Goal: Communication & Community: Answer question/provide support

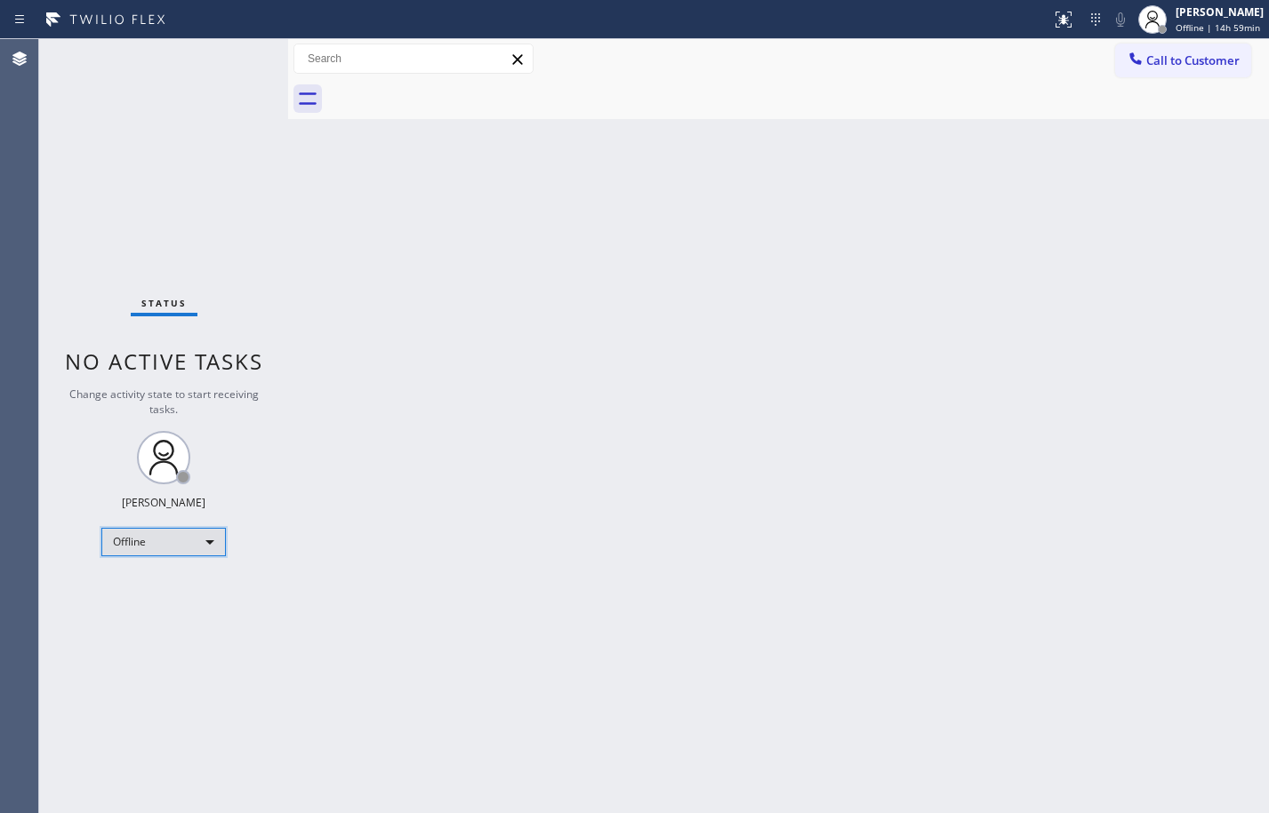
click at [204, 549] on div "Offline" at bounding box center [163, 542] width 124 height 28
click at [184, 580] on li "Available" at bounding box center [162, 589] width 121 height 21
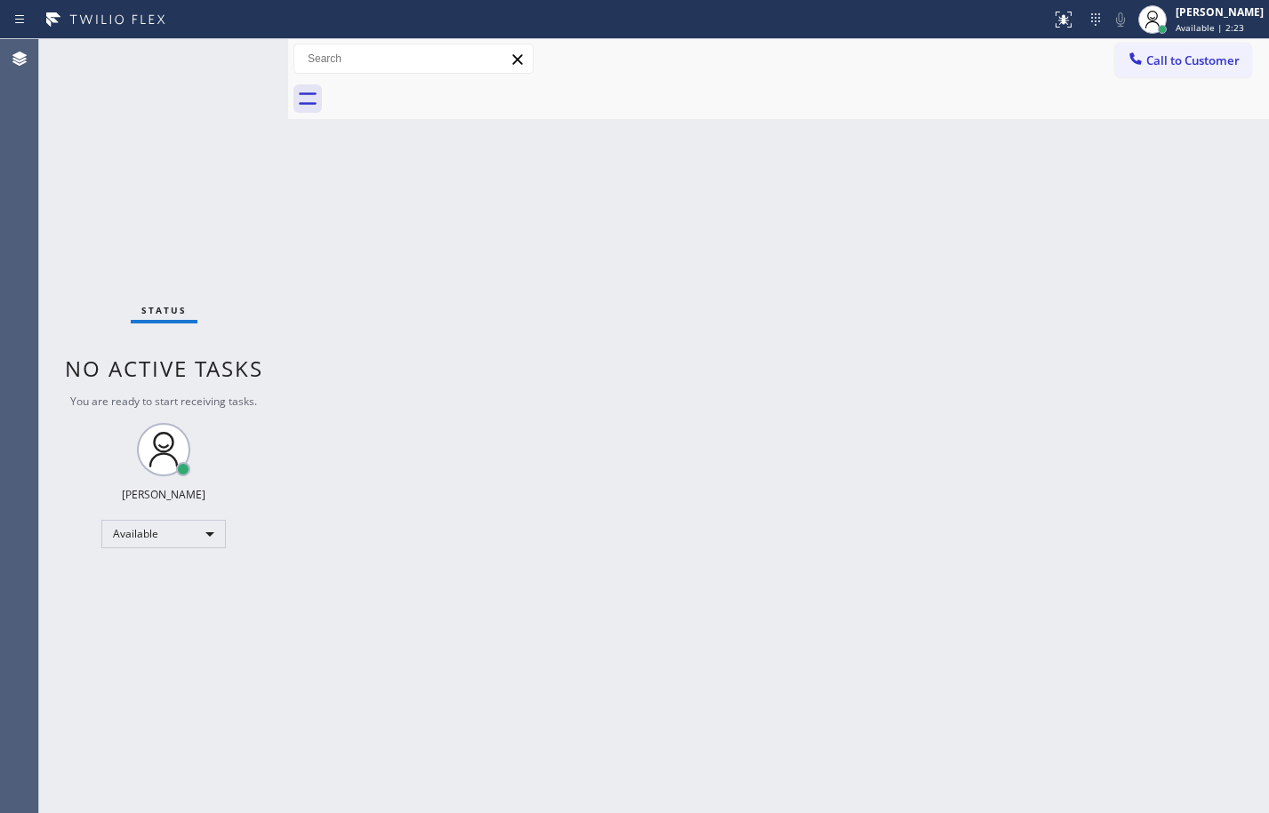
click at [622, 550] on div "Back to Dashboard Change Sender ID Customers Technicians Select a contact Outbo…" at bounding box center [778, 426] width 981 height 774
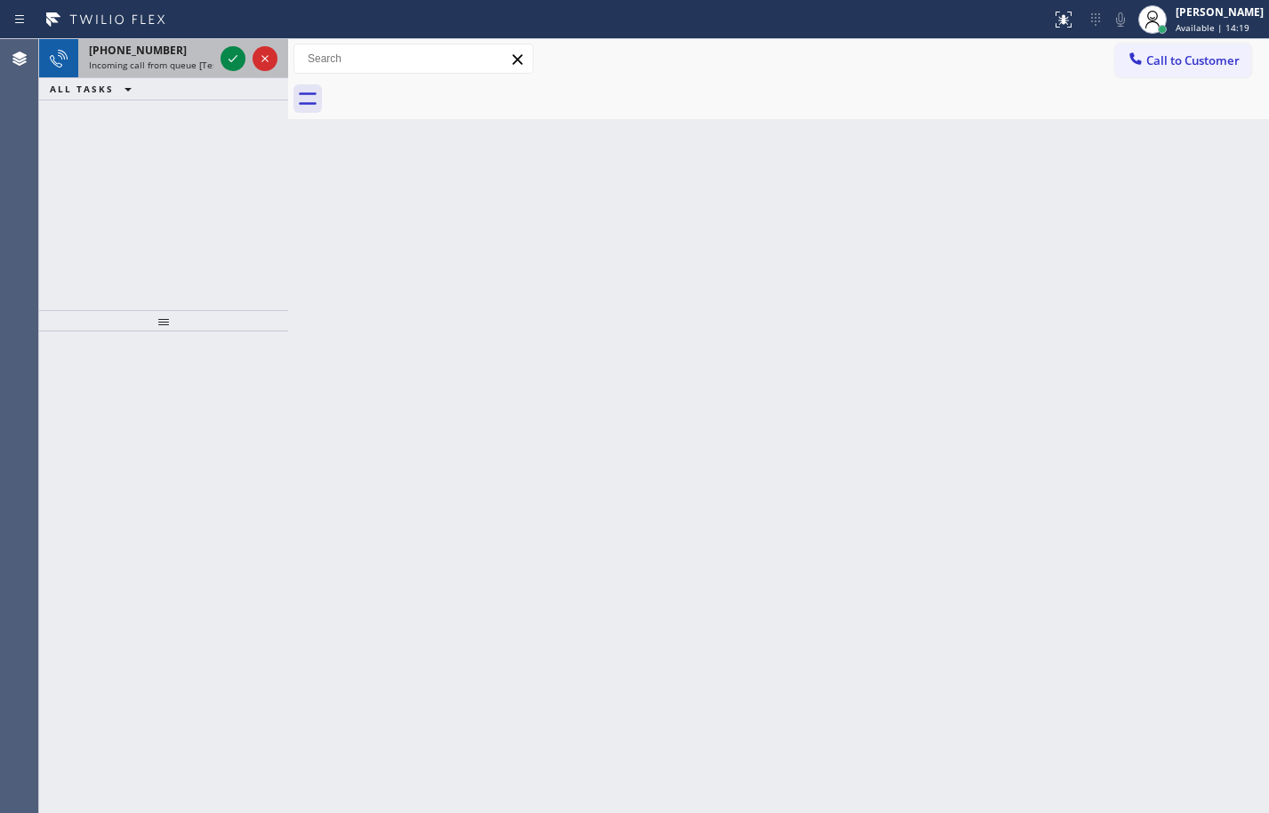
drag, startPoint x: 162, startPoint y: 68, endPoint x: 224, endPoint y: 77, distance: 62.9
click at [162, 68] on span "Incoming call from queue [Test] All" at bounding box center [163, 65] width 148 height 12
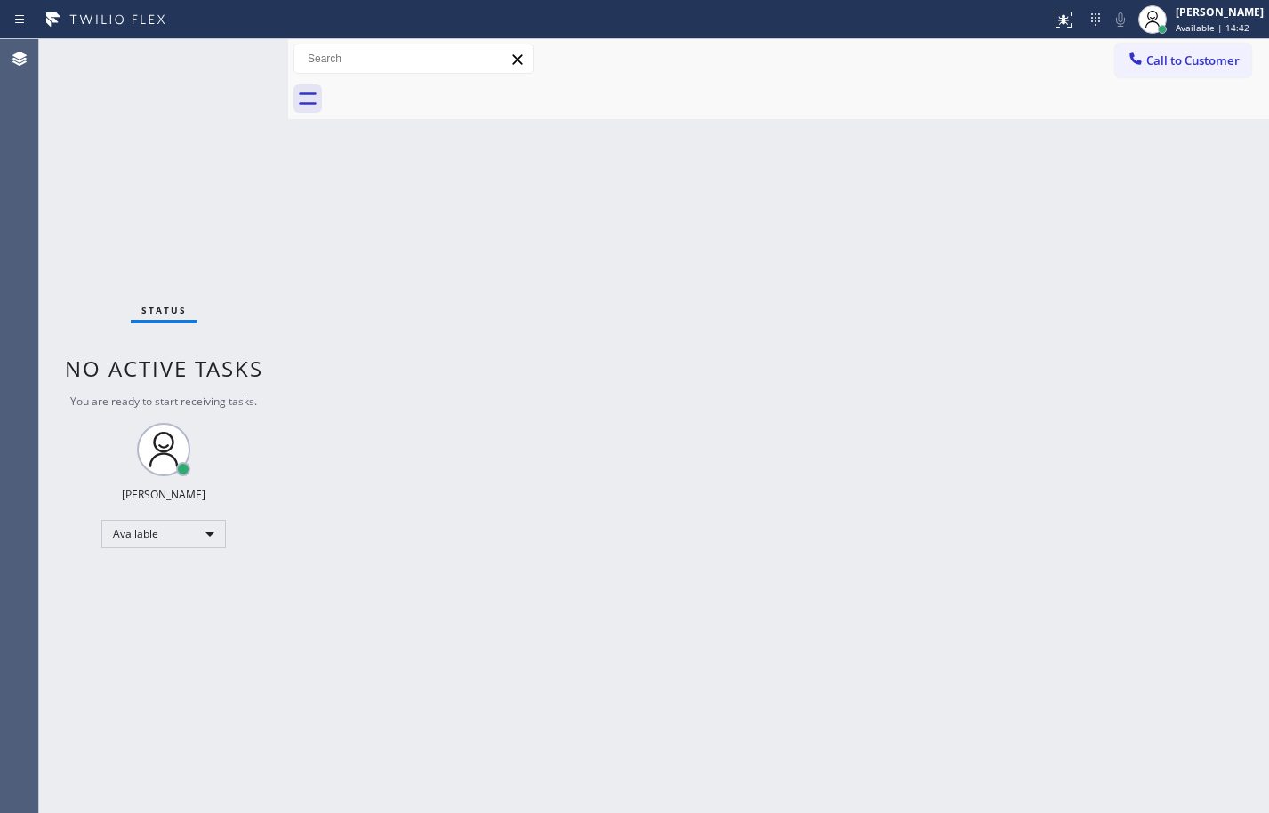
click at [509, 319] on div "Back to Dashboard Change Sender ID Customers Technicians Select a contact Outbo…" at bounding box center [778, 426] width 981 height 774
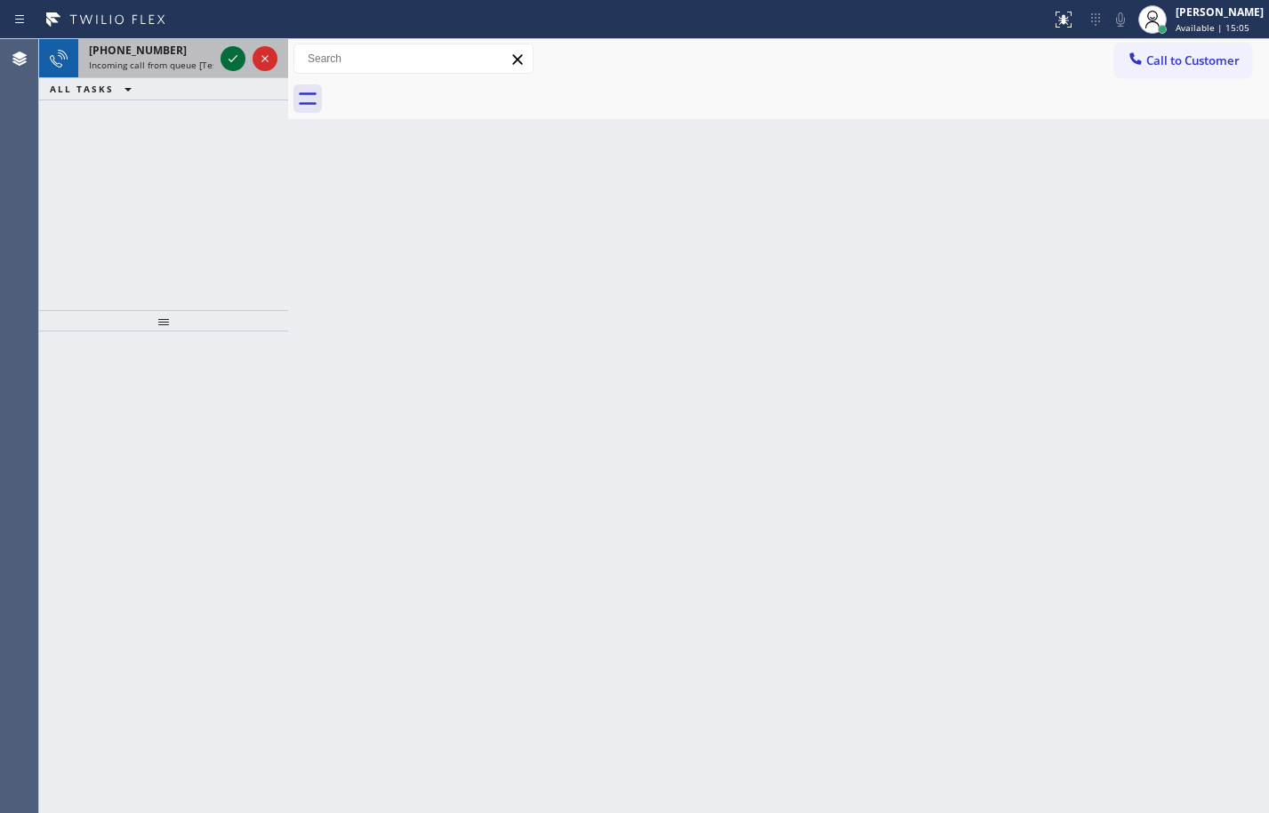
click at [234, 54] on icon at bounding box center [232, 58] width 21 height 21
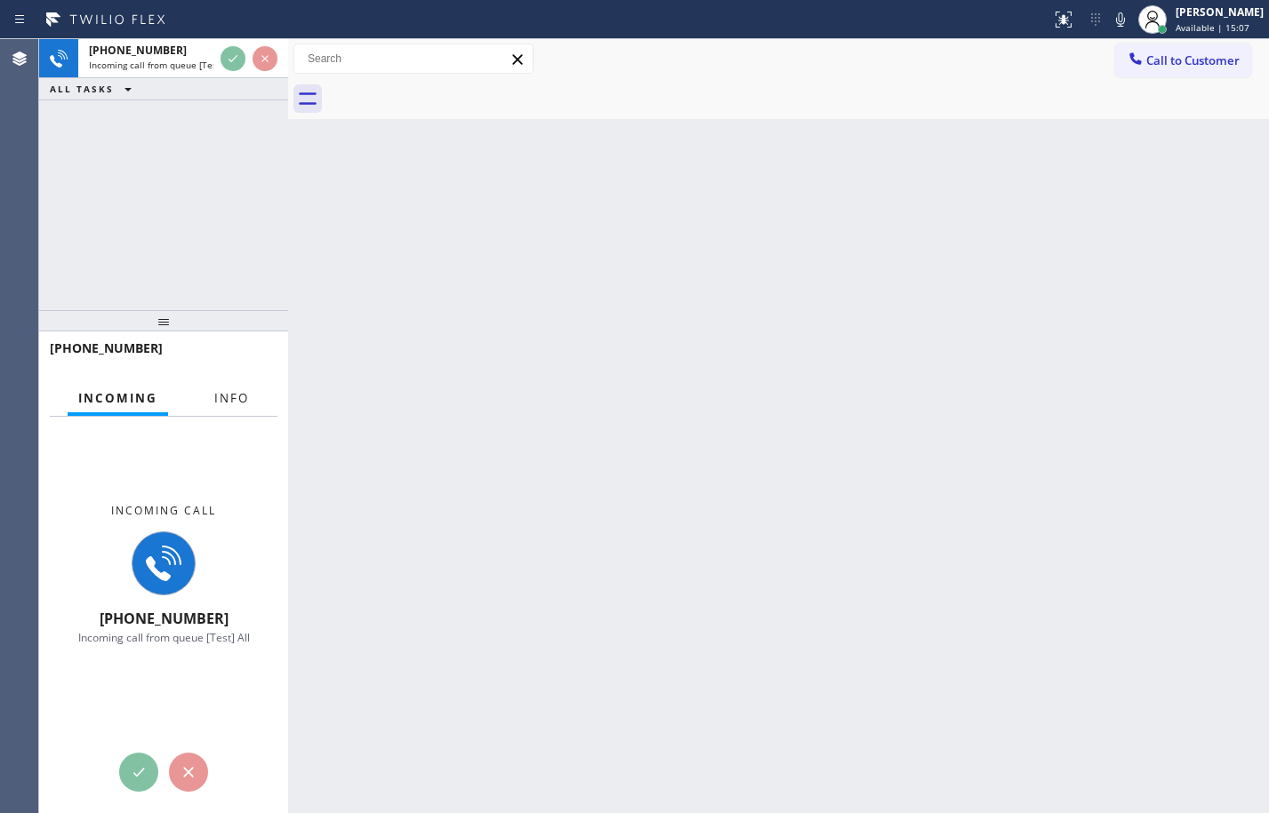
click at [242, 388] on button "Info" at bounding box center [232, 398] width 56 height 35
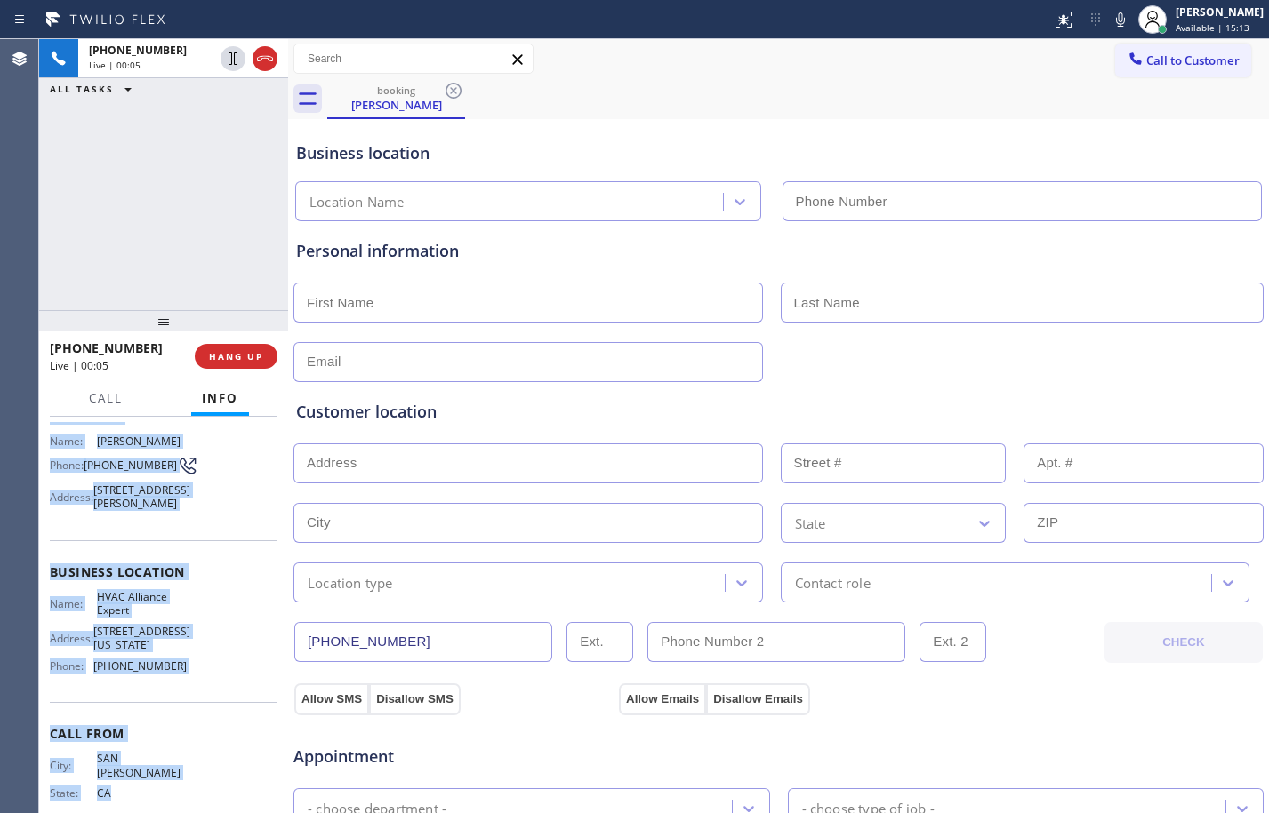
scroll to position [120, 0]
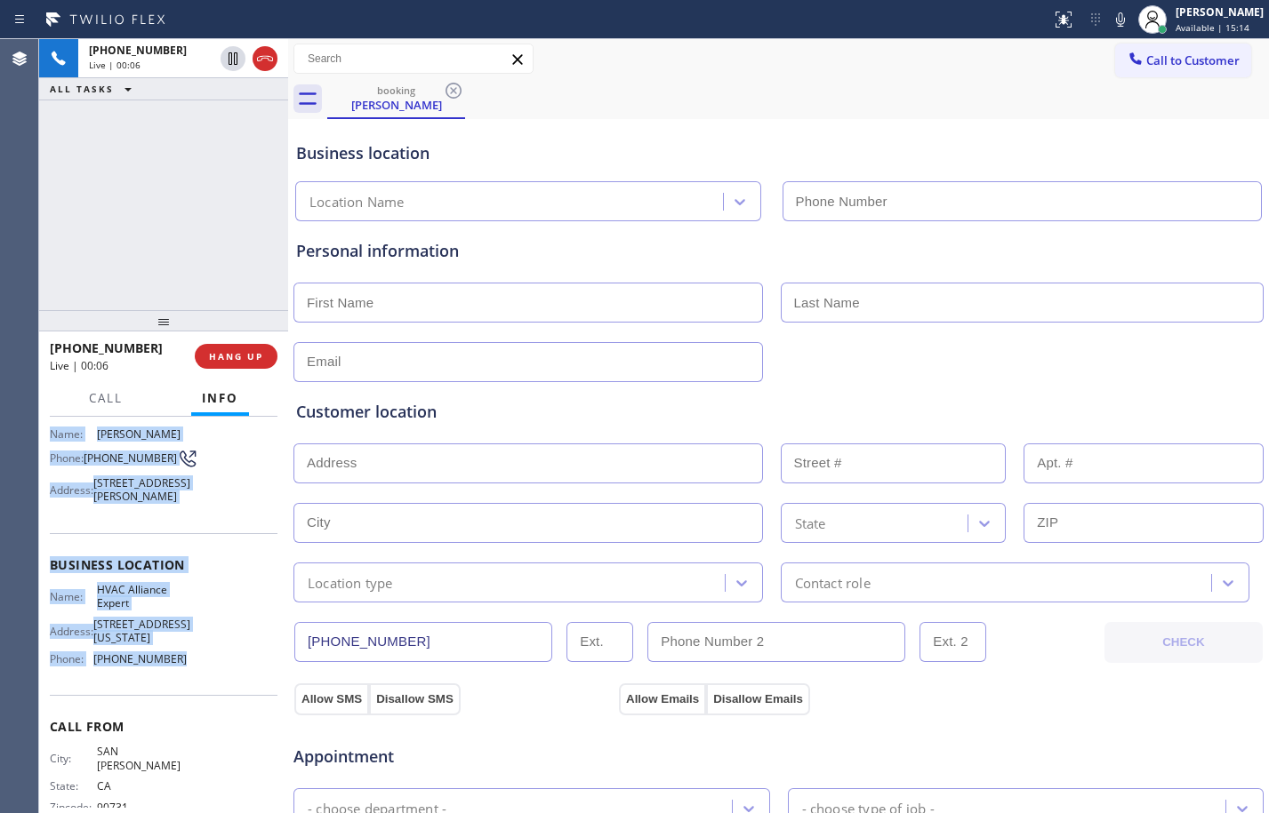
drag, startPoint x: 49, startPoint y: 525, endPoint x: 215, endPoint y: 700, distance: 240.8
click at [215, 700] on div "Context Queue: [Test] All Priority: 1 Customer Name: [PERSON_NAME] Phone: [PHON…" at bounding box center [163, 615] width 249 height 396
copy div "Customer Name: [PERSON_NAME] Phone: [PHONE_NUMBER] Address: [STREET_ADDRESS][PE…"
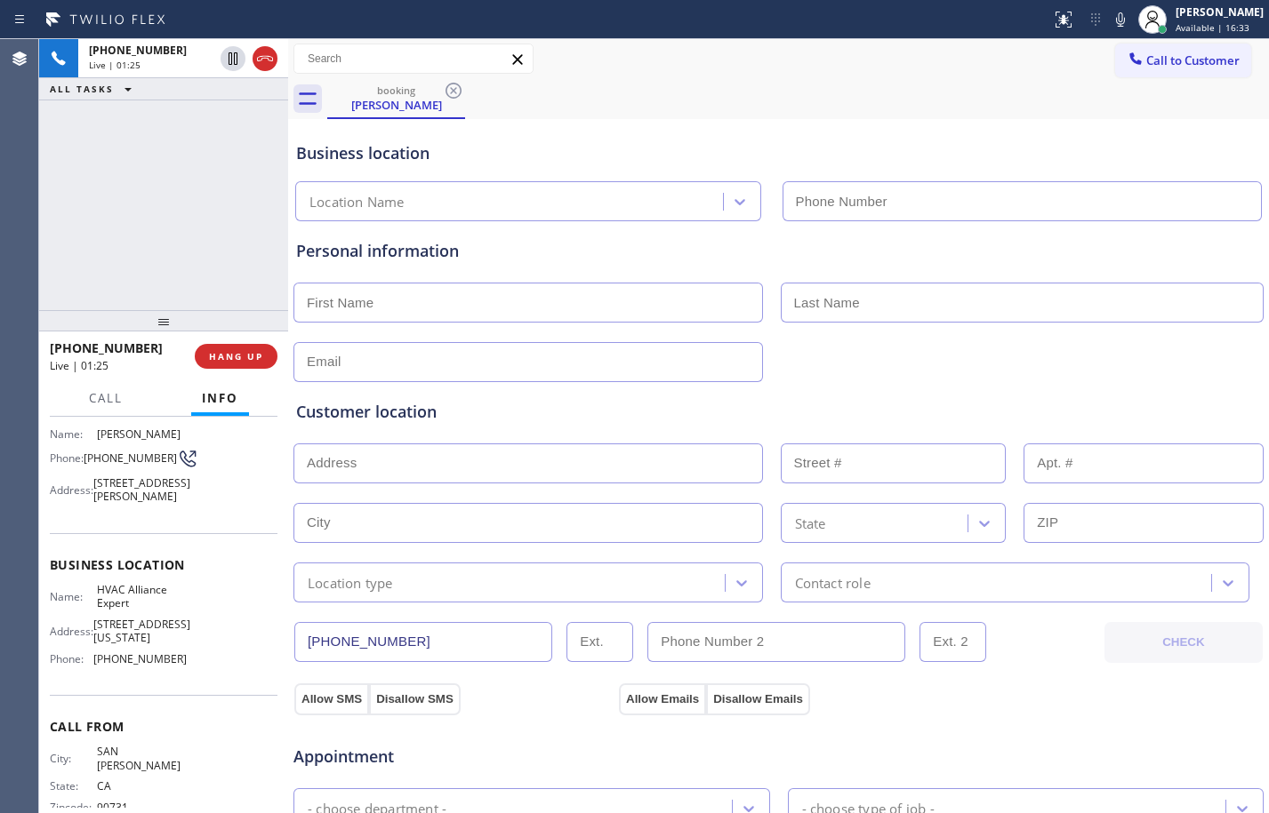
click at [189, 188] on div "[PHONE_NUMBER] Live | 01:25 ALL TASKS ALL TASKS ACTIVE TASKS TASKS IN WRAP UP" at bounding box center [163, 174] width 249 height 271
drag, startPoint x: 100, startPoint y: 139, endPoint x: 240, endPoint y: 204, distance: 153.9
click at [122, 167] on div "[PHONE_NUMBER] Live | 02:11 ALL TASKS ALL TASKS ACTIVE TASKS TASKS IN WRAP UP" at bounding box center [163, 174] width 249 height 271
drag, startPoint x: 231, startPoint y: 64, endPoint x: 778, endPoint y: 60, distance: 546.7
click at [231, 64] on icon at bounding box center [232, 58] width 9 height 12
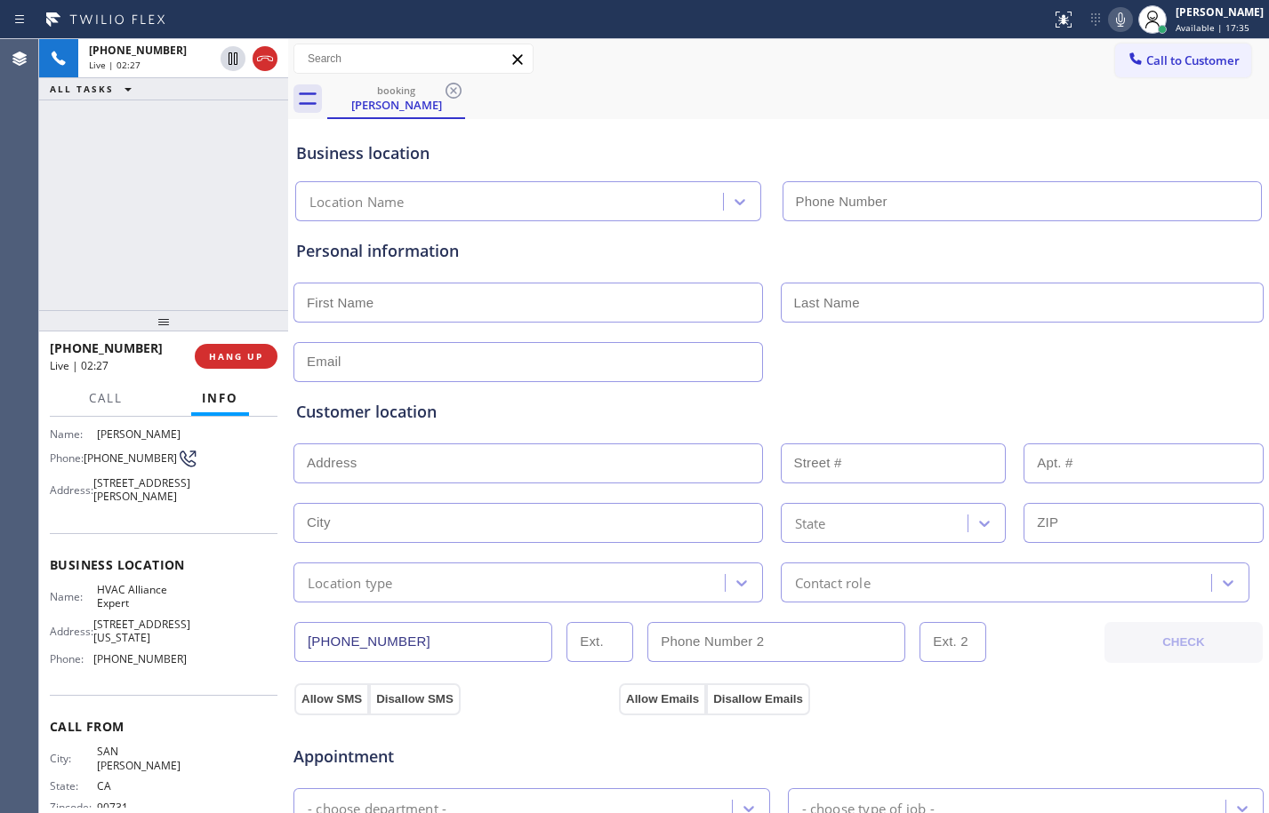
click at [1109, 31] on button at bounding box center [1120, 19] width 25 height 25
click at [235, 55] on icon at bounding box center [233, 58] width 12 height 12
click at [1109, 27] on icon at bounding box center [1119, 19] width 21 height 21
click at [232, 66] on icon at bounding box center [232, 58] width 21 height 21
click at [1109, 13] on icon at bounding box center [1119, 19] width 21 height 21
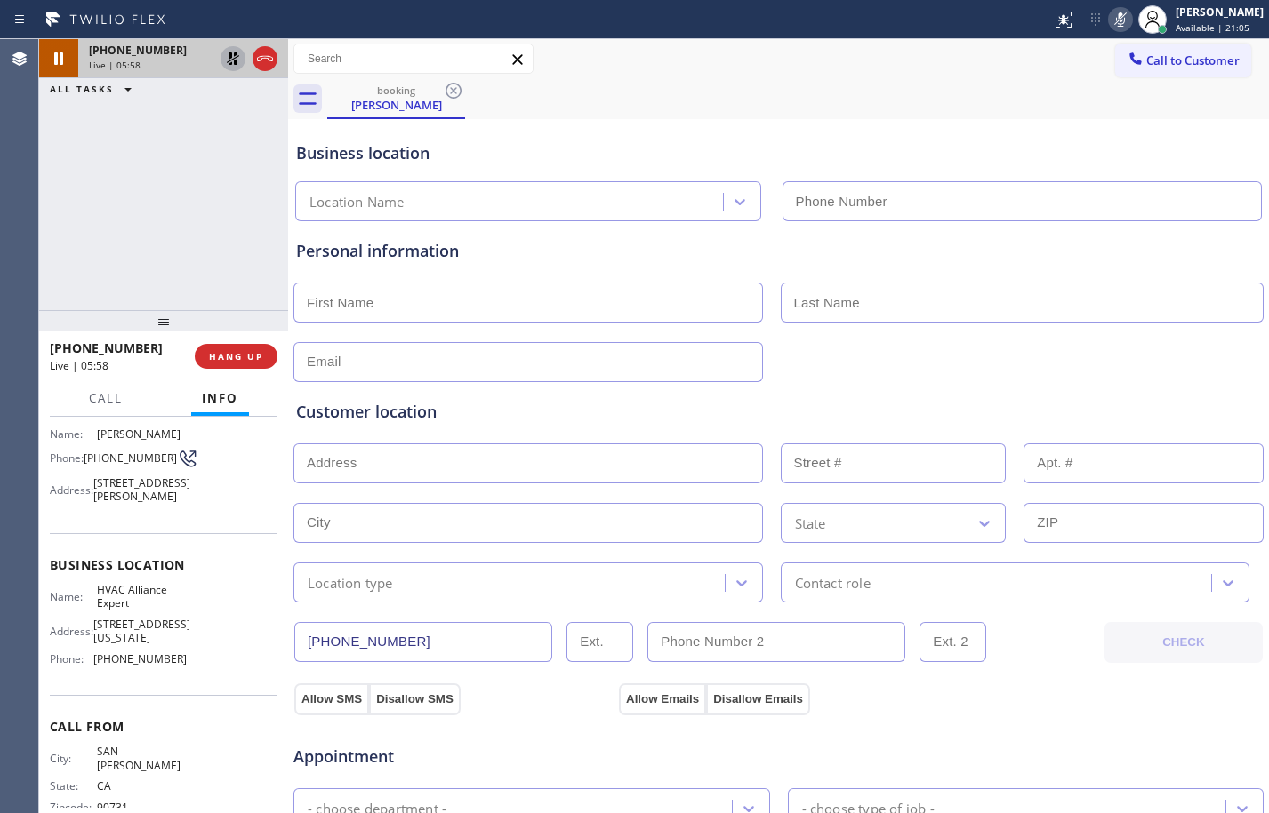
click at [199, 200] on div "[PHONE_NUMBER] Live | 05:58 ALL TASKS ALL TASKS ACTIVE TASKS TASKS IN WRAP UP" at bounding box center [163, 174] width 249 height 271
click at [233, 60] on icon at bounding box center [233, 58] width 12 height 12
click at [1109, 22] on icon at bounding box center [1119, 19] width 21 height 21
click at [243, 68] on icon at bounding box center [232, 58] width 21 height 21
click at [1109, 22] on icon at bounding box center [1119, 19] width 21 height 21
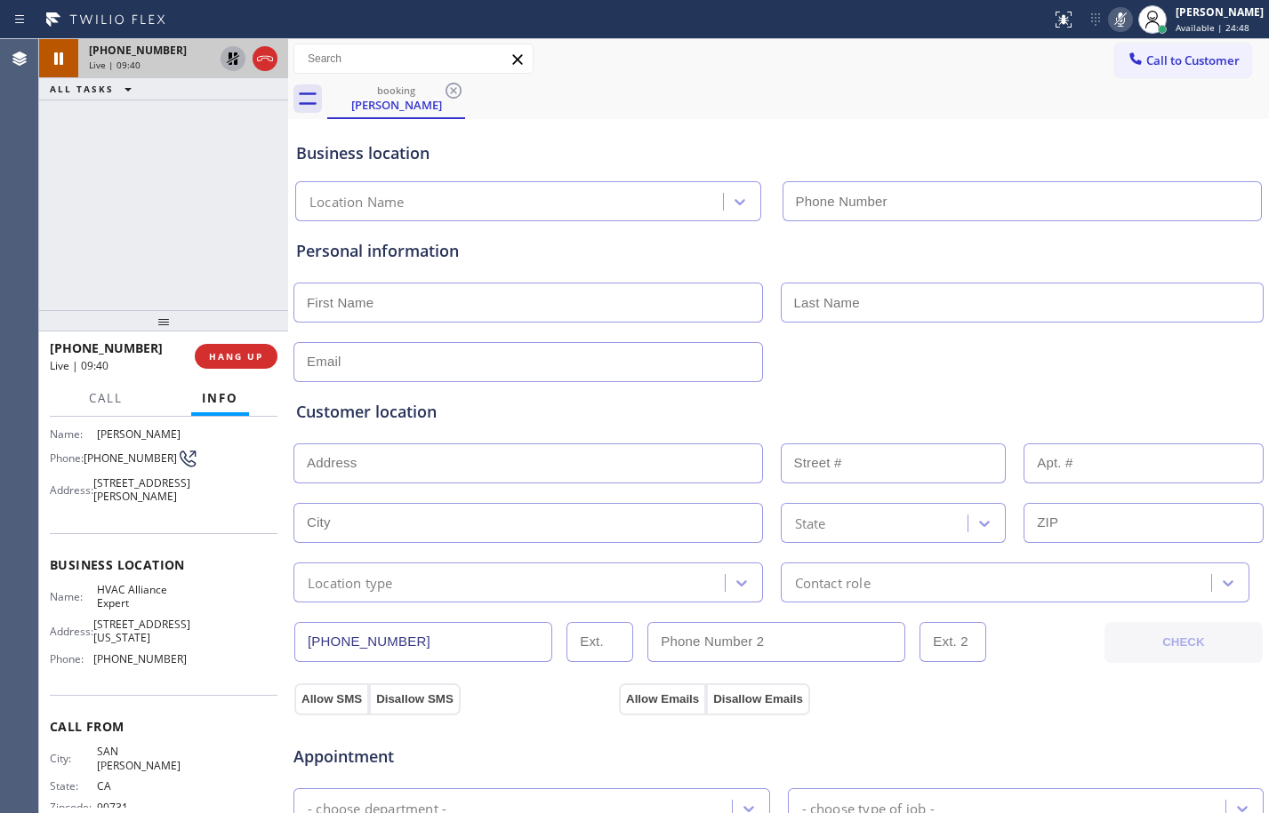
click at [231, 68] on icon at bounding box center [232, 58] width 21 height 21
click at [1116, 15] on icon at bounding box center [1120, 19] width 9 height 14
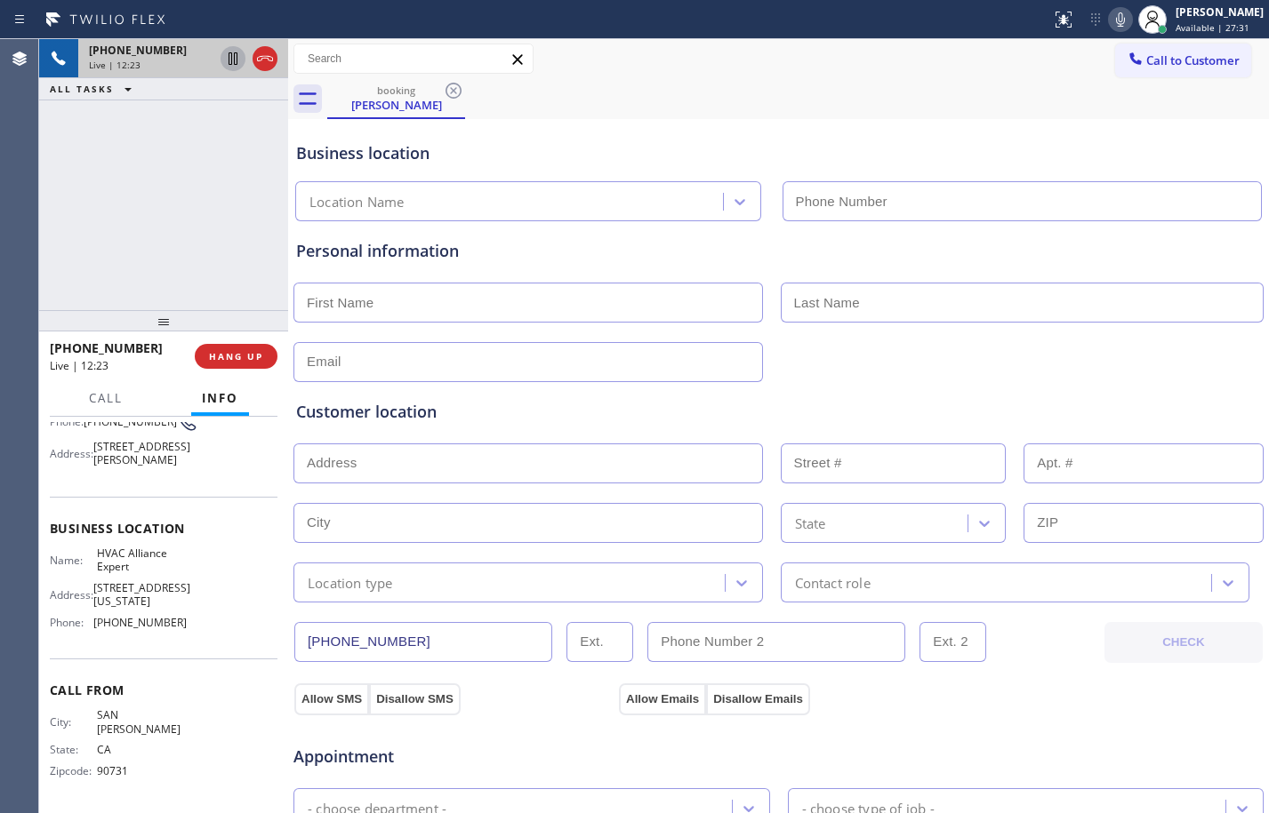
click at [228, 62] on icon at bounding box center [232, 58] width 9 height 12
click at [1108, 30] on button at bounding box center [1120, 19] width 25 height 25
click at [235, 58] on icon at bounding box center [233, 58] width 12 height 12
click at [1109, 18] on icon at bounding box center [1119, 19] width 21 height 21
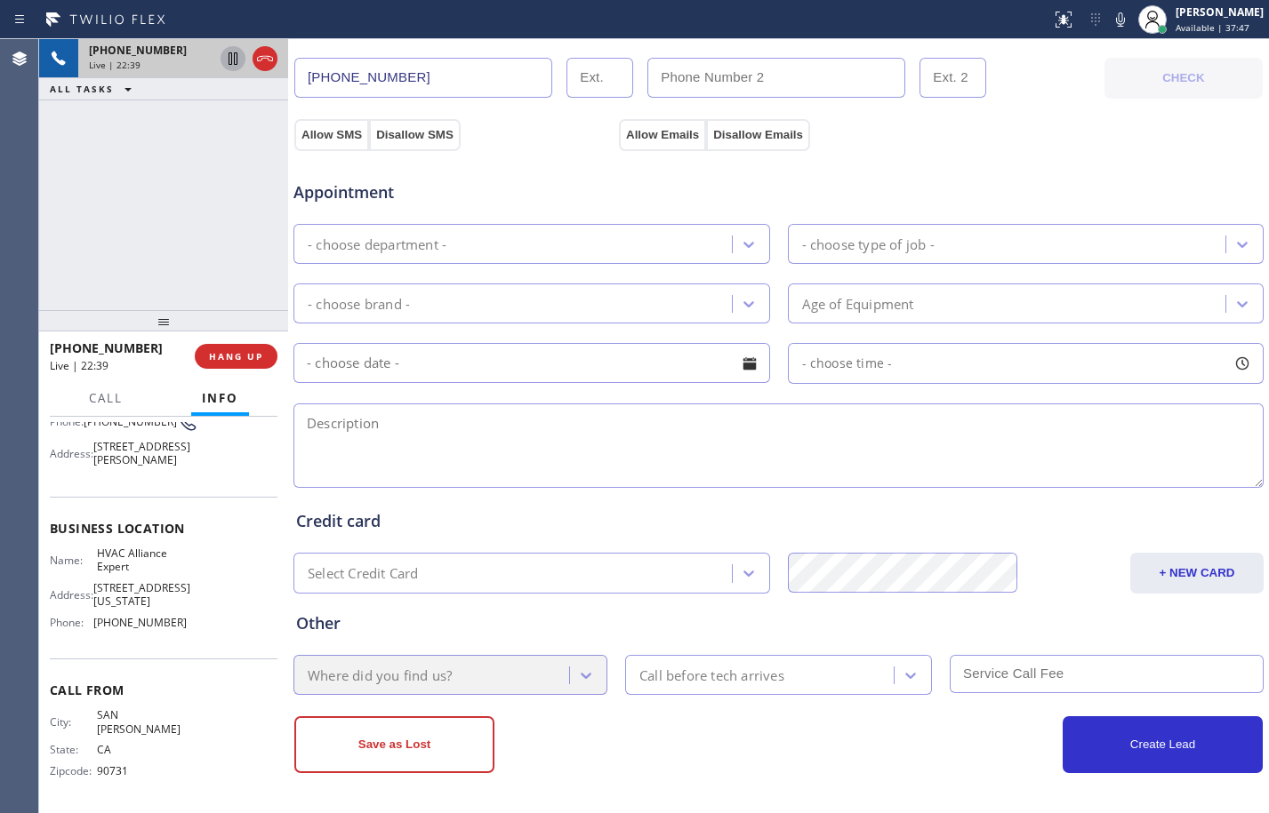
click at [235, 66] on icon at bounding box center [232, 58] width 21 height 21
click at [1111, 27] on icon at bounding box center [1119, 19] width 21 height 21
click at [234, 57] on icon at bounding box center [232, 58] width 21 height 21
click at [1133, 32] on div at bounding box center [1152, 19] width 39 height 39
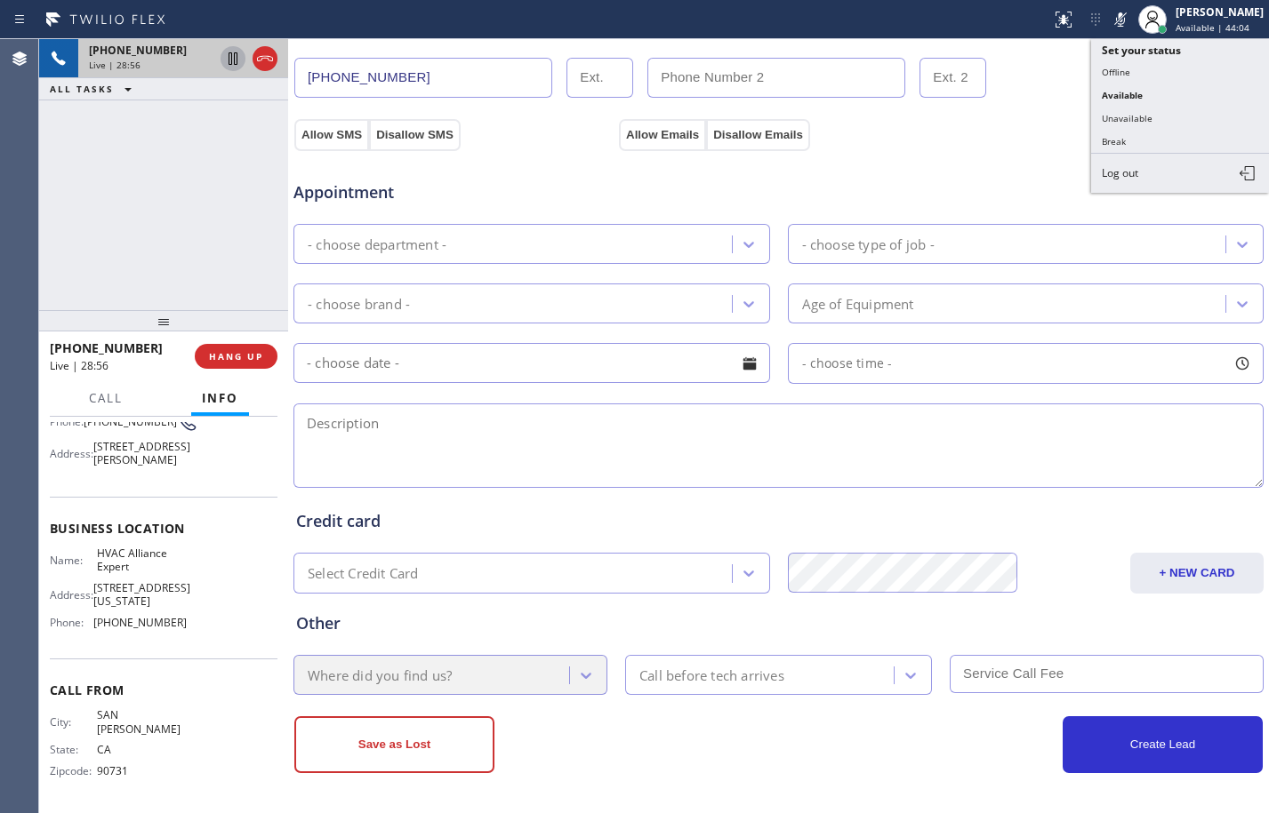
click at [1109, 21] on icon at bounding box center [1119, 19] width 21 height 21
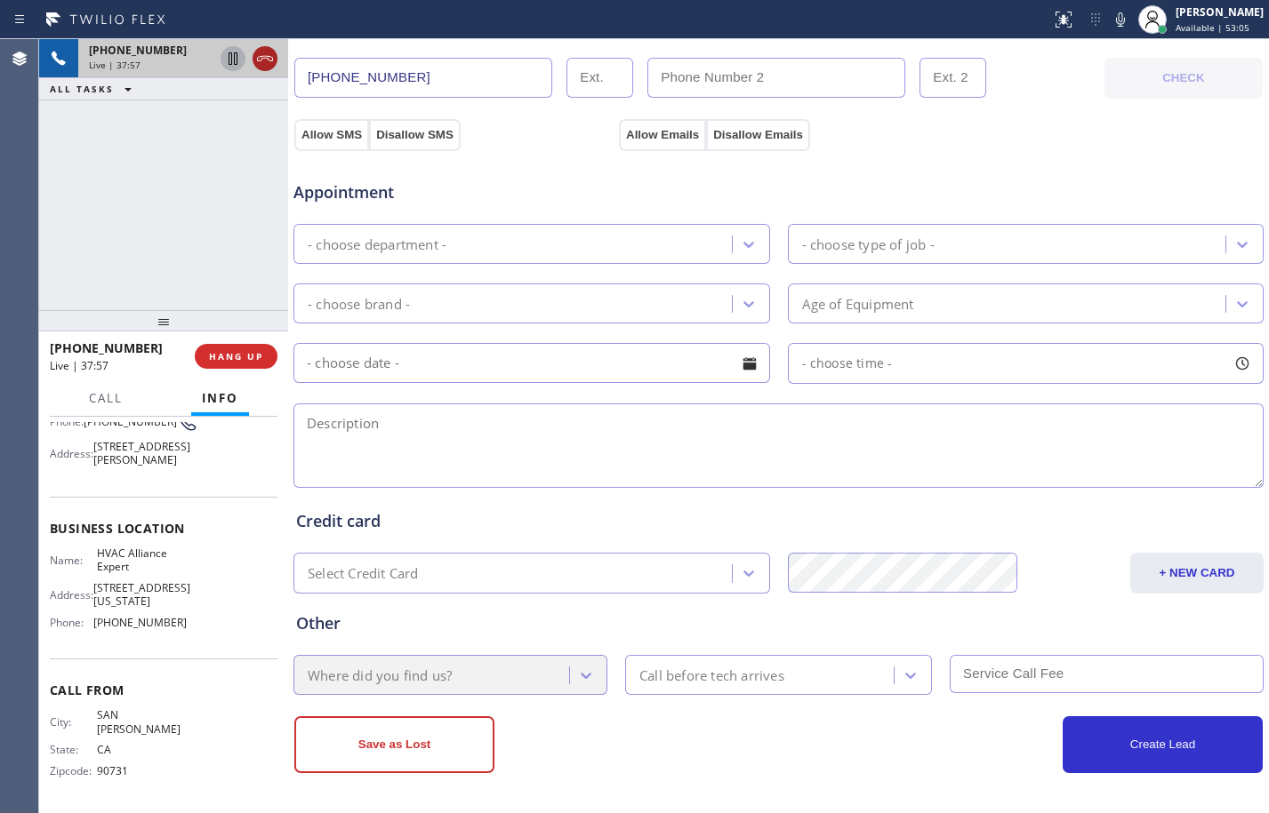
click at [261, 60] on icon at bounding box center [265, 58] width 16 height 5
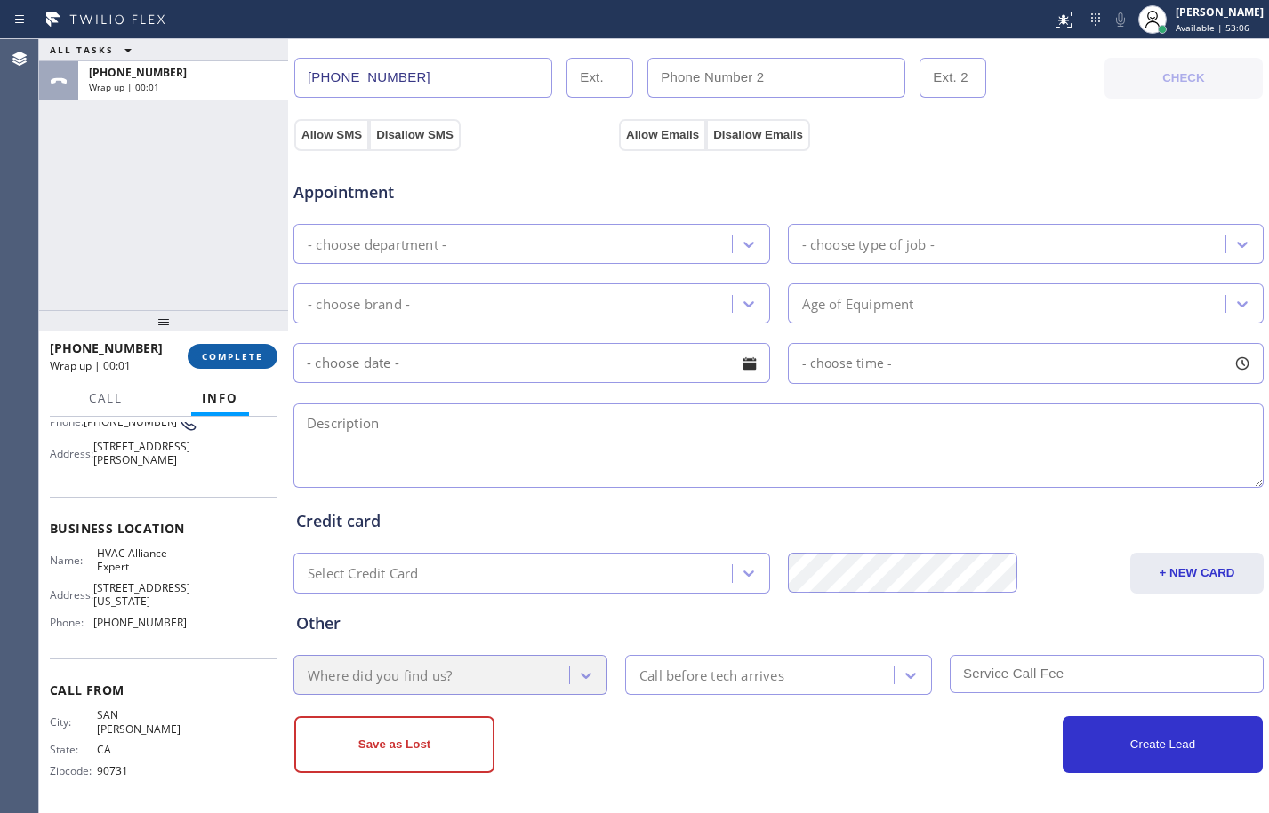
click at [255, 360] on span "COMPLETE" at bounding box center [232, 356] width 61 height 12
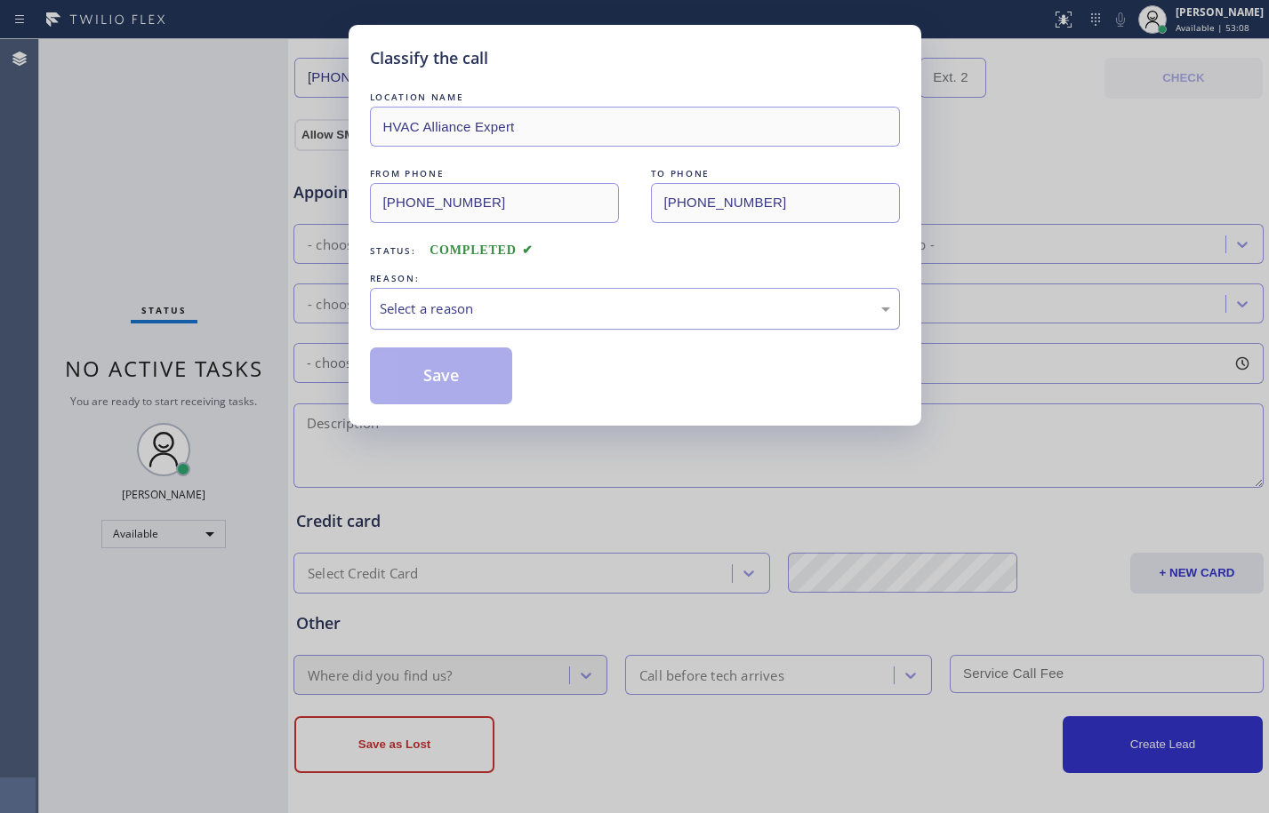
click at [575, 314] on div "Select a reason" at bounding box center [635, 309] width 510 height 20
click at [454, 378] on button "Save" at bounding box center [441, 376] width 143 height 57
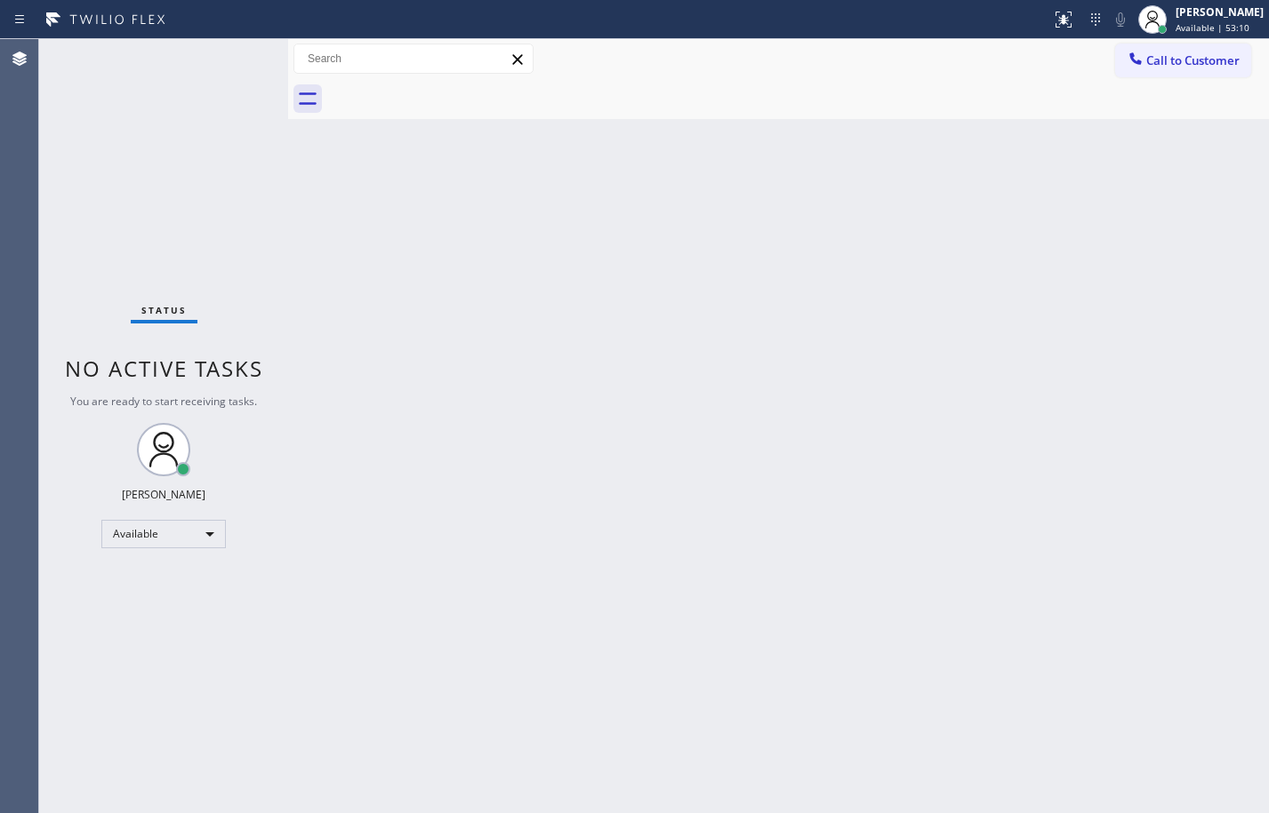
click at [1176, 18] on div "[PERSON_NAME]" at bounding box center [1219, 11] width 88 height 15
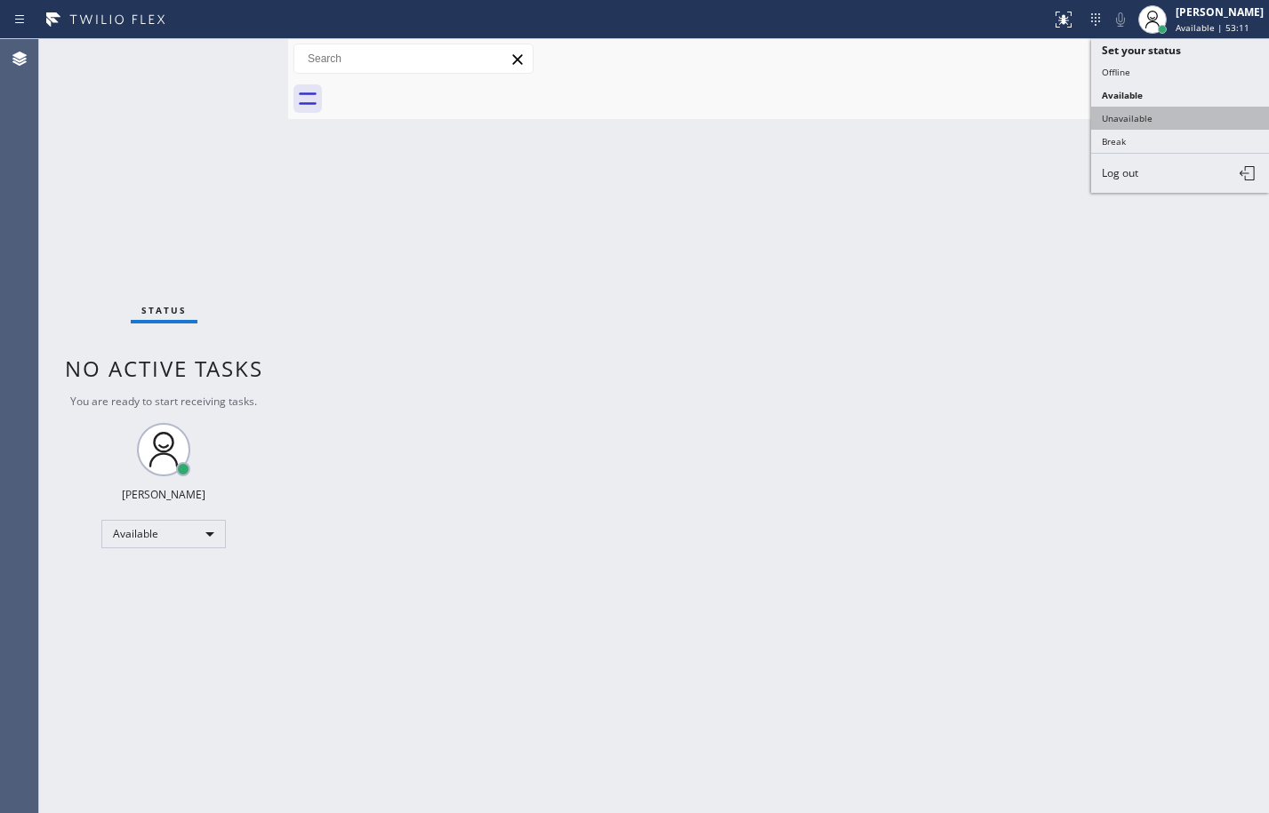
click at [1147, 113] on button "Unavailable" at bounding box center [1180, 118] width 178 height 23
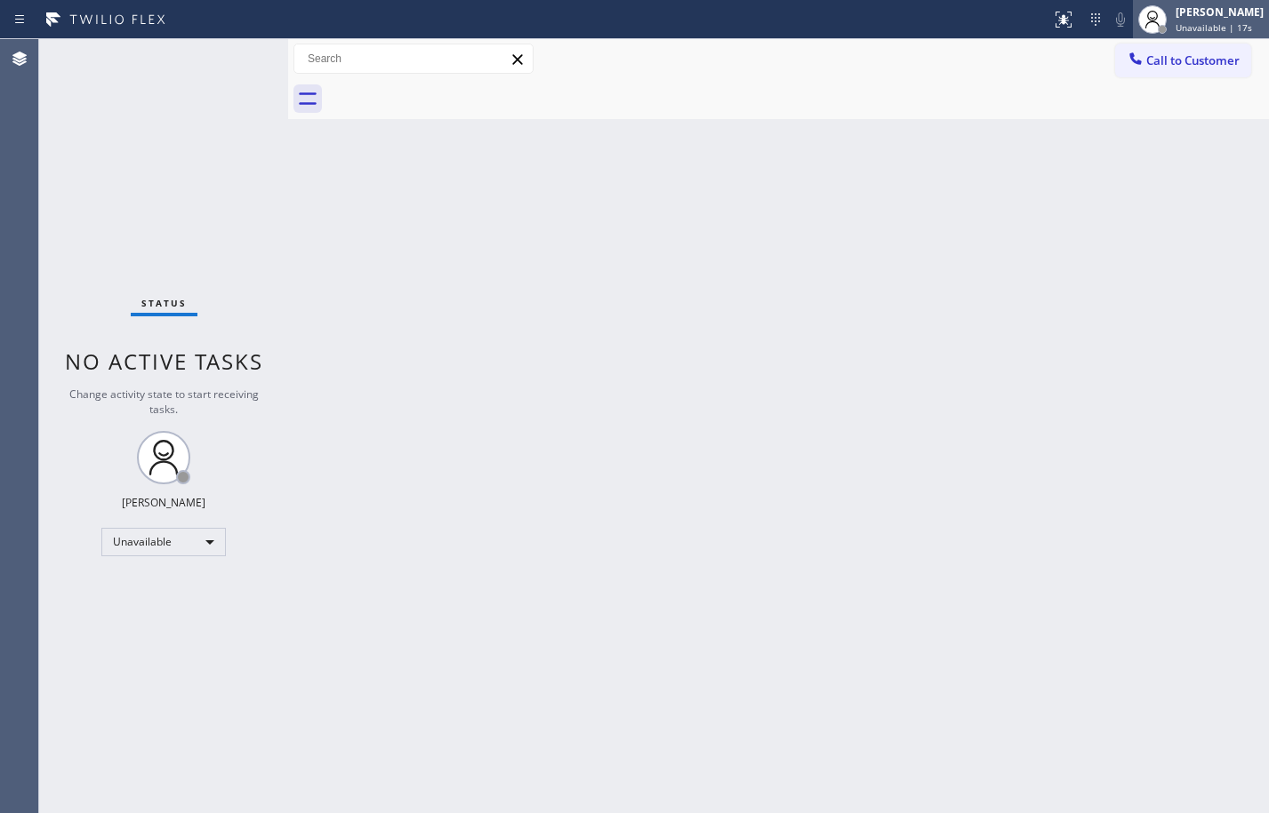
click at [1211, 22] on span "Unavailable | 17s" at bounding box center [1213, 27] width 76 height 12
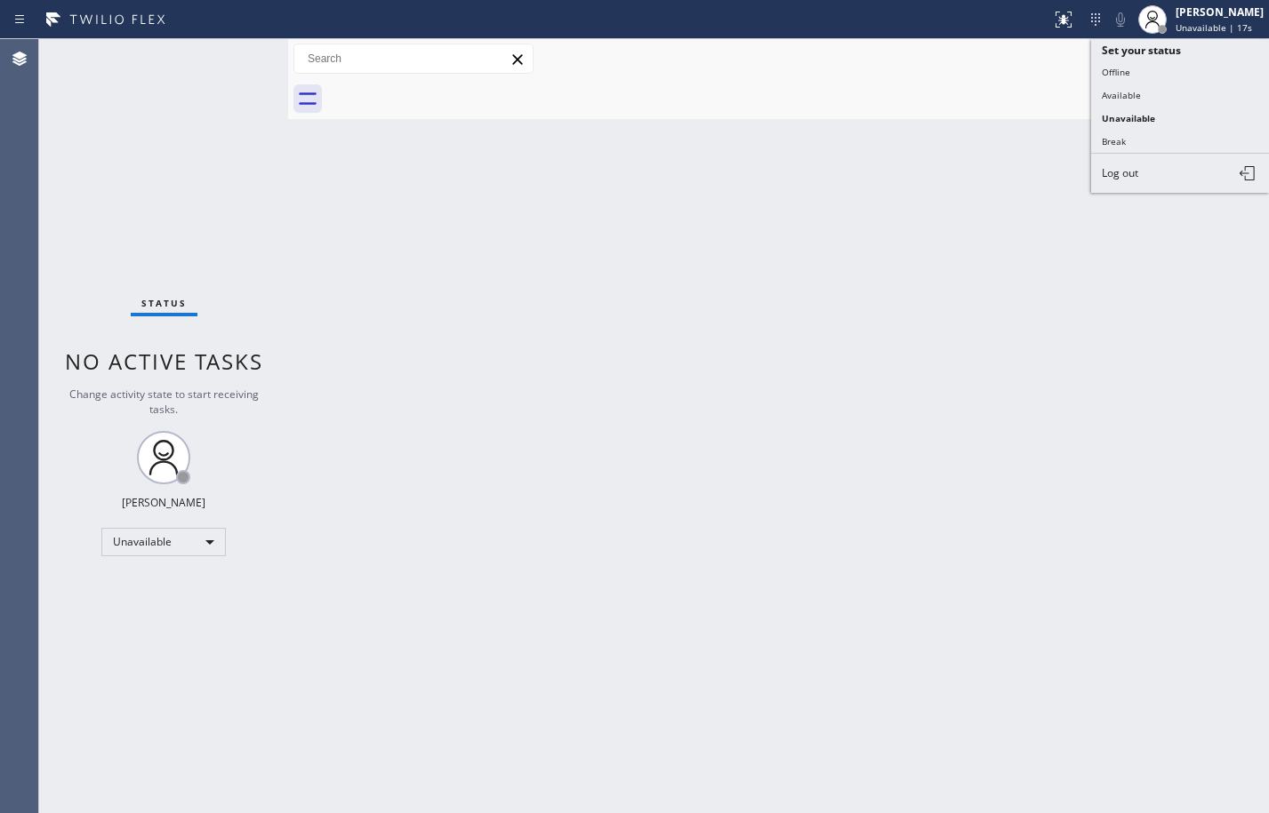
click at [937, 251] on div "Back to Dashboard Change Sender ID Customers Technicians Select a contact Outbo…" at bounding box center [778, 426] width 981 height 774
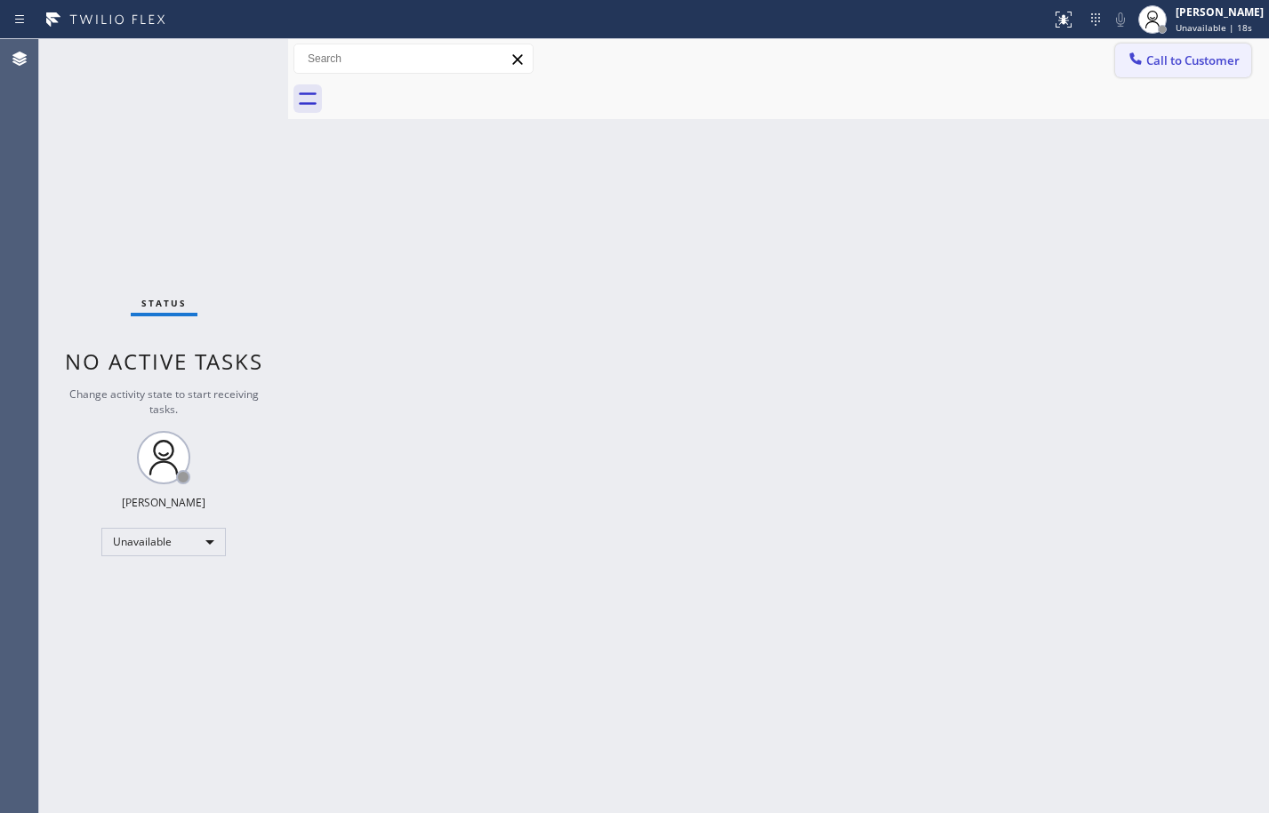
click at [1167, 60] on span "Call to Customer" at bounding box center [1192, 60] width 93 height 16
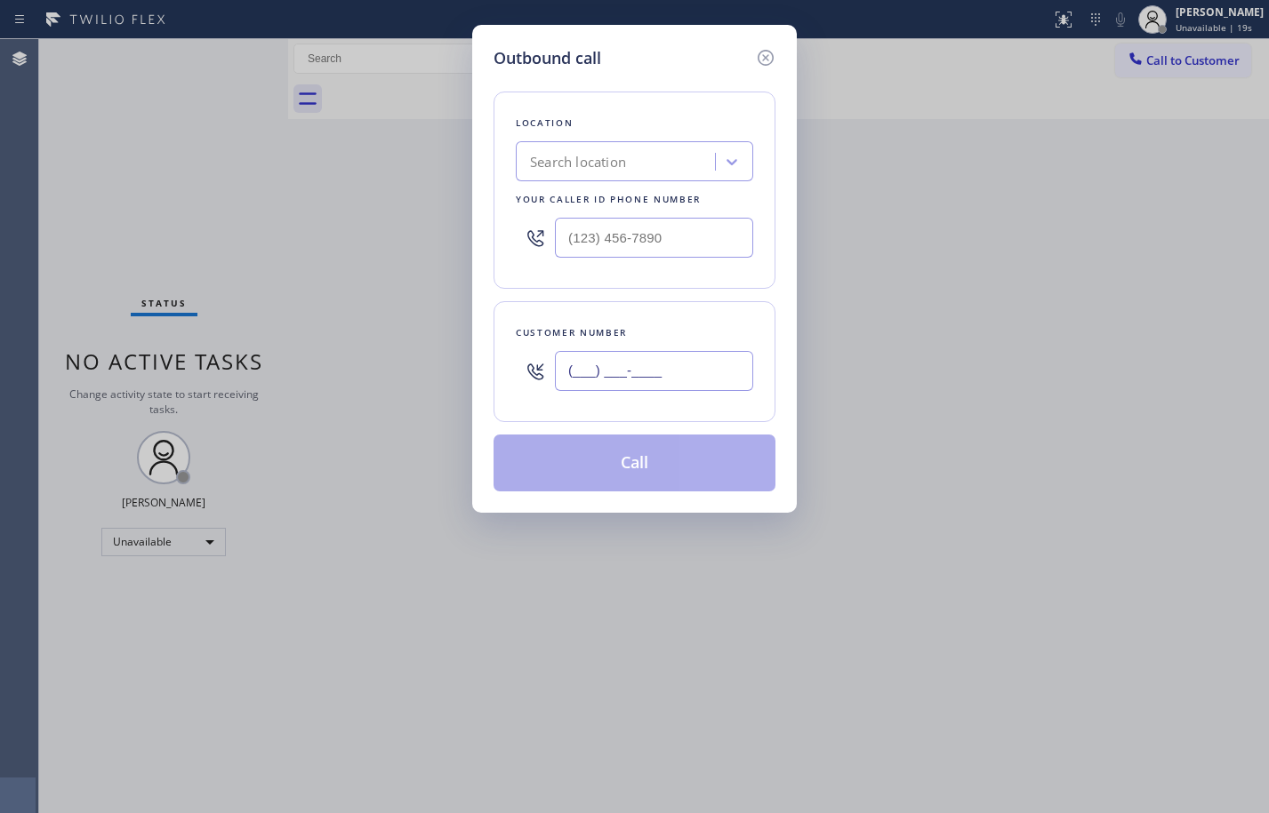
click at [660, 373] on input "(___) ___-____" at bounding box center [654, 371] width 198 height 40
paste input "213) 292-2519"
type input "[PHONE_NUMBER]"
click at [713, 232] on input "(___) ___-____" at bounding box center [654, 238] width 198 height 40
paste input "text"
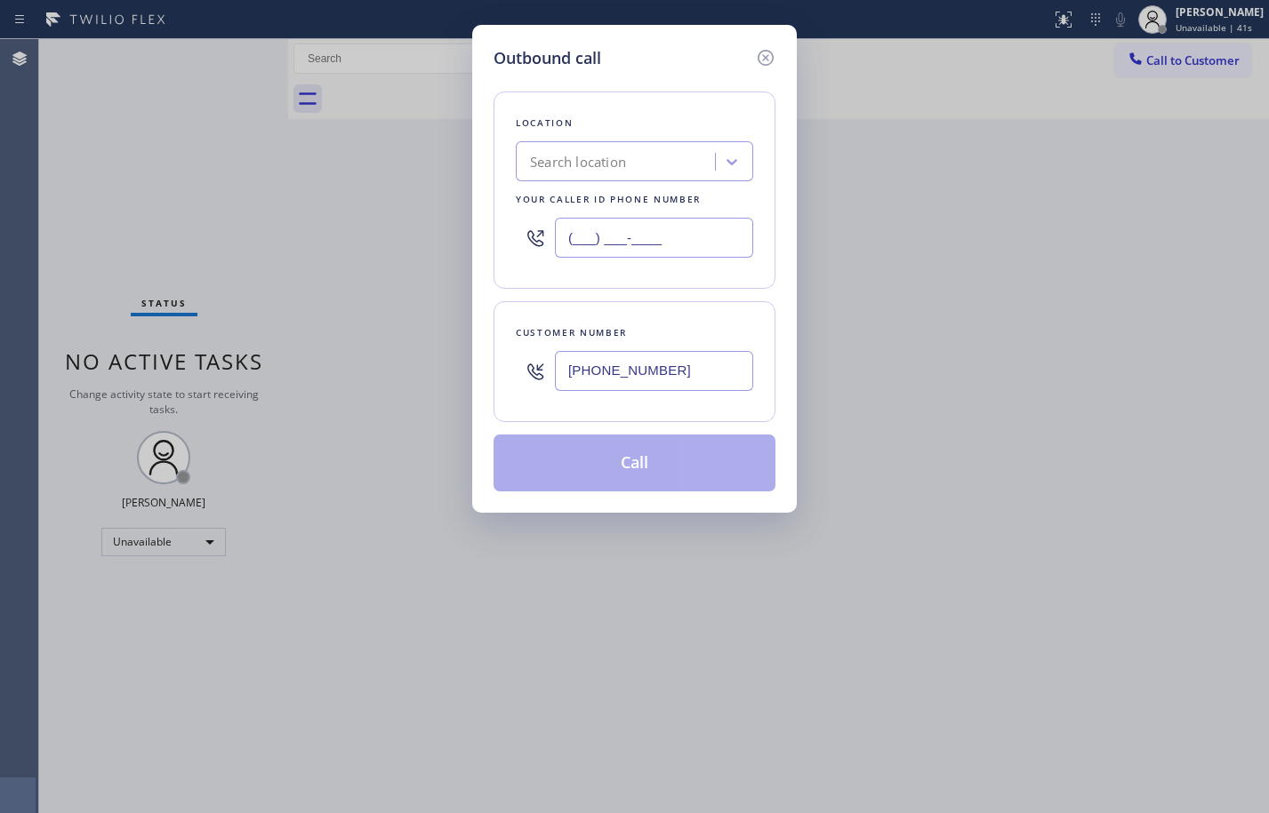
type input "(___) ___-____"
click at [617, 162] on div "Search location" at bounding box center [578, 162] width 96 height 20
paste input "HVAC Alliance Expert"
type input "HVAC Alliance Expert"
click at [291, 152] on div "Outbound call Location Search location Your caller id phone number Customer num…" at bounding box center [634, 406] width 1269 height 813
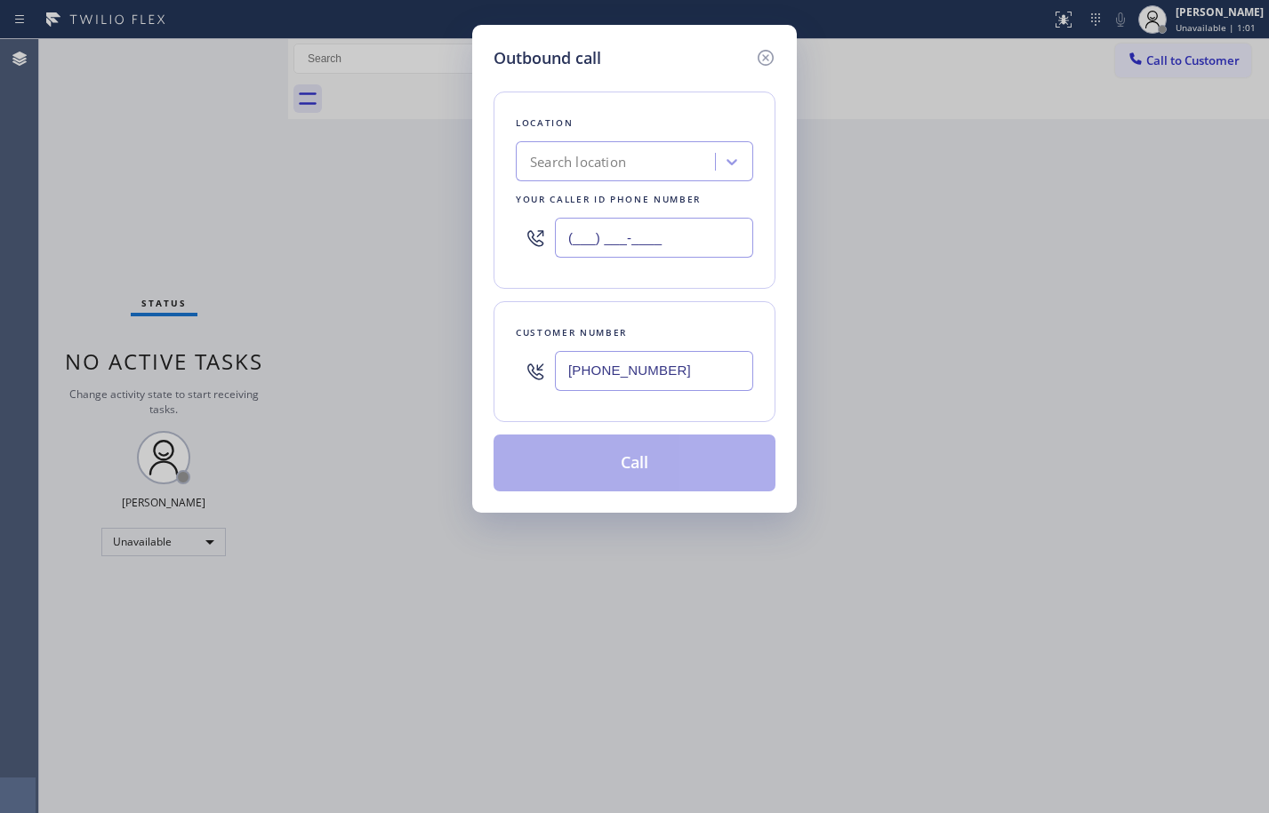
click at [645, 244] on input "(___) ___-____" at bounding box center [654, 238] width 198 height 40
paste input "855) 999-4417"
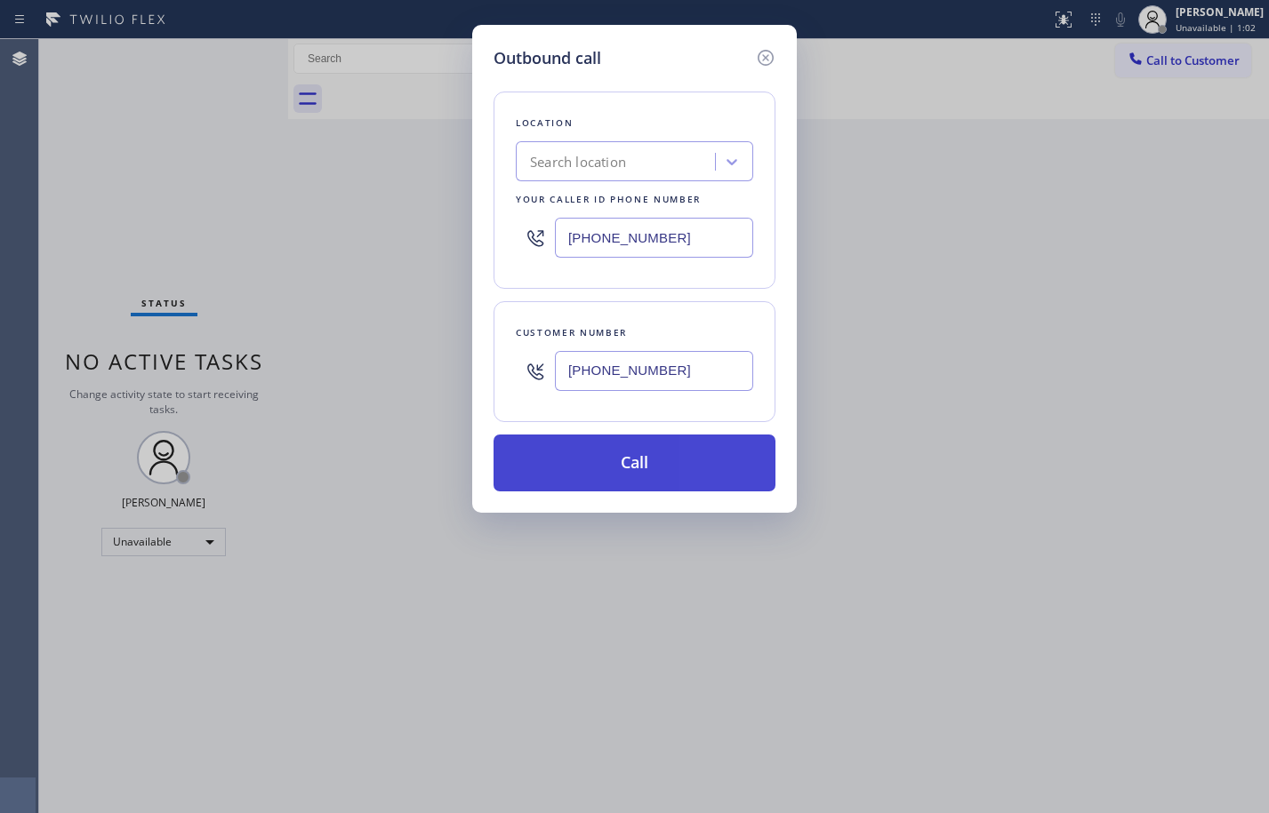
type input "[PHONE_NUMBER]"
click at [649, 465] on button "Call" at bounding box center [634, 463] width 282 height 57
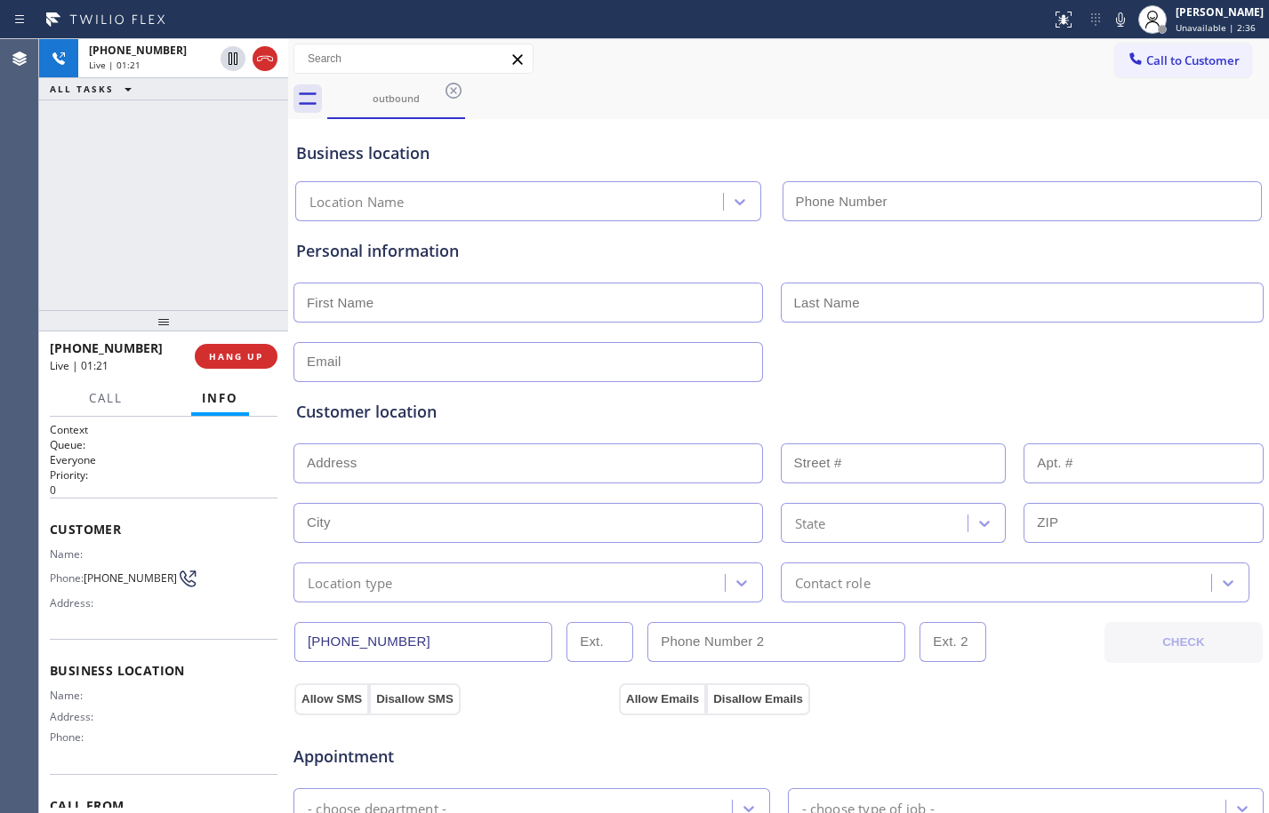
click at [138, 240] on div "[PHONE_NUMBER] Live | 01:21 ALL TASKS ALL TASKS ACTIVE TASKS TASKS IN WRAP UP" at bounding box center [163, 174] width 249 height 271
click at [247, 359] on span "HANG UP" at bounding box center [236, 356] width 54 height 12
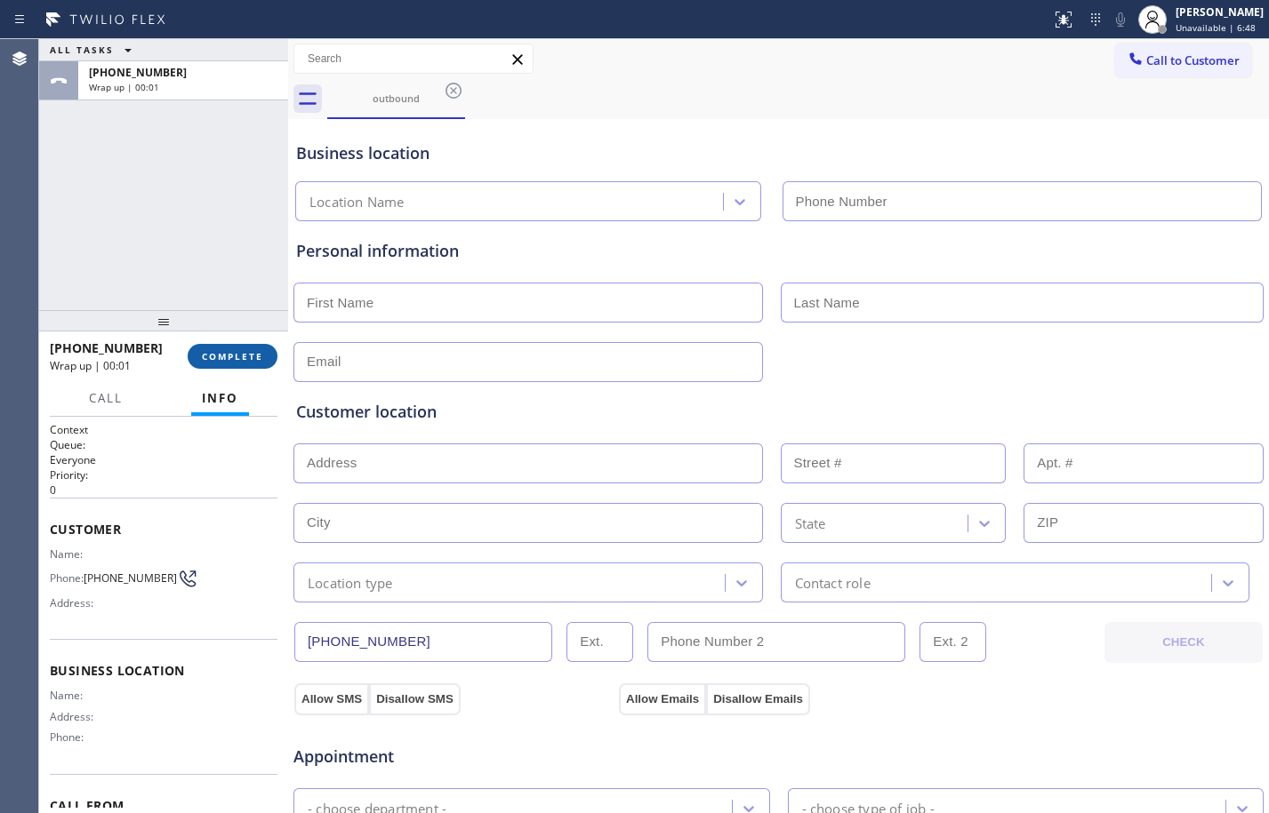
click at [240, 360] on span "COMPLETE" at bounding box center [232, 356] width 61 height 12
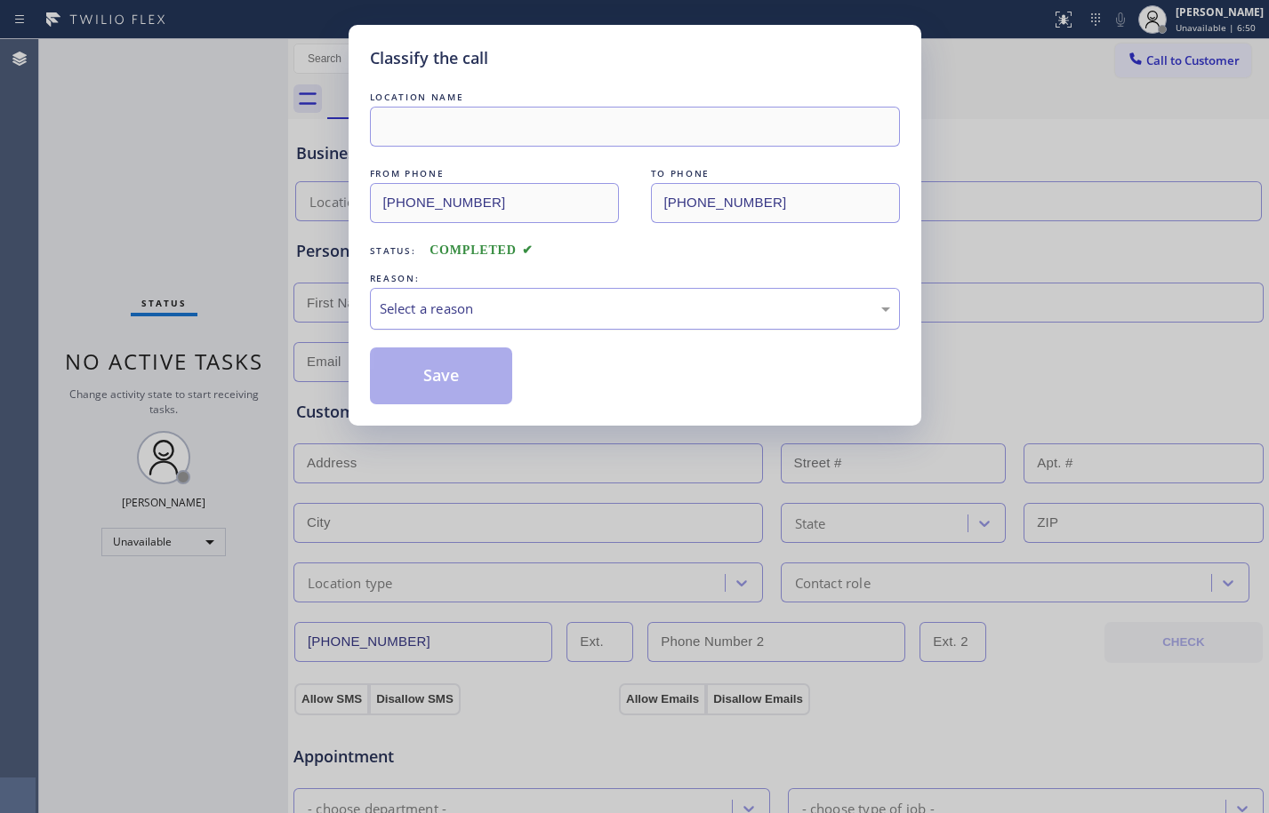
click at [513, 308] on div "Select a reason" at bounding box center [635, 309] width 510 height 20
click at [453, 373] on button "Save" at bounding box center [441, 376] width 143 height 57
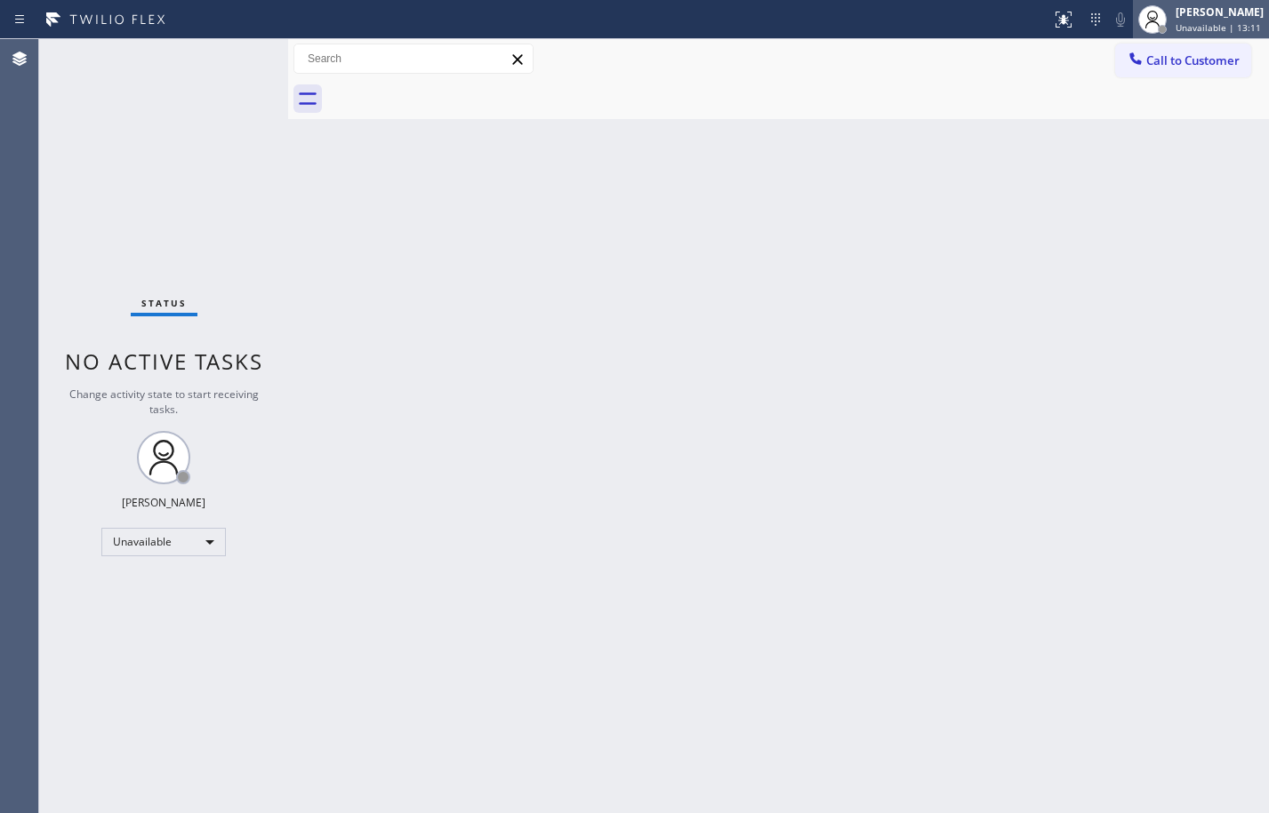
click at [1193, 16] on div "[PERSON_NAME]" at bounding box center [1219, 11] width 88 height 15
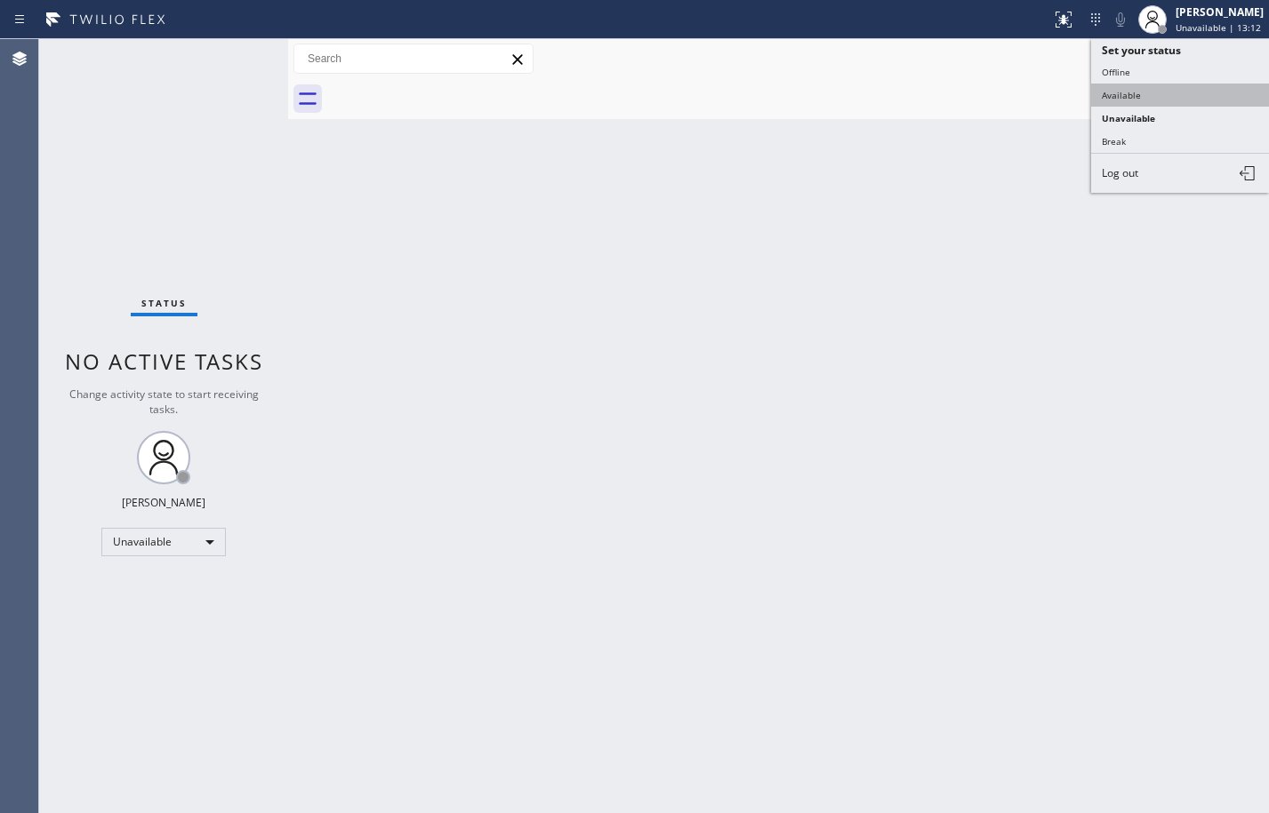
click at [1159, 105] on button "Available" at bounding box center [1180, 95] width 178 height 23
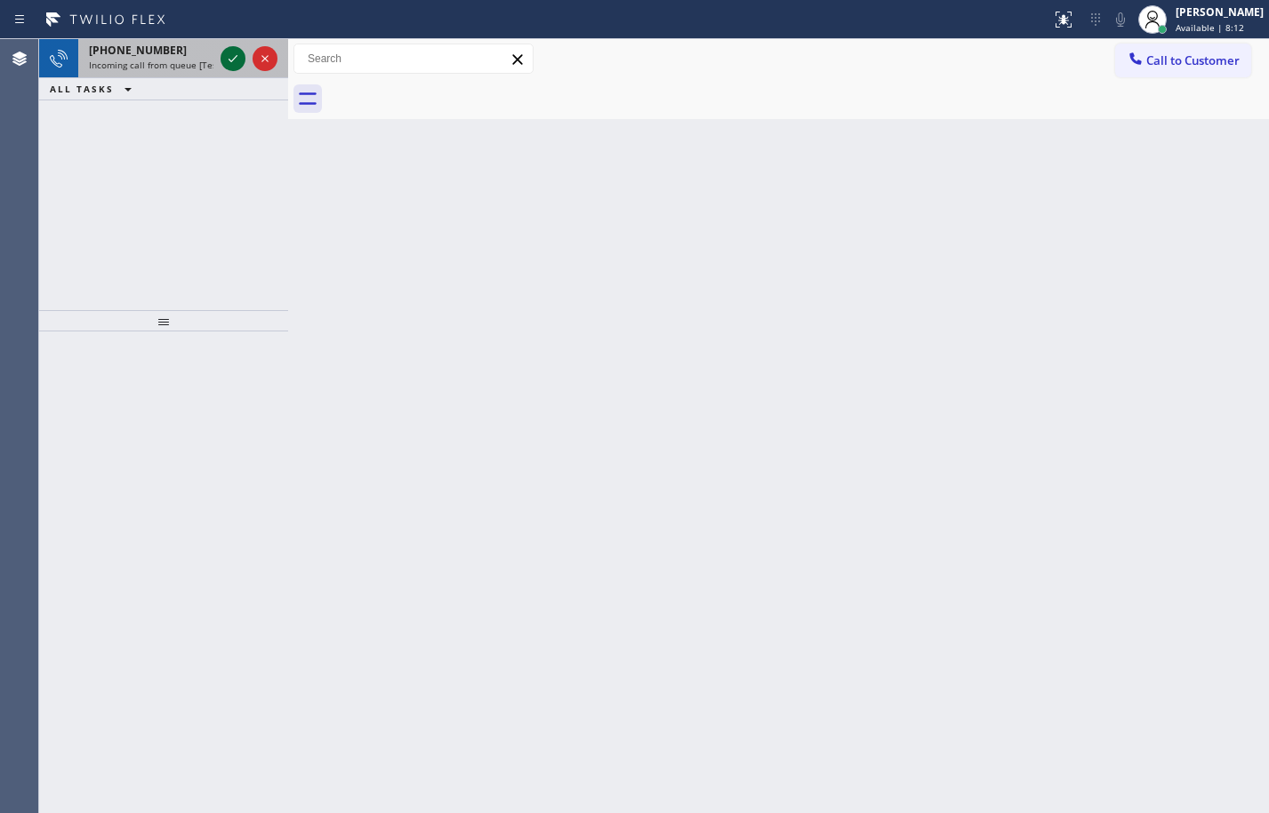
click at [239, 60] on icon at bounding box center [232, 58] width 21 height 21
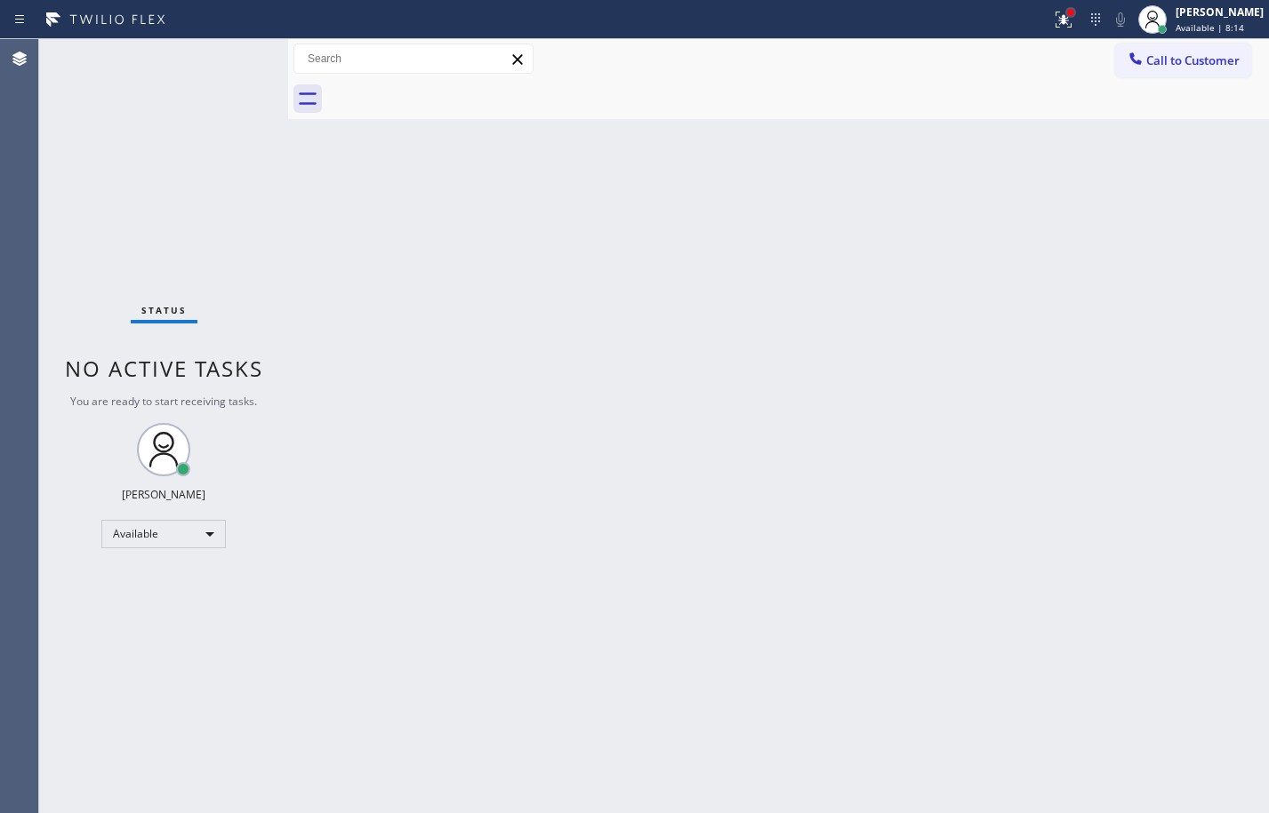
click at [1065, 17] on div at bounding box center [1070, 12] width 11 height 11
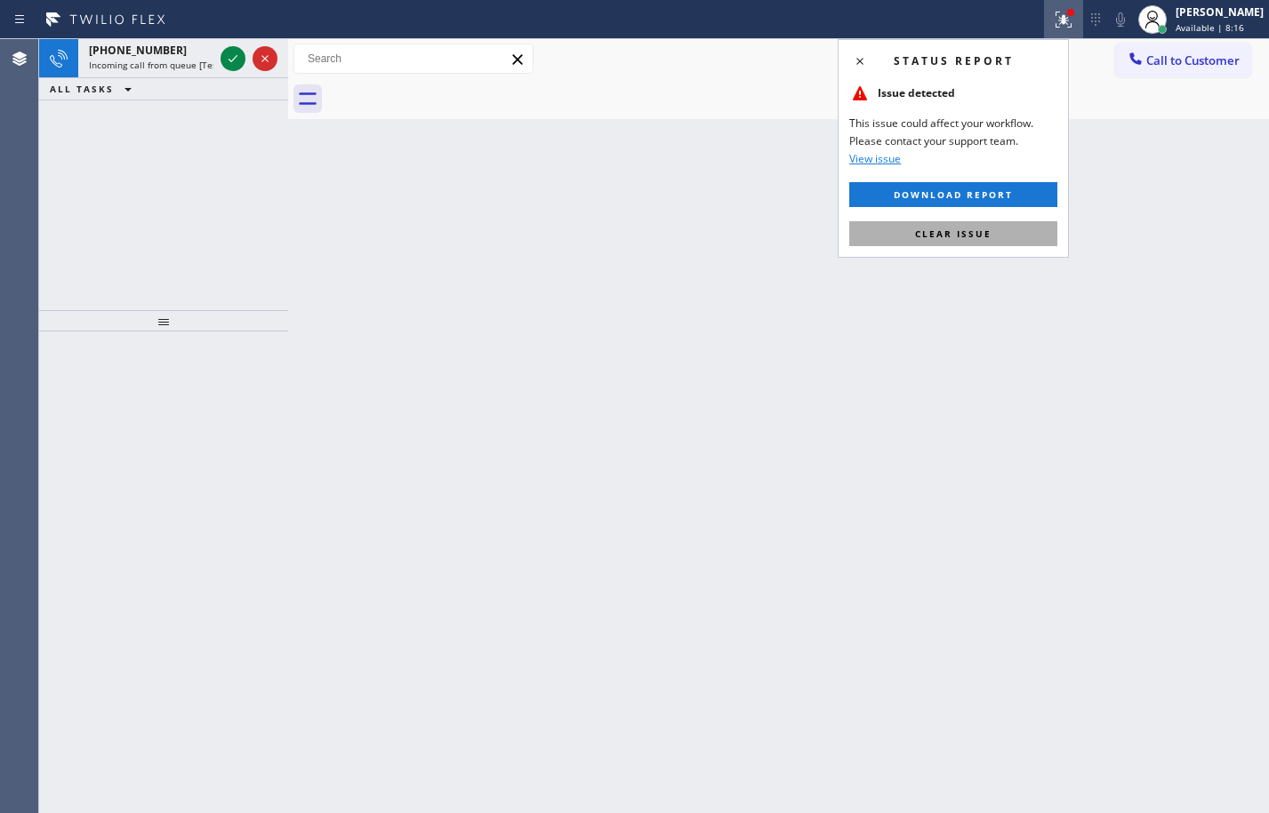
click at [974, 234] on span "Clear issue" at bounding box center [953, 234] width 76 height 12
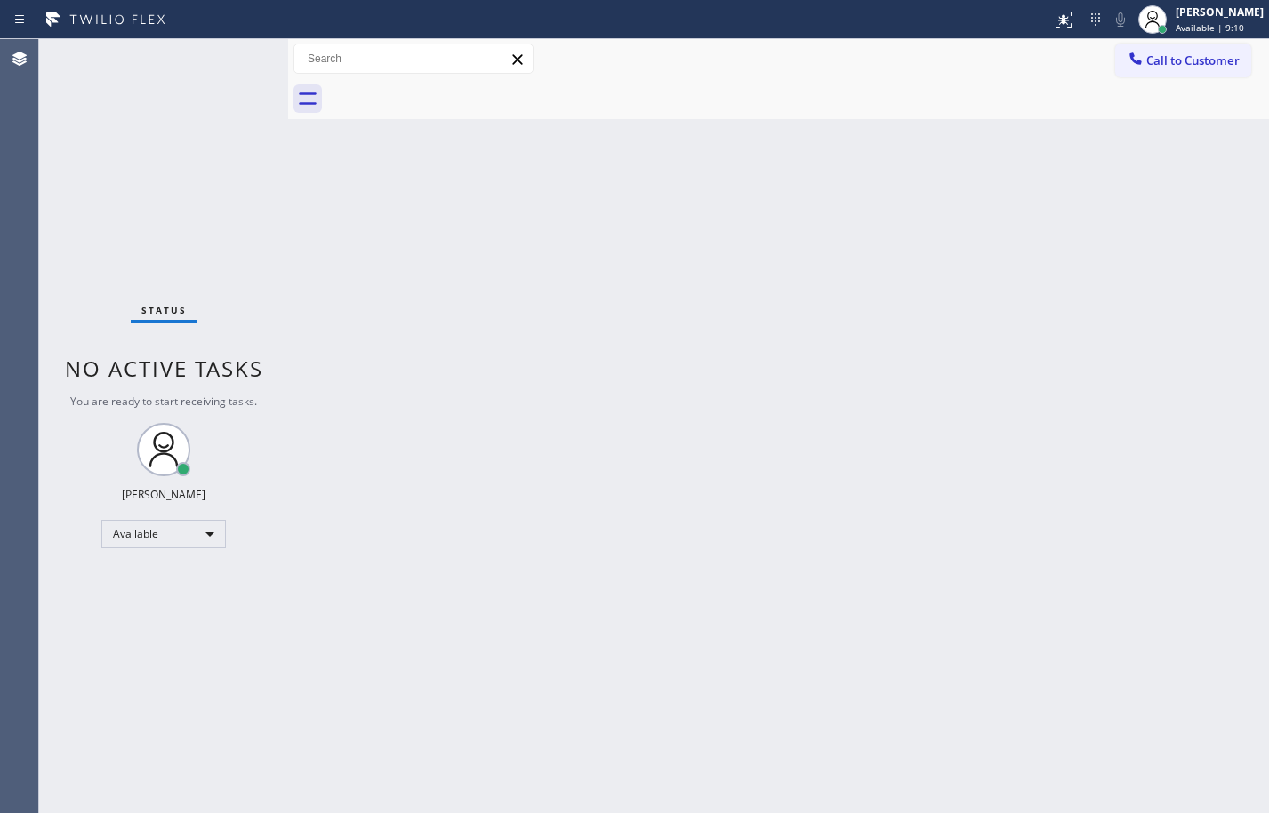
click at [309, 202] on div "Back to Dashboard Change Sender ID Customers Technicians Select a contact Outbo…" at bounding box center [778, 426] width 981 height 774
click at [737, 468] on div "Back to Dashboard Change Sender ID Customers Technicians Select a contact Outbo…" at bounding box center [778, 426] width 981 height 774
click at [852, 532] on div "Back to Dashboard Change Sender ID Customers Technicians Select a contact Outbo…" at bounding box center [778, 426] width 981 height 774
click at [865, 577] on div "Back to Dashboard Change Sender ID Customers Technicians Select a contact Outbo…" at bounding box center [778, 426] width 981 height 774
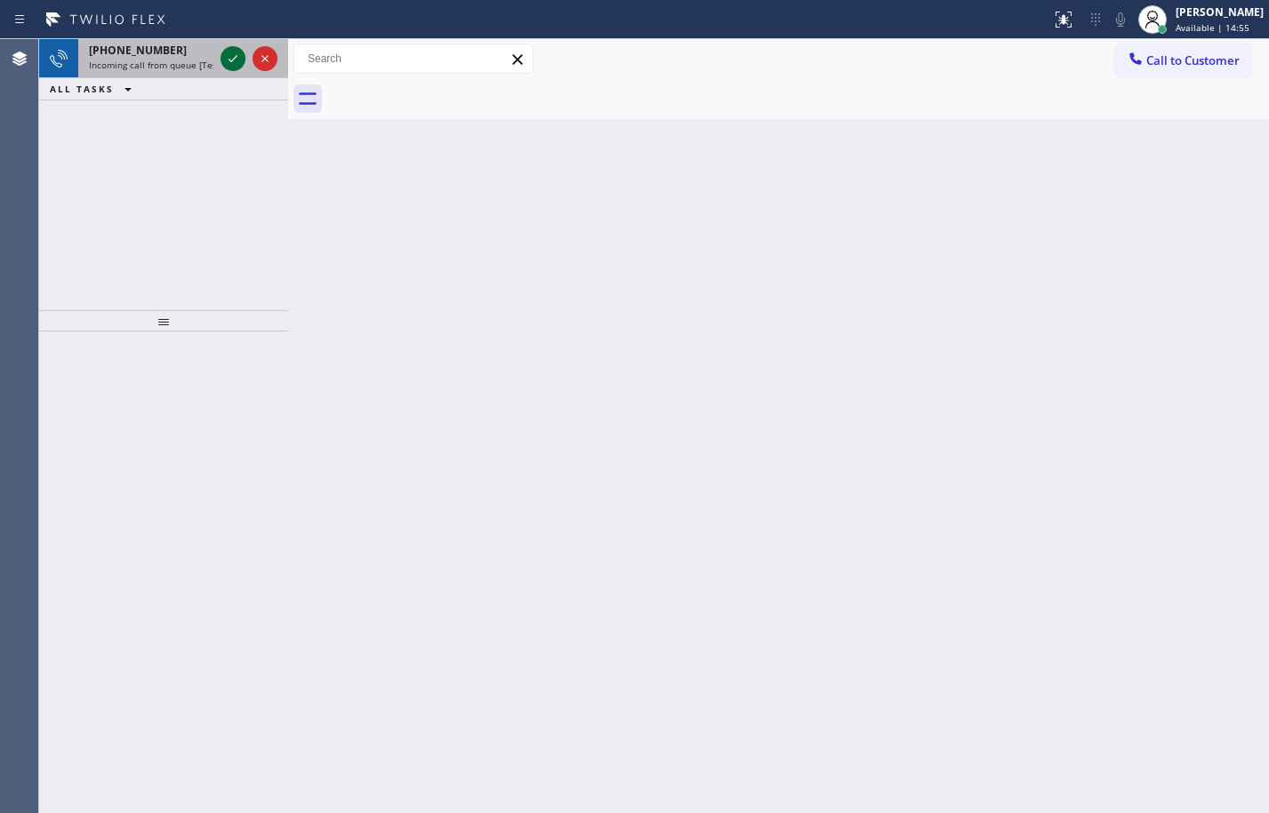
click at [223, 62] on icon at bounding box center [232, 58] width 21 height 21
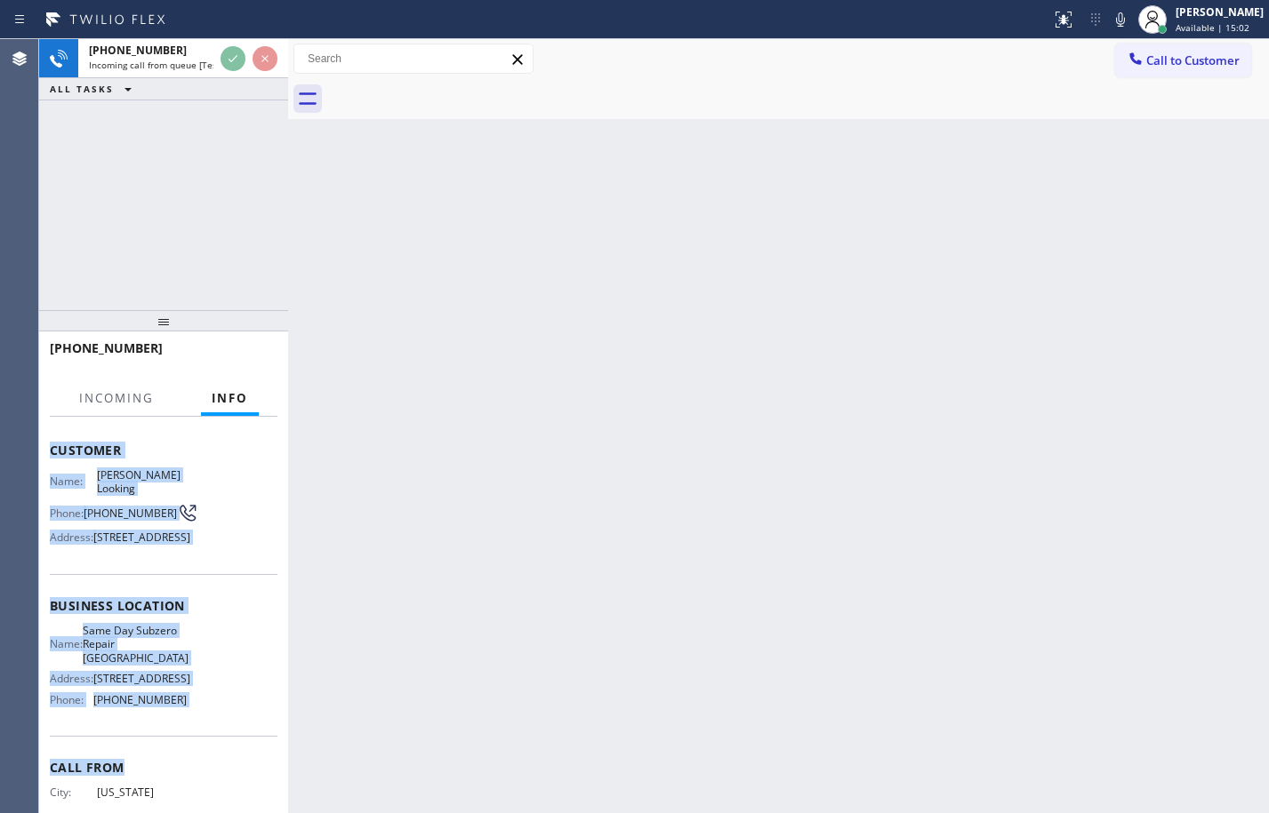
scroll to position [127, 0]
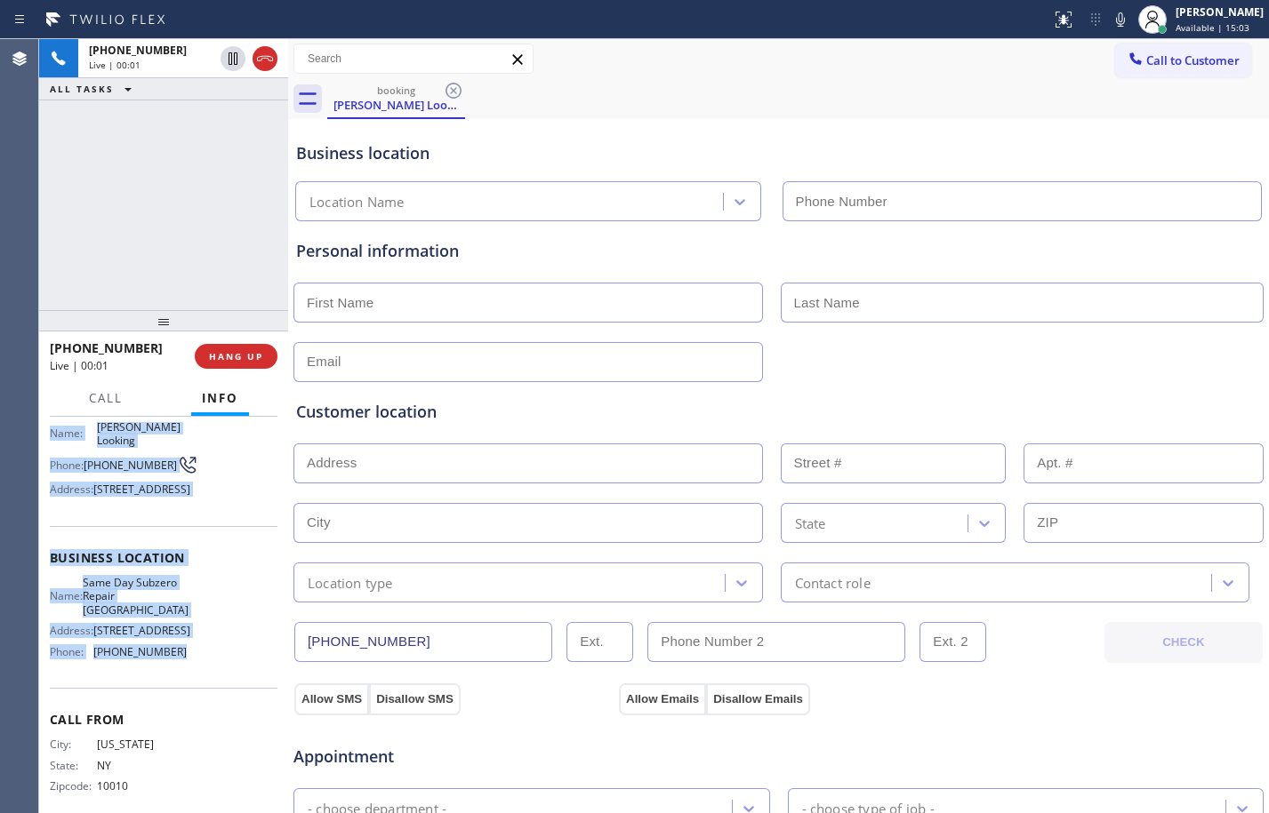
drag, startPoint x: 51, startPoint y: 528, endPoint x: 222, endPoint y: 690, distance: 235.8
click at [222, 690] on div "Context Queue: [Test] All Priority: 1 Customer Name: [PERSON_NAME] Looking Phon…" at bounding box center [164, 559] width 228 height 528
copy div "Customer Name: [PERSON_NAME] Looking Phone: [PHONE_NUMBER] Address: [STREET_ADD…"
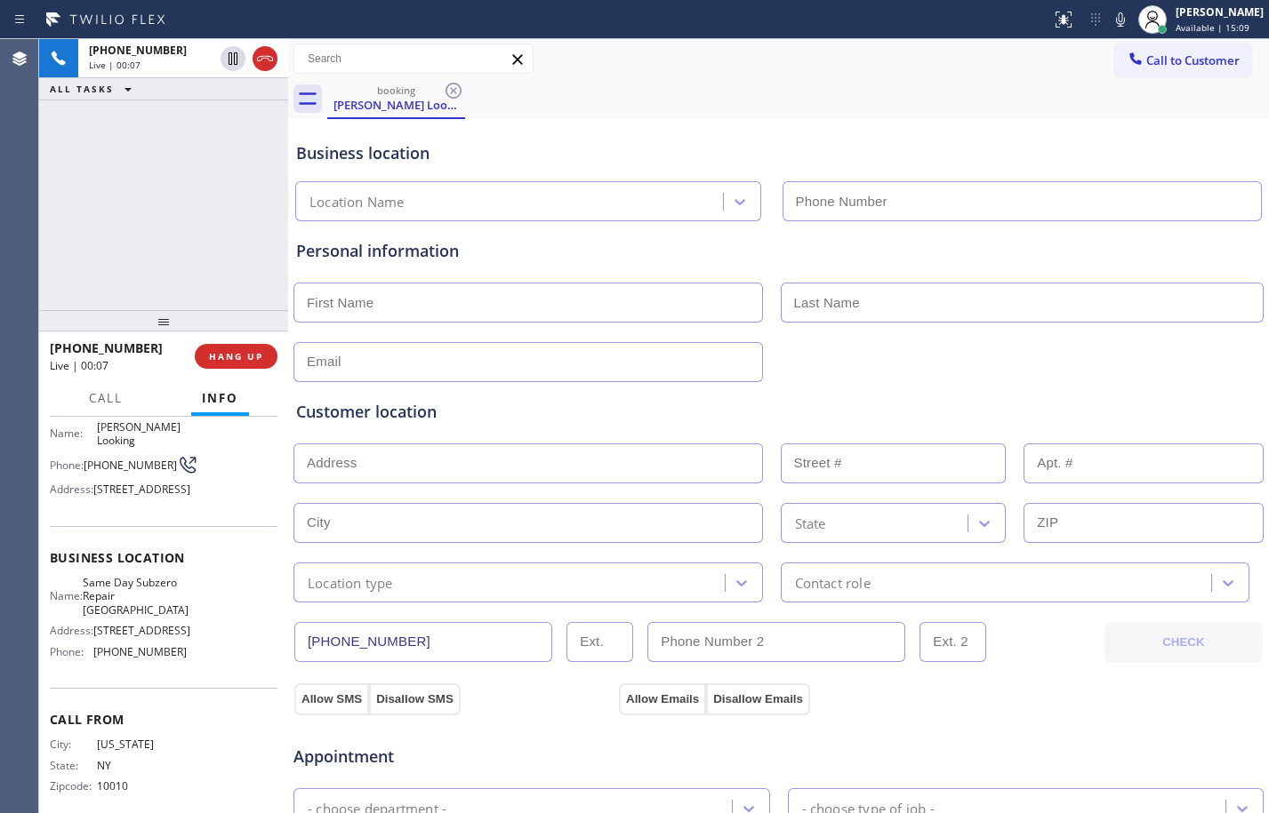
click at [169, 129] on div "[PHONE_NUMBER] Live | 00:07 ALL TASKS ALL TASKS ACTIVE TASKS TASKS IN WRAP UP" at bounding box center [163, 174] width 249 height 271
click at [105, 405] on span "Call" at bounding box center [106, 398] width 34 height 16
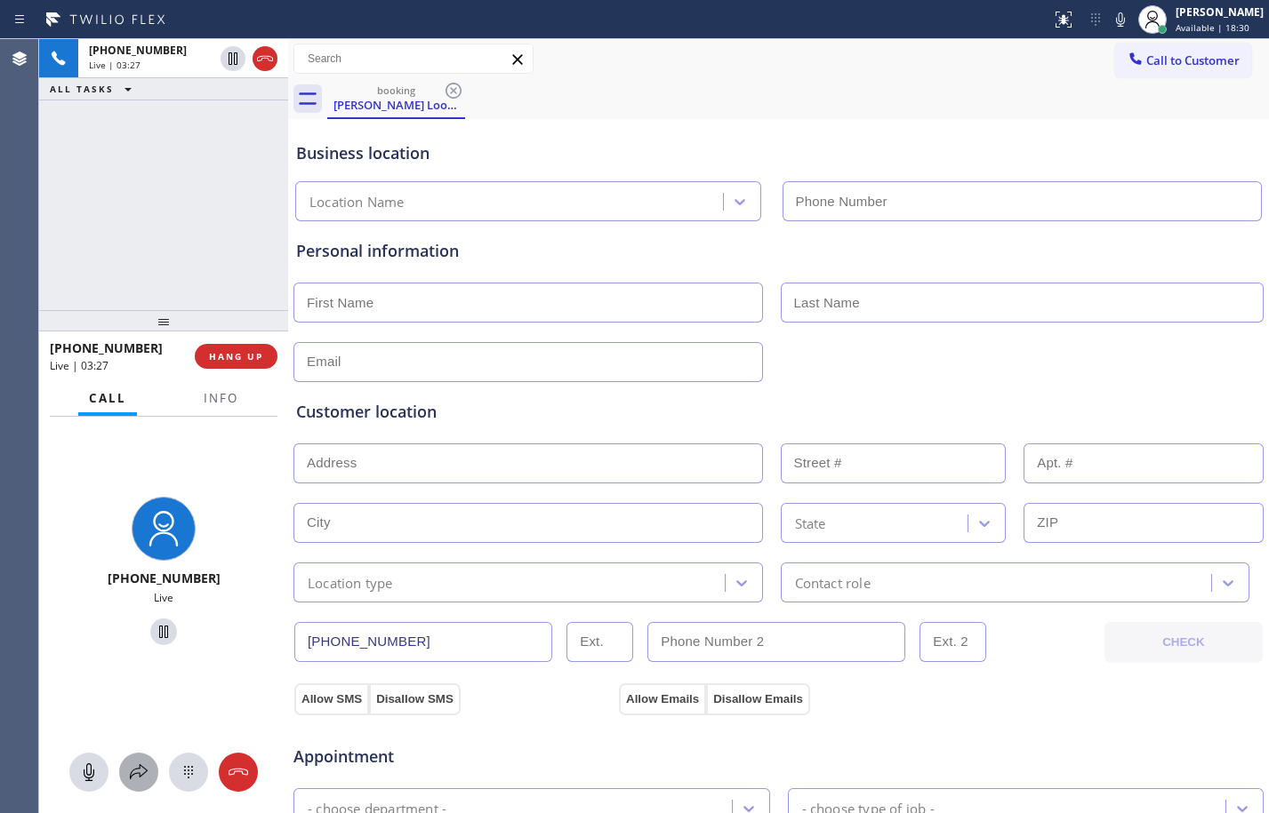
click at [142, 767] on icon at bounding box center [139, 772] width 18 height 15
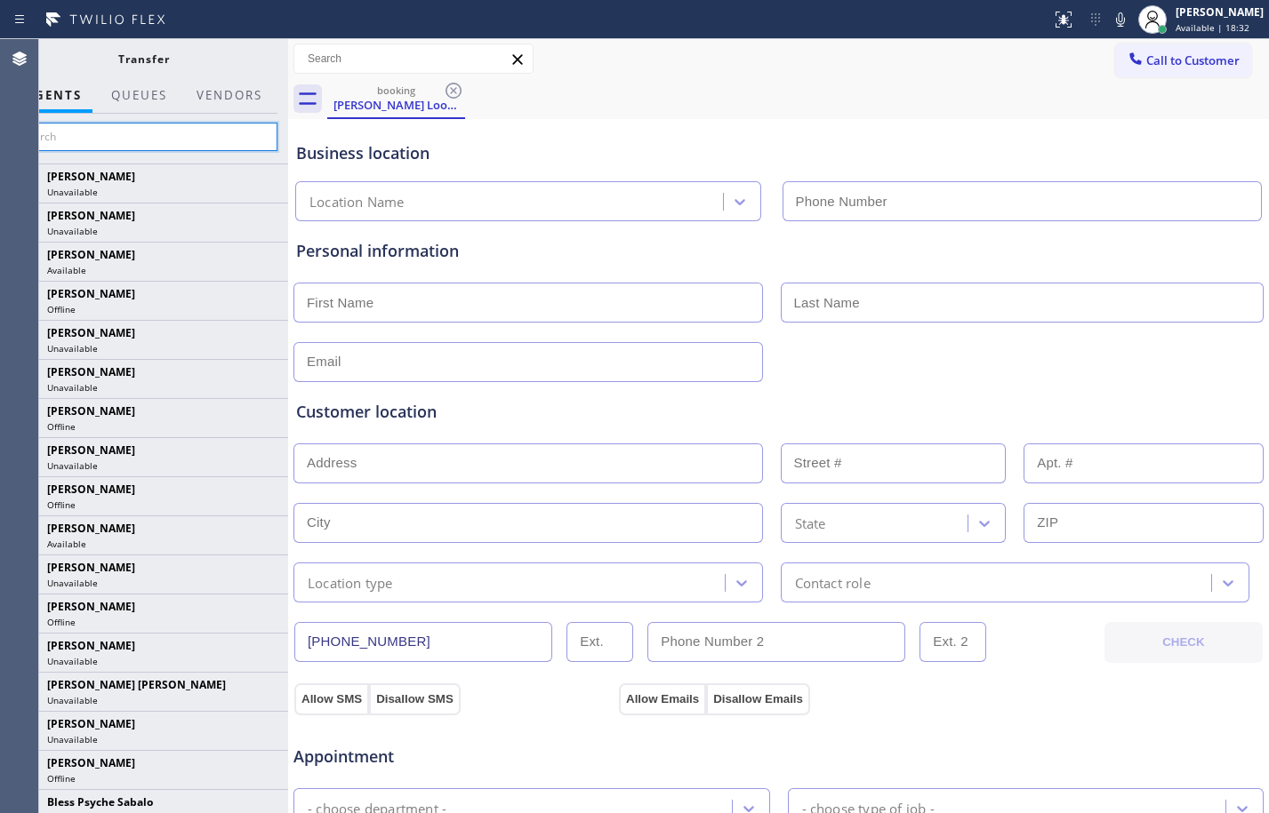
click at [202, 137] on input "text" at bounding box center [144, 137] width 268 height 28
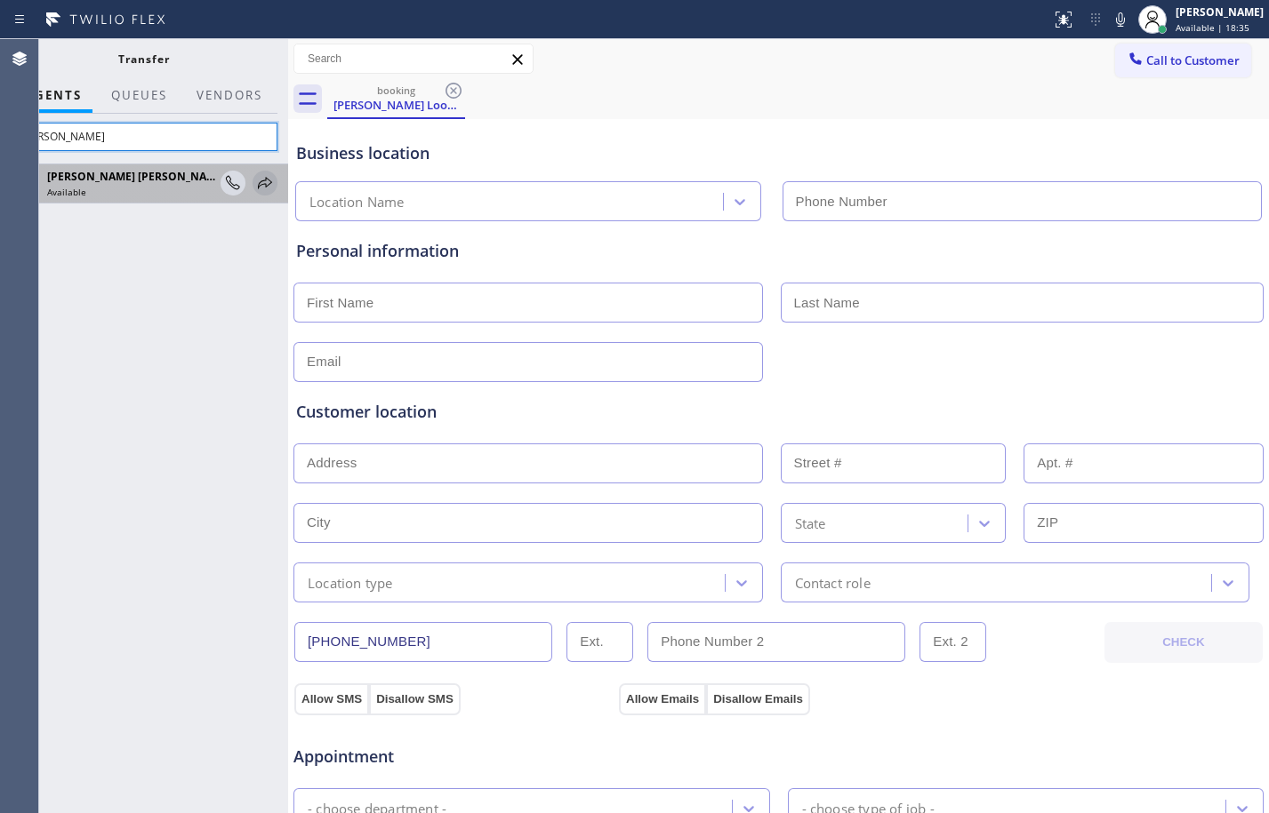
type input "[PERSON_NAME]"
click at [256, 188] on icon at bounding box center [264, 182] width 21 height 21
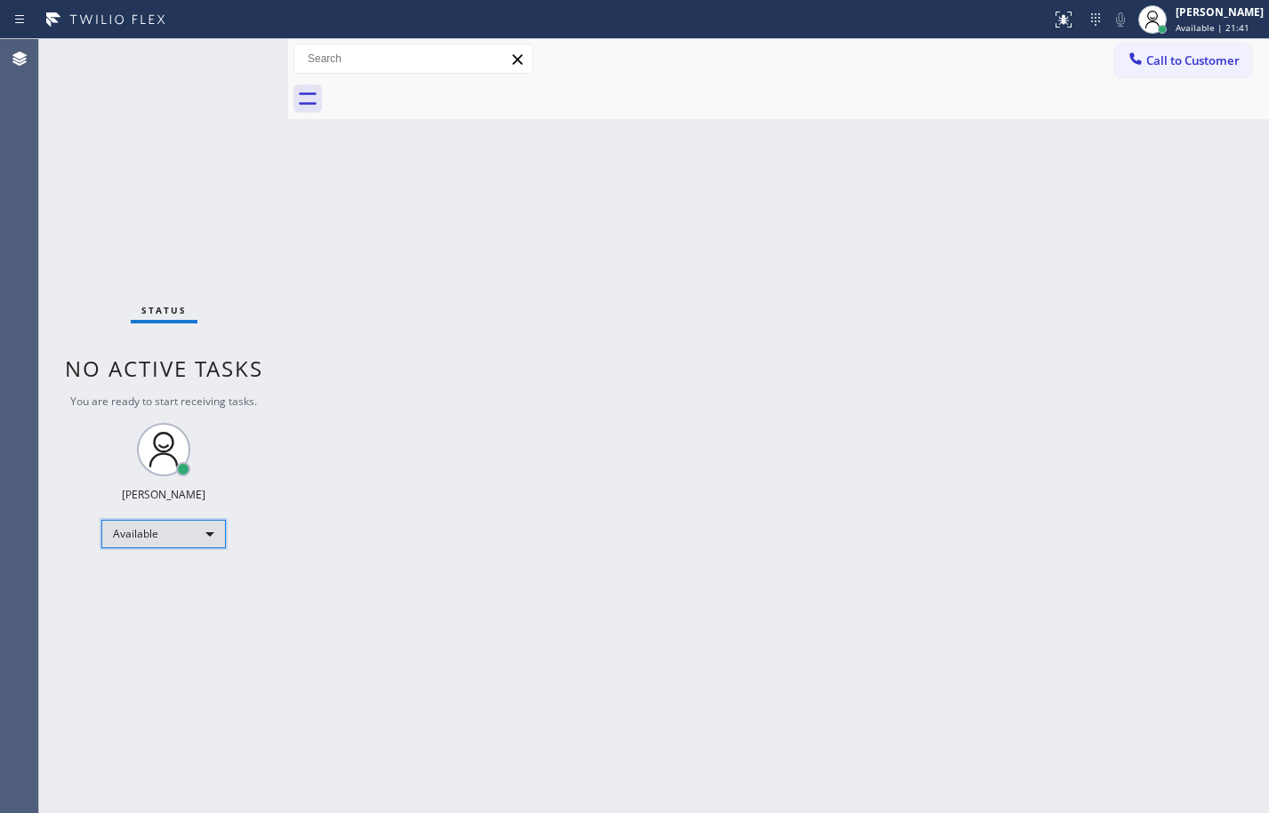
click at [180, 547] on div "Available" at bounding box center [163, 534] width 124 height 28
click at [164, 621] on li "Break" at bounding box center [162, 625] width 121 height 21
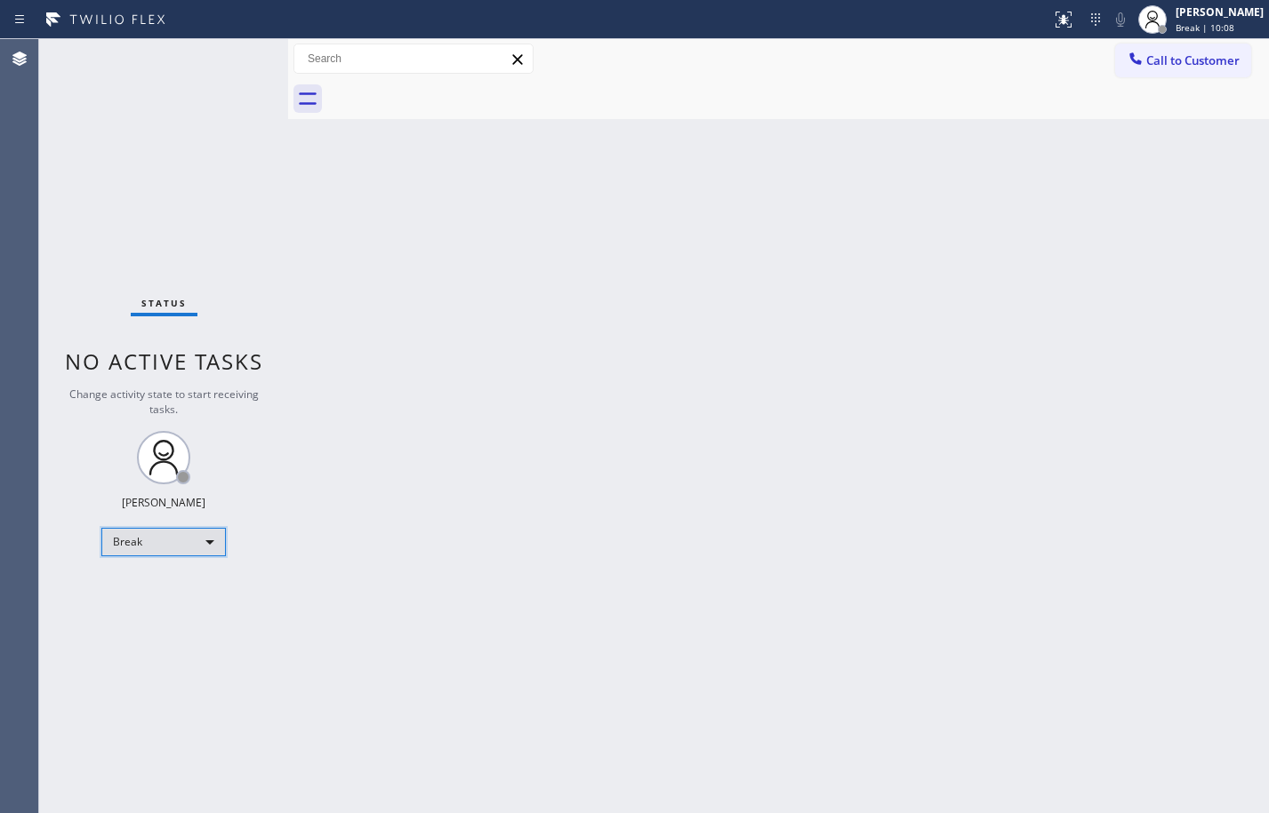
click at [160, 546] on div "Break" at bounding box center [163, 542] width 124 height 28
click at [144, 589] on li "Available" at bounding box center [162, 589] width 121 height 21
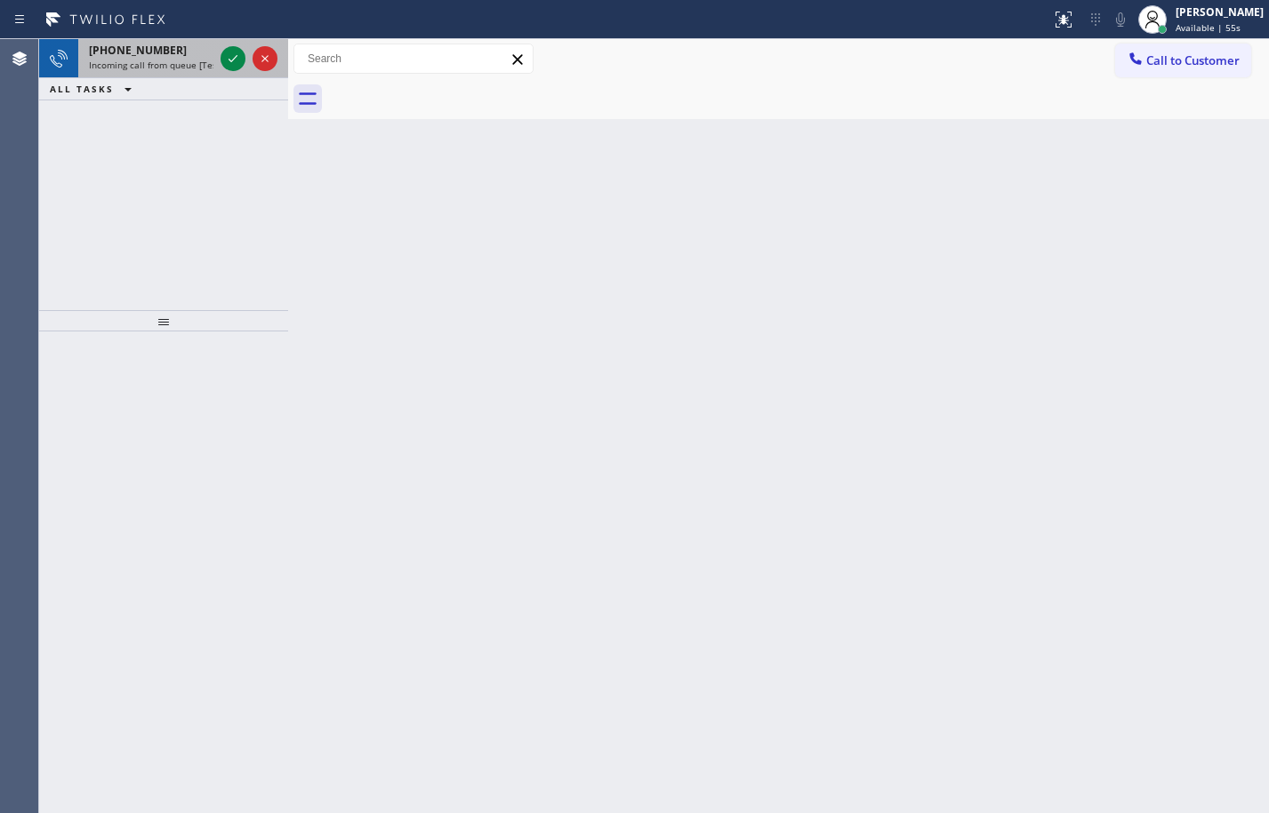
click at [196, 65] on span "Incoming call from queue [Test] All" at bounding box center [163, 65] width 148 height 12
click at [231, 52] on icon at bounding box center [232, 58] width 21 height 21
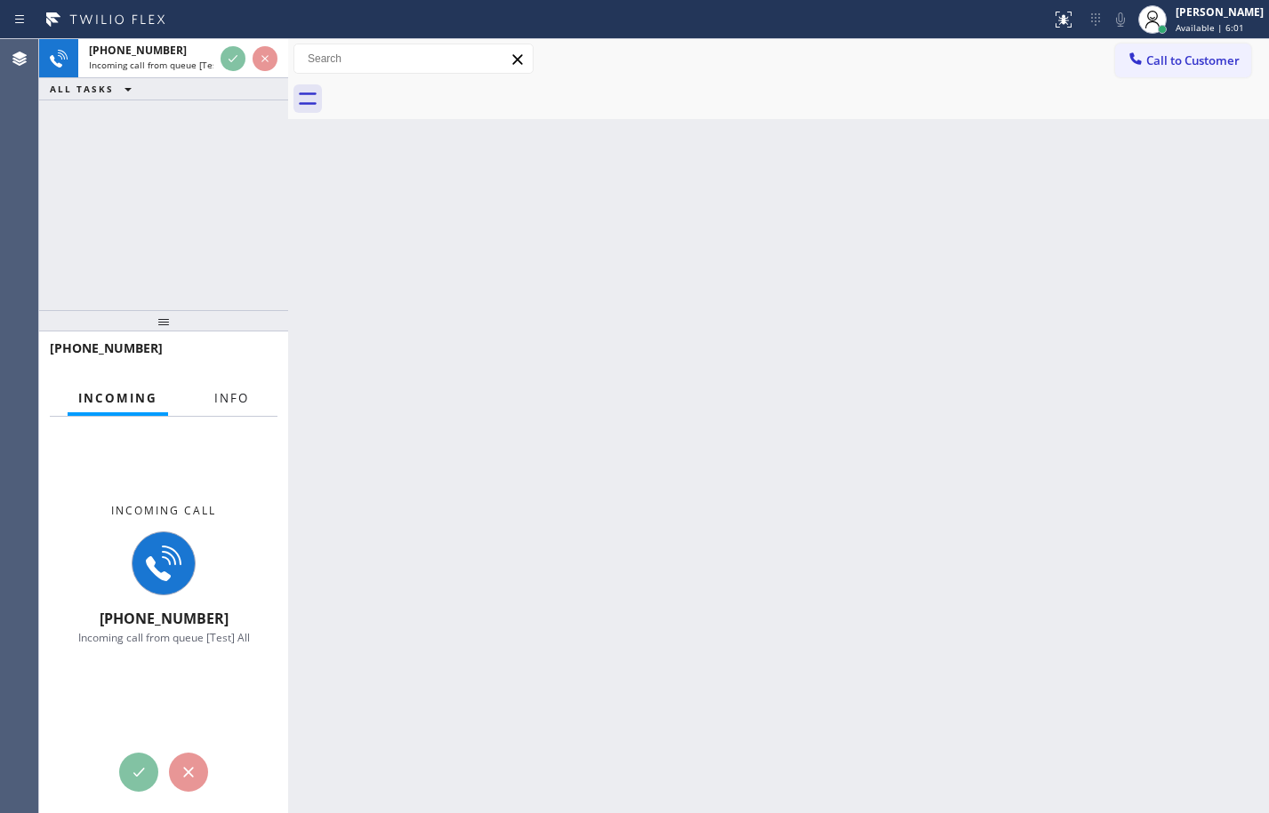
click at [238, 406] on button "Info" at bounding box center [232, 398] width 56 height 35
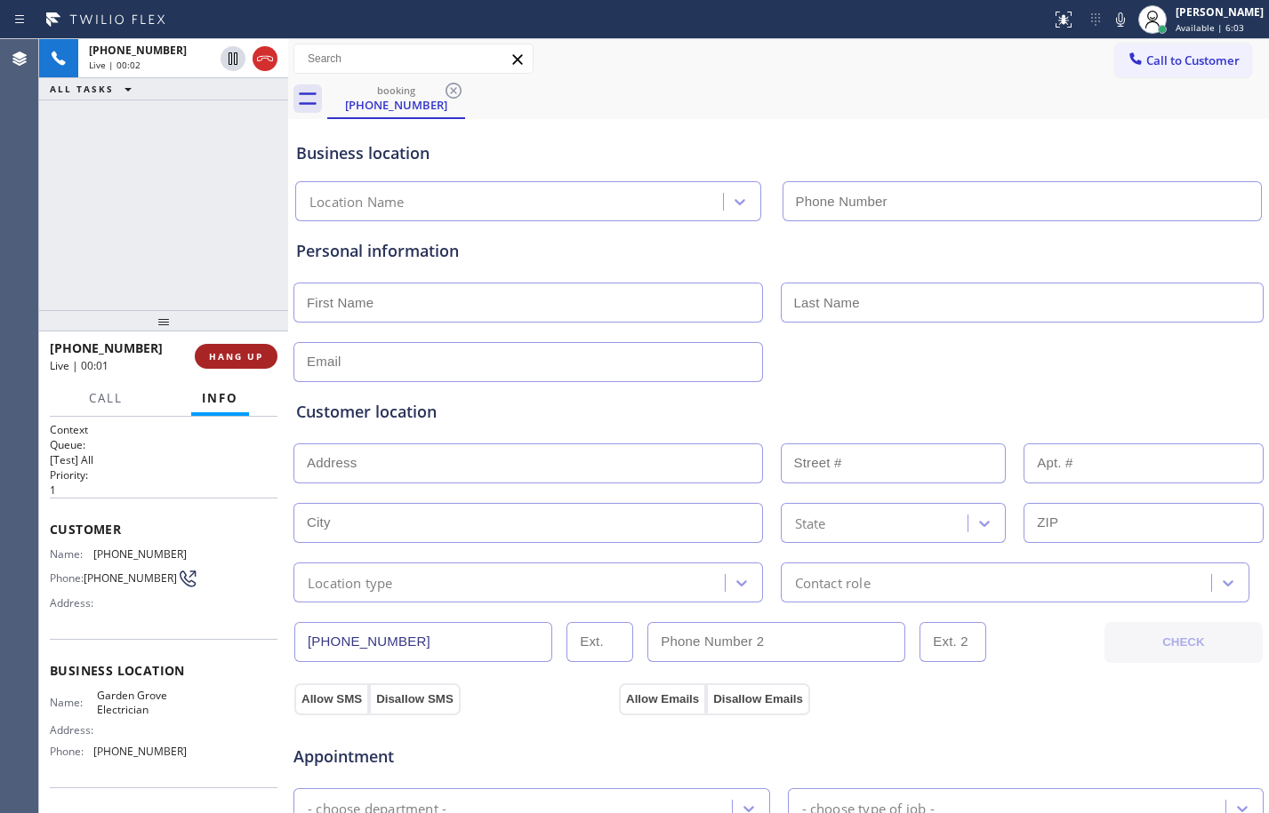
click at [243, 359] on span "HANG UP" at bounding box center [236, 356] width 54 height 12
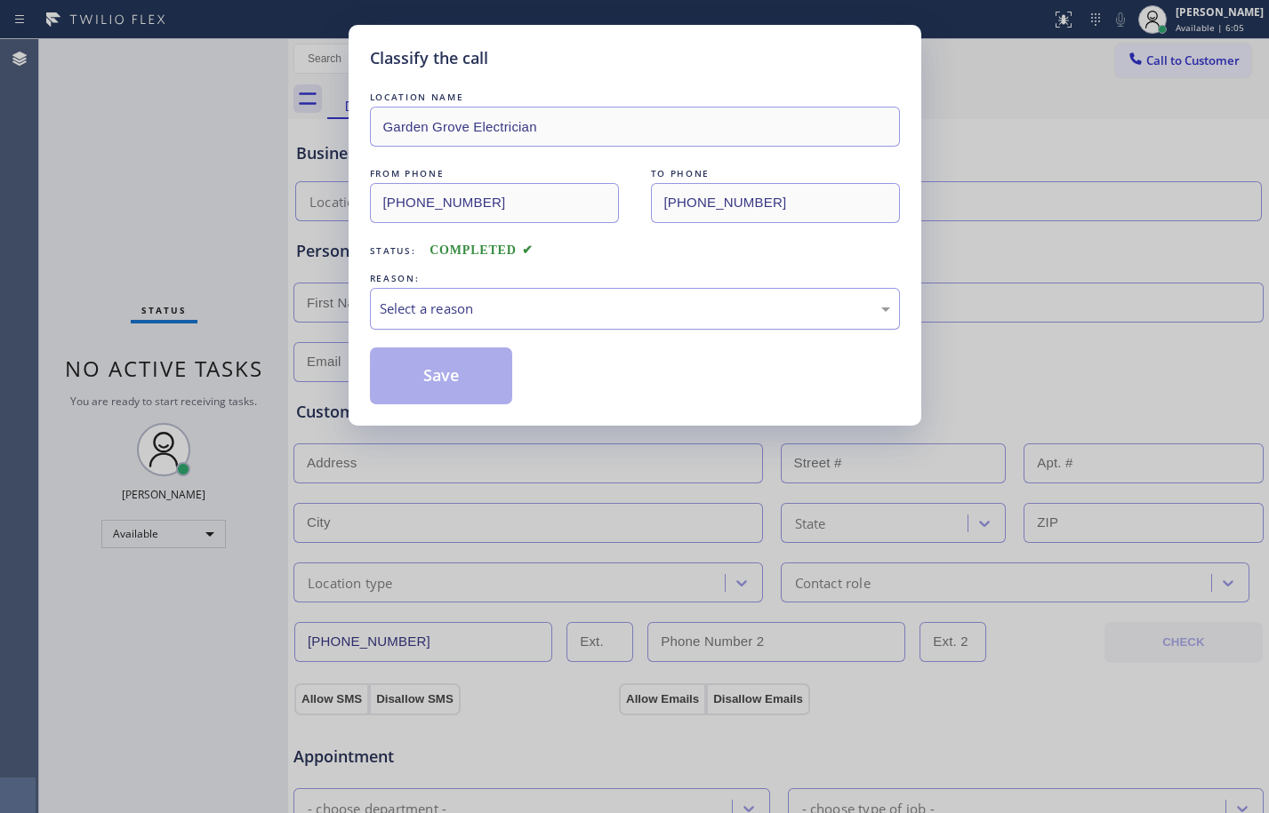
click at [584, 317] on div "Select a reason" at bounding box center [635, 309] width 510 height 20
click at [441, 372] on button "Save" at bounding box center [441, 376] width 143 height 57
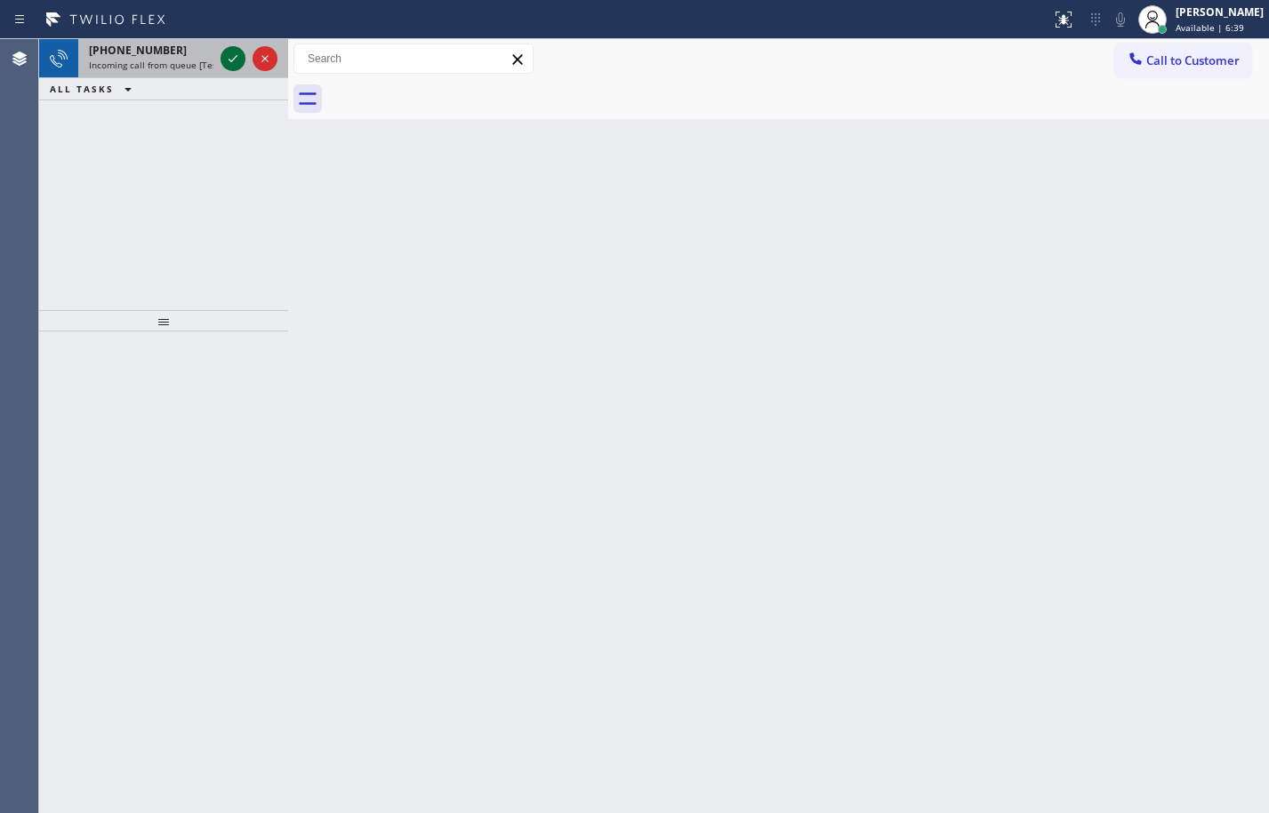
click at [230, 52] on icon at bounding box center [232, 58] width 21 height 21
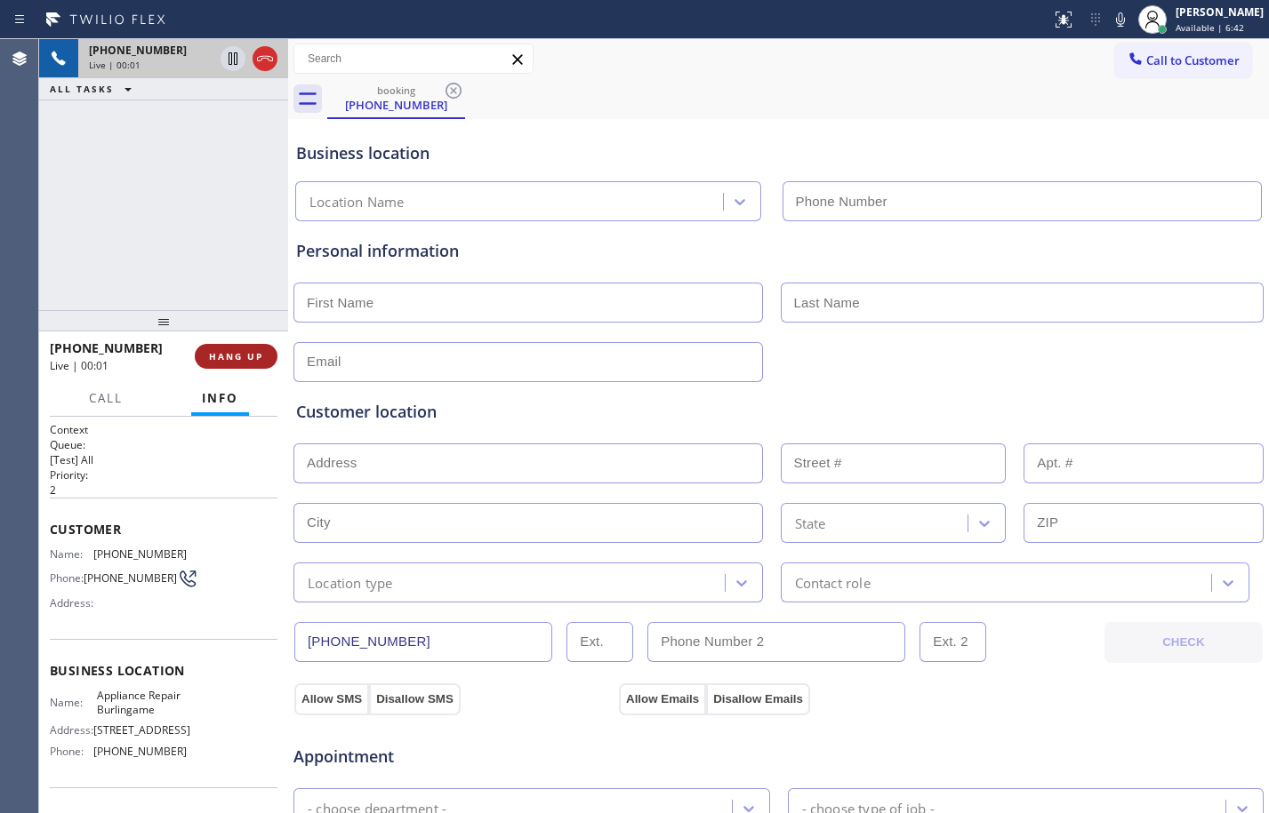
click at [258, 364] on button "HANG UP" at bounding box center [236, 356] width 83 height 25
click at [252, 359] on span "HANG UP" at bounding box center [236, 356] width 54 height 12
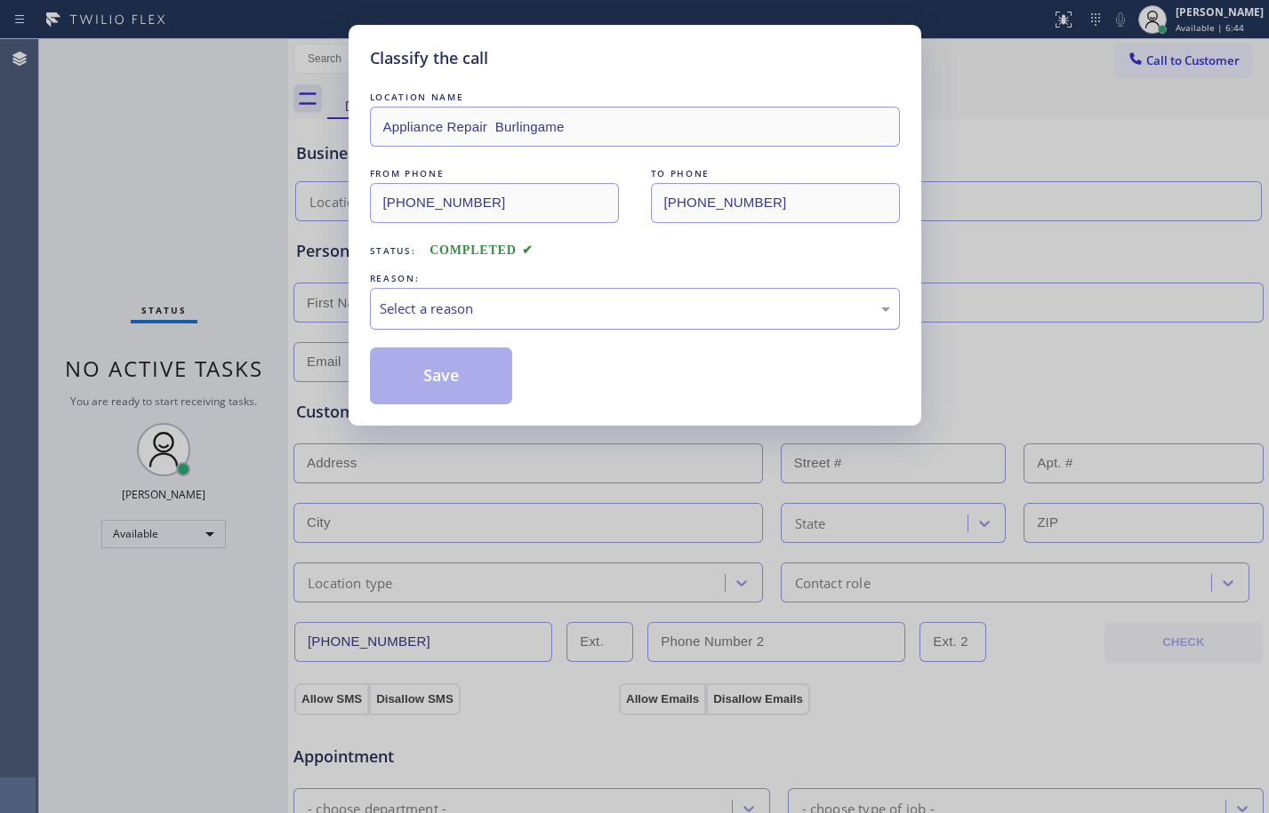
click at [642, 292] on div "Select a reason" at bounding box center [635, 309] width 530 height 42
click at [452, 374] on button "Save" at bounding box center [441, 376] width 143 height 57
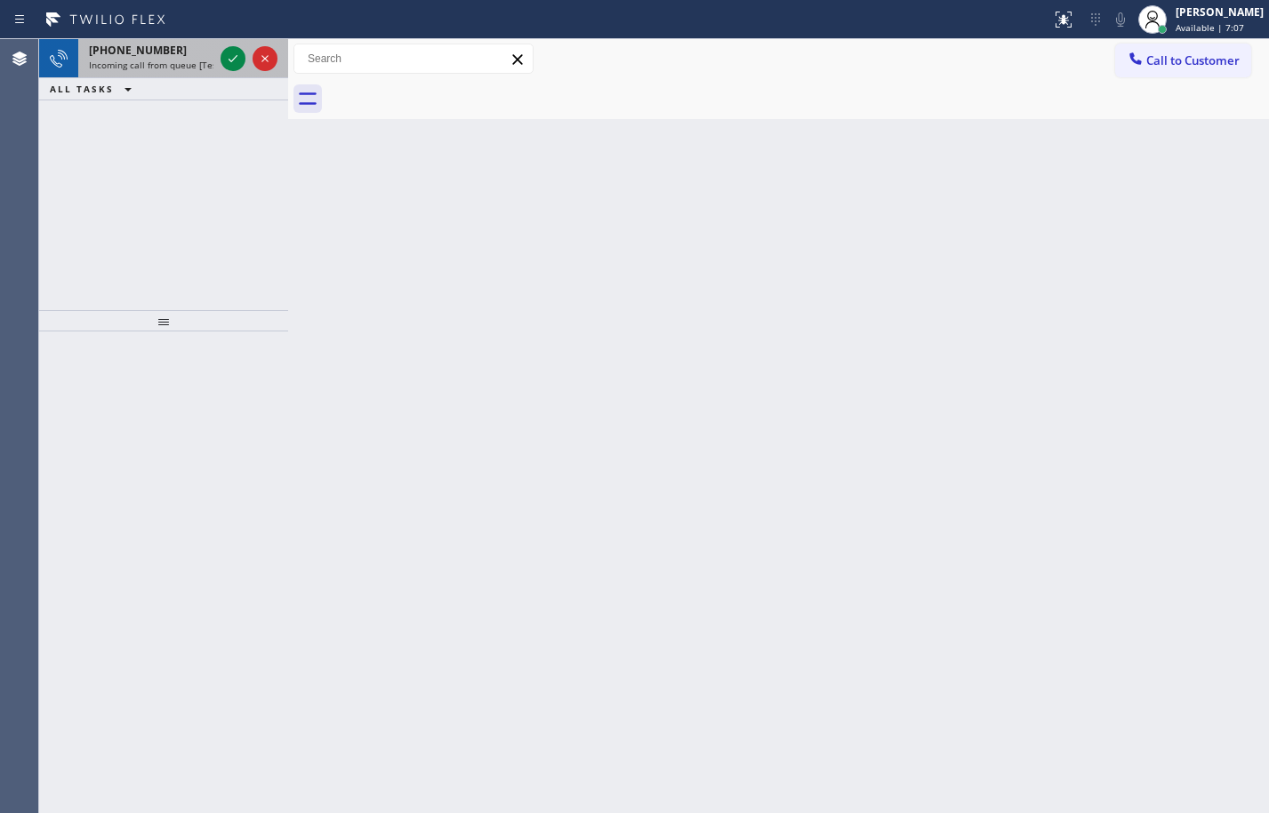
click at [169, 64] on span "Incoming call from queue [Test] All" at bounding box center [163, 65] width 148 height 12
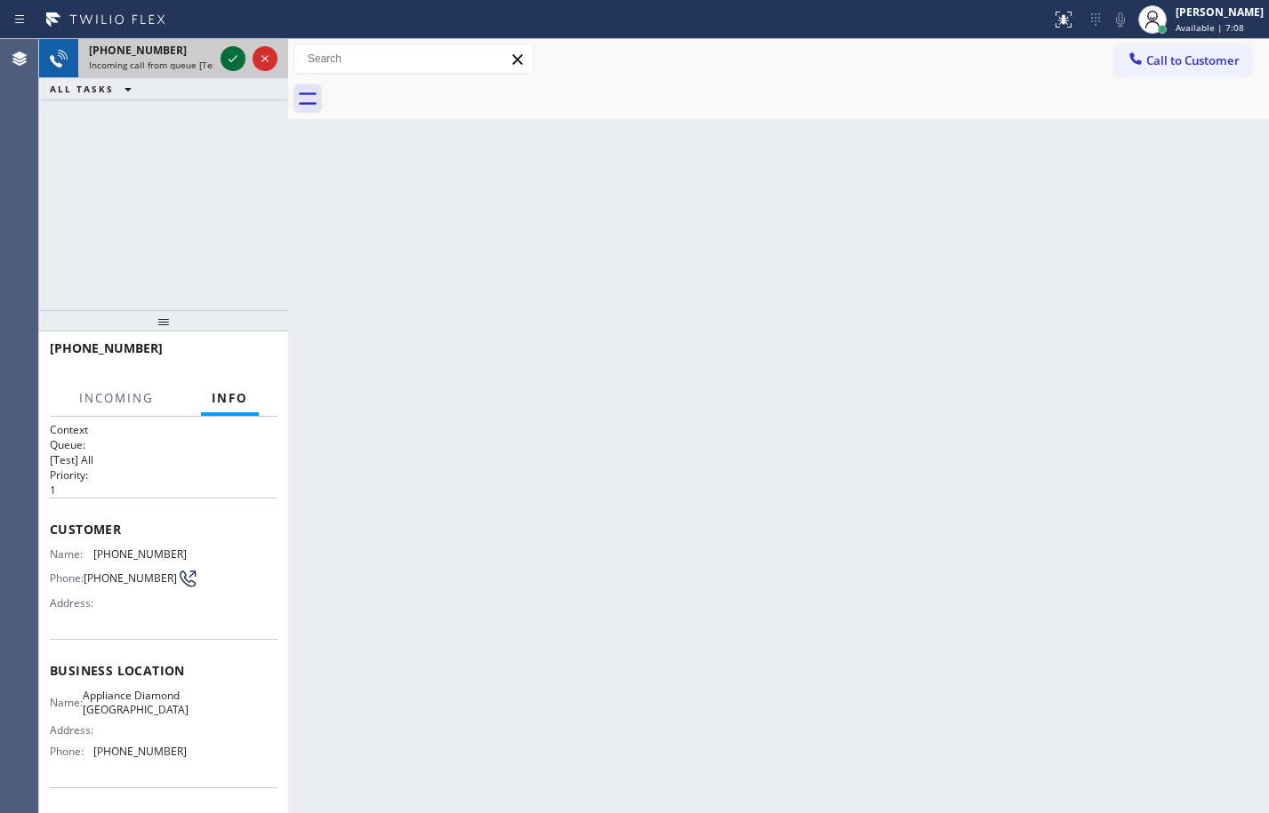
click at [227, 60] on icon at bounding box center [232, 58] width 21 height 21
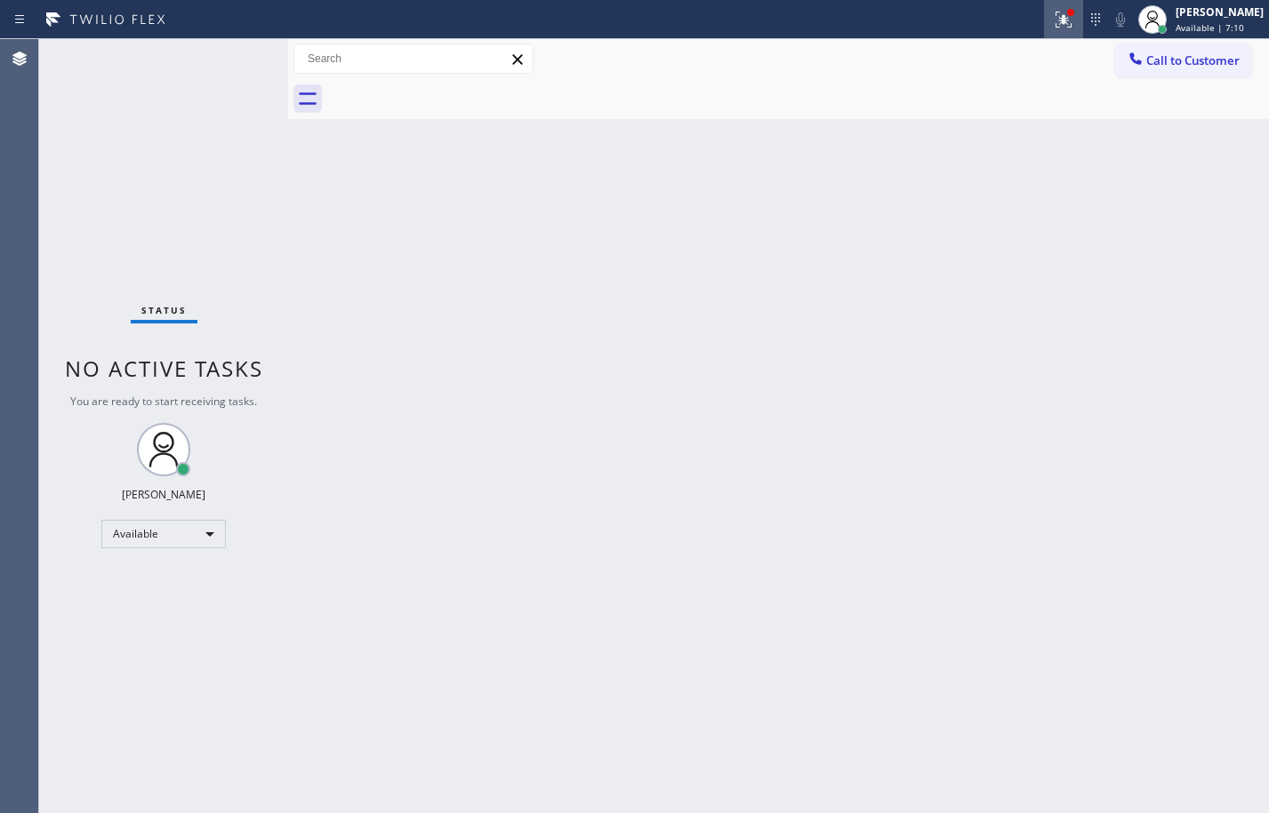
click at [1053, 12] on icon at bounding box center [1063, 19] width 21 height 21
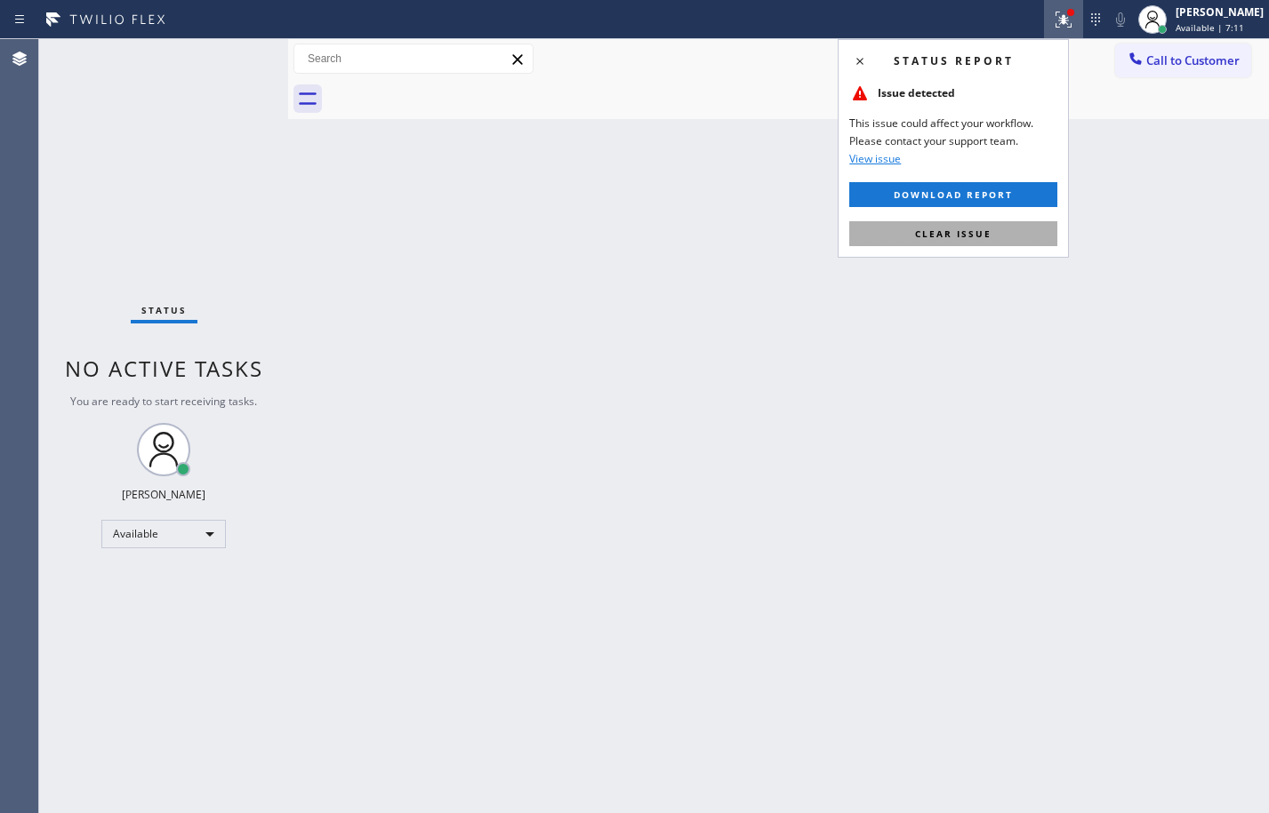
click at [998, 230] on button "Clear issue" at bounding box center [953, 233] width 208 height 25
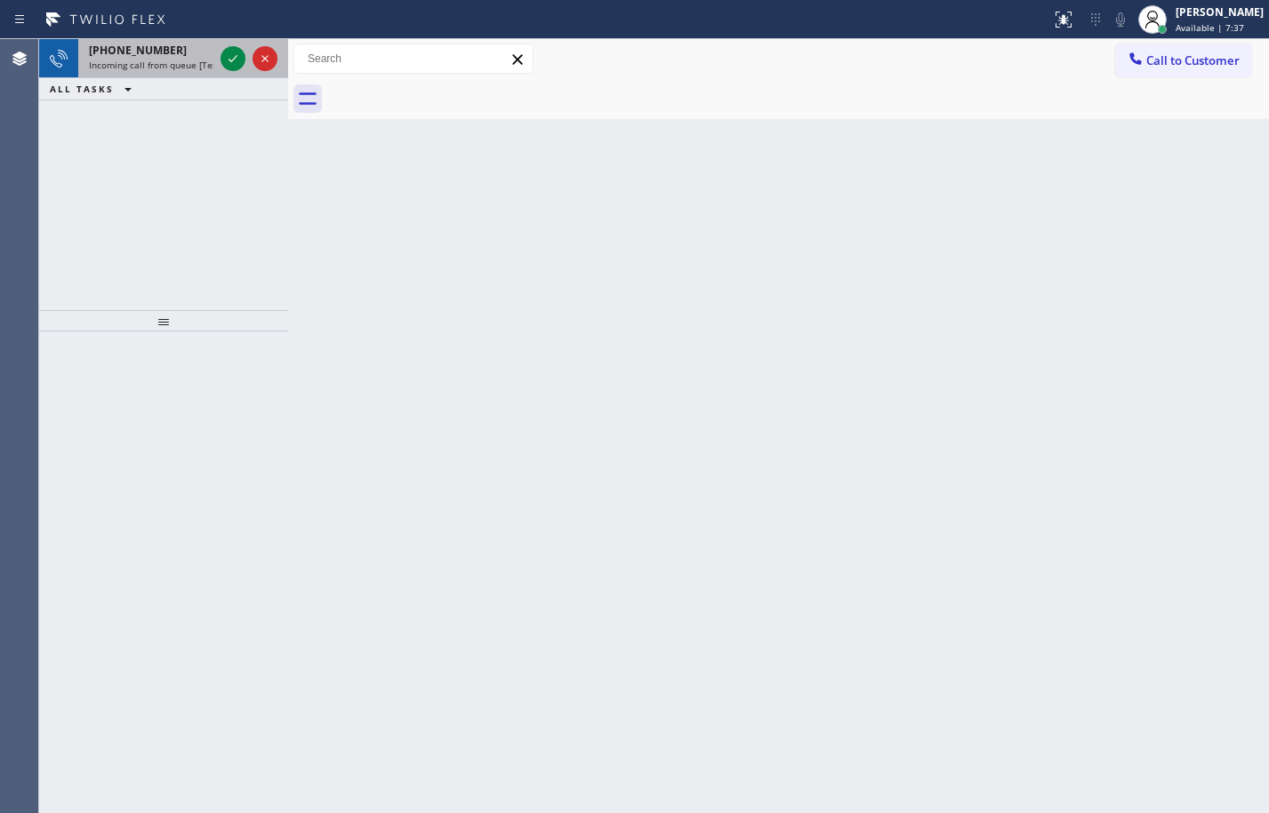
drag, startPoint x: 172, startPoint y: 49, endPoint x: 209, endPoint y: 63, distance: 40.0
click at [172, 49] on div "[PHONE_NUMBER]" at bounding box center [151, 50] width 124 height 15
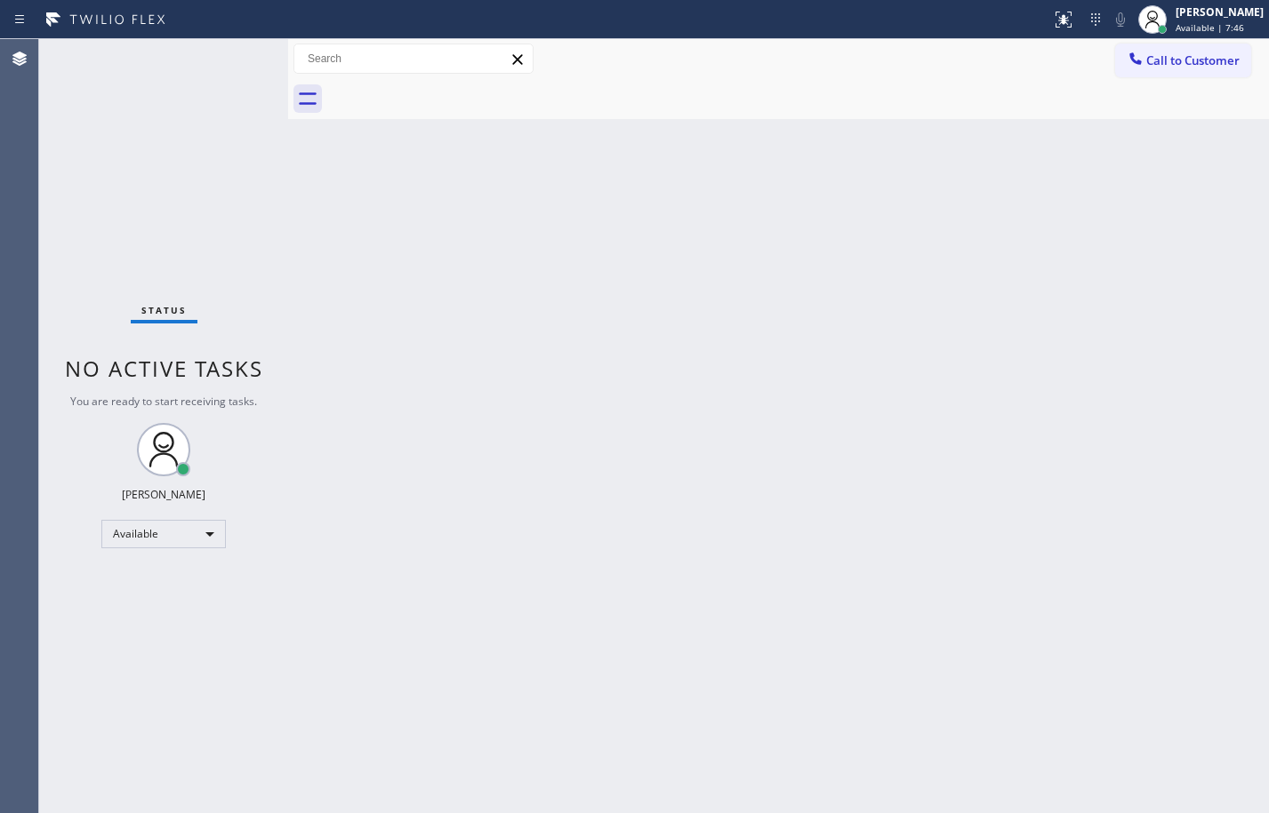
click at [1083, 547] on div "Back to Dashboard Change Sender ID Customers Technicians Select a contact Outbo…" at bounding box center [778, 426] width 981 height 774
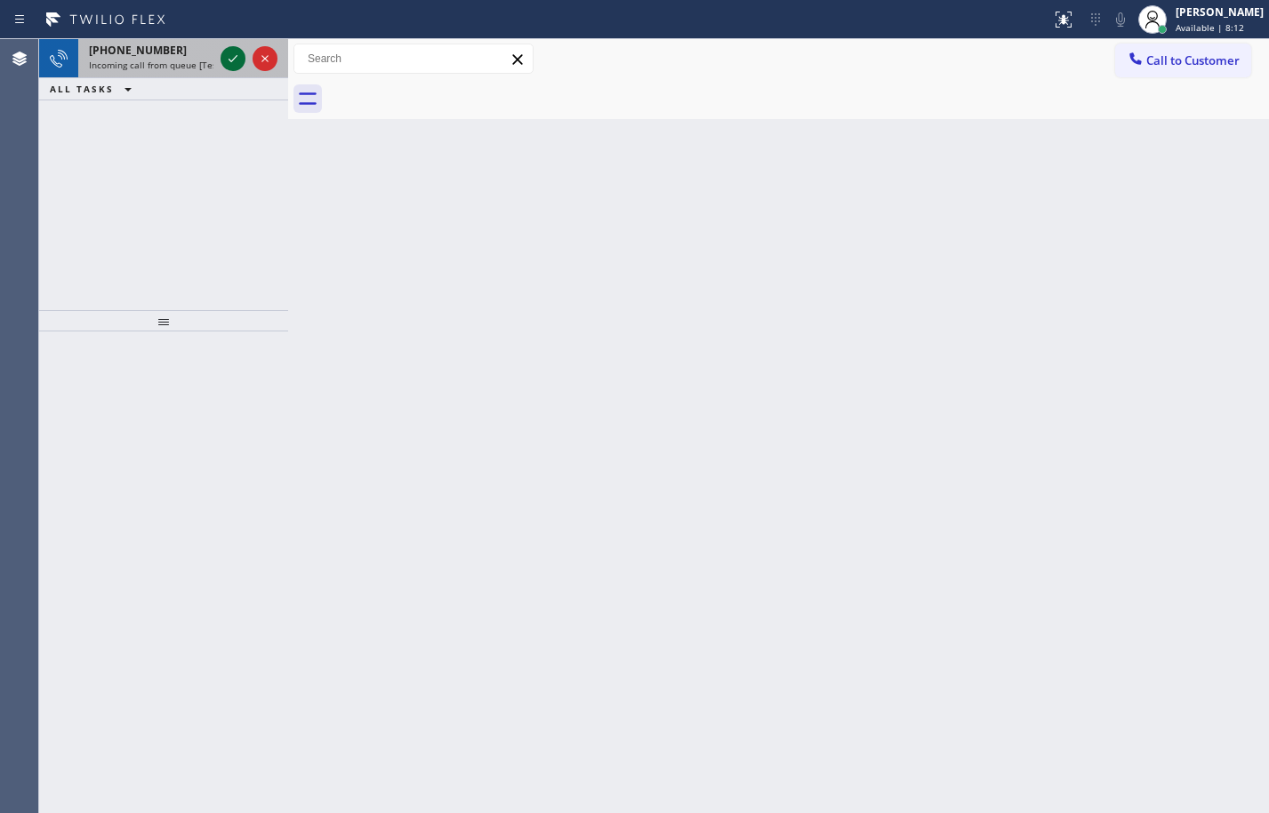
click at [236, 59] on icon at bounding box center [232, 58] width 21 height 21
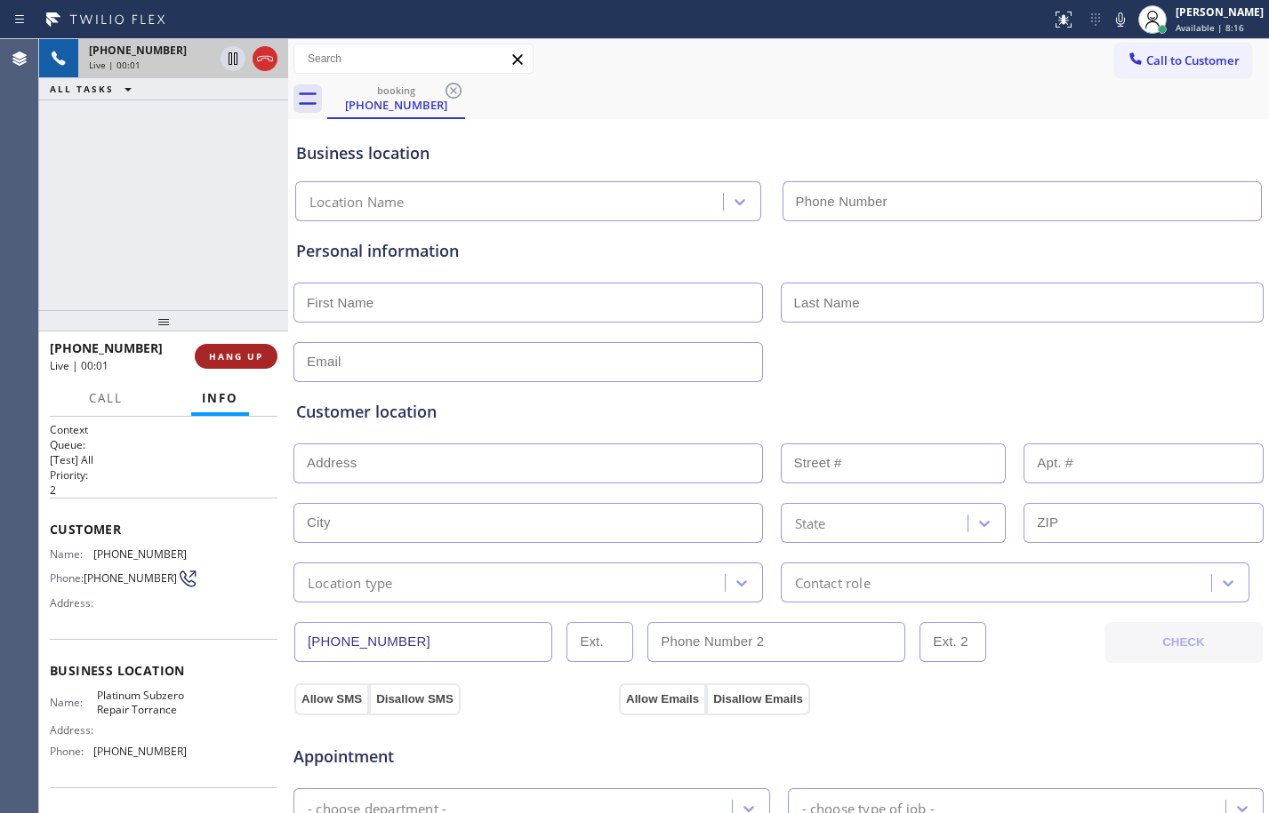
click at [246, 350] on span "HANG UP" at bounding box center [236, 356] width 54 height 12
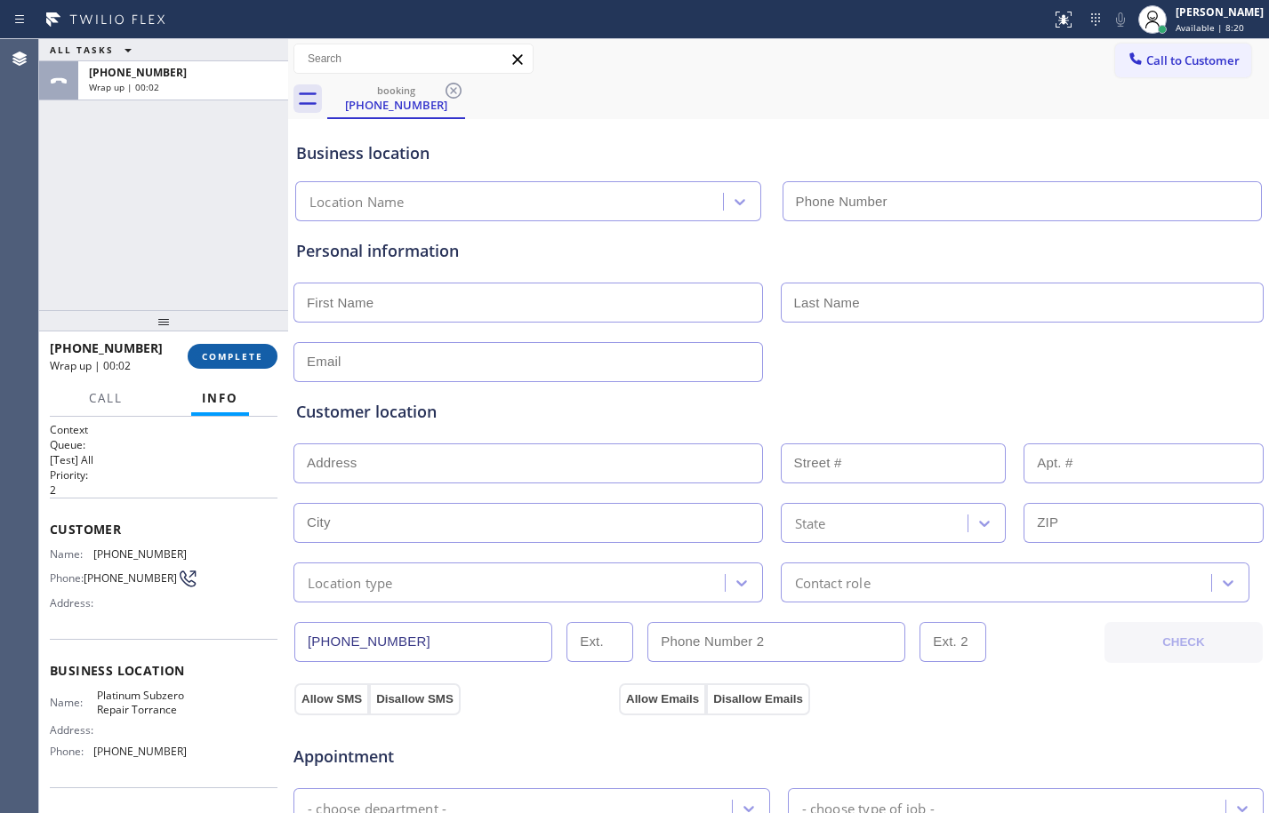
click at [246, 350] on span "COMPLETE" at bounding box center [232, 356] width 61 height 12
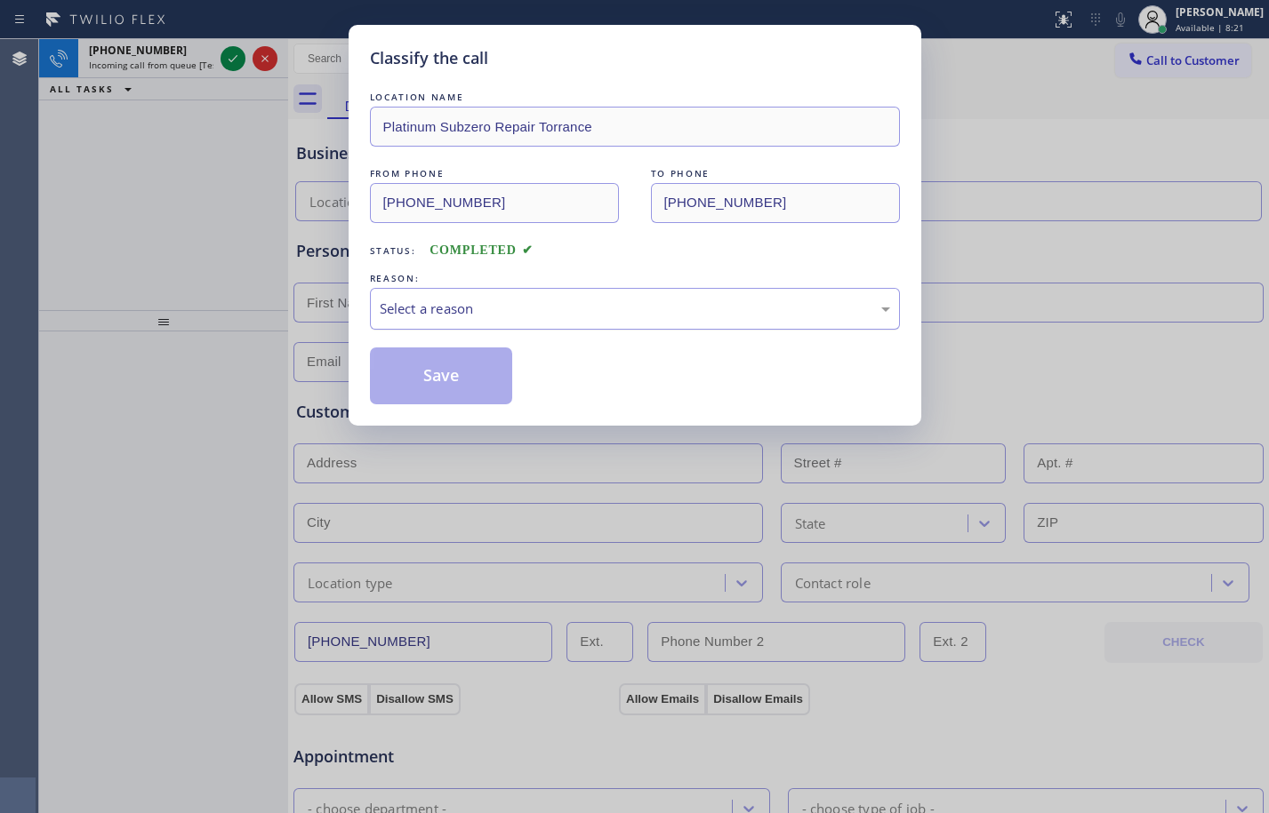
click at [522, 299] on div "Select a reason" at bounding box center [635, 309] width 510 height 20
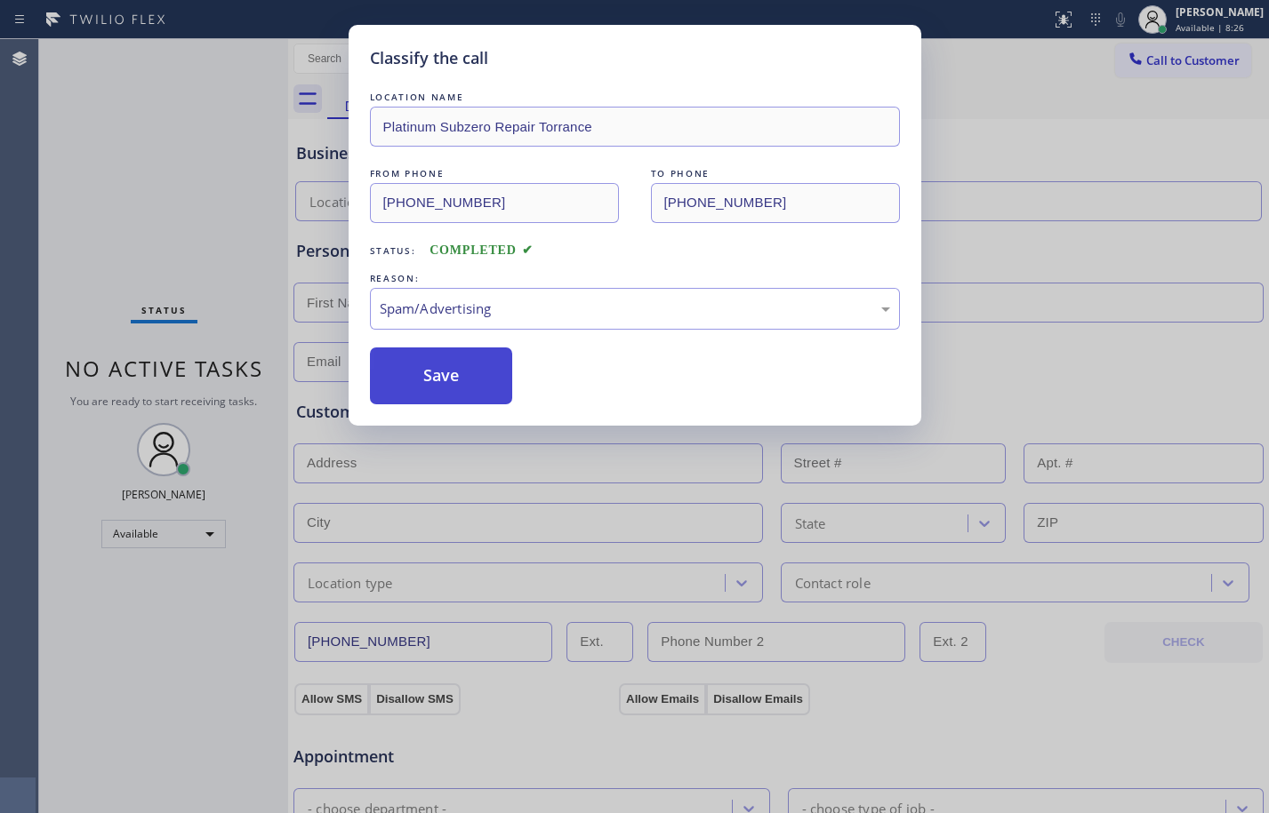
click at [422, 380] on button "Save" at bounding box center [441, 376] width 143 height 57
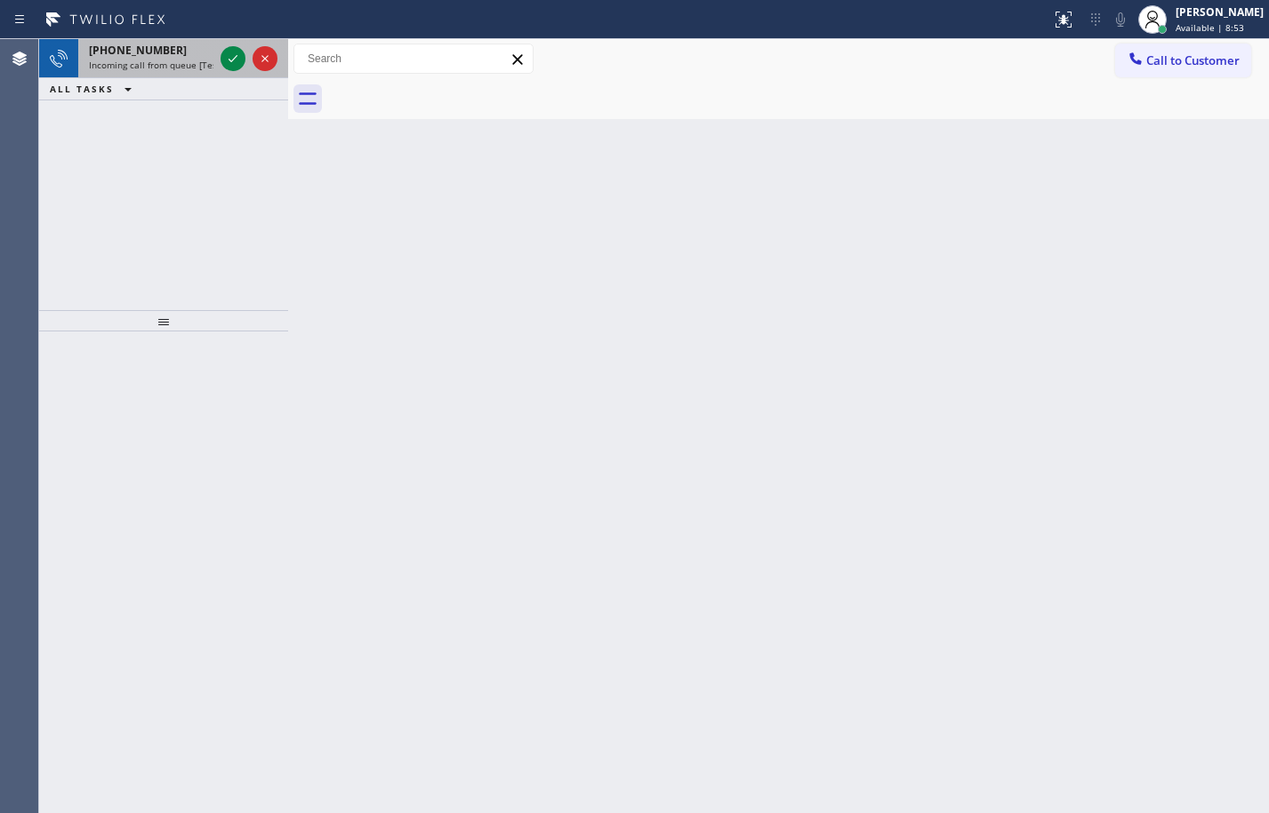
click at [148, 55] on span "[PHONE_NUMBER]" at bounding box center [138, 50] width 98 height 15
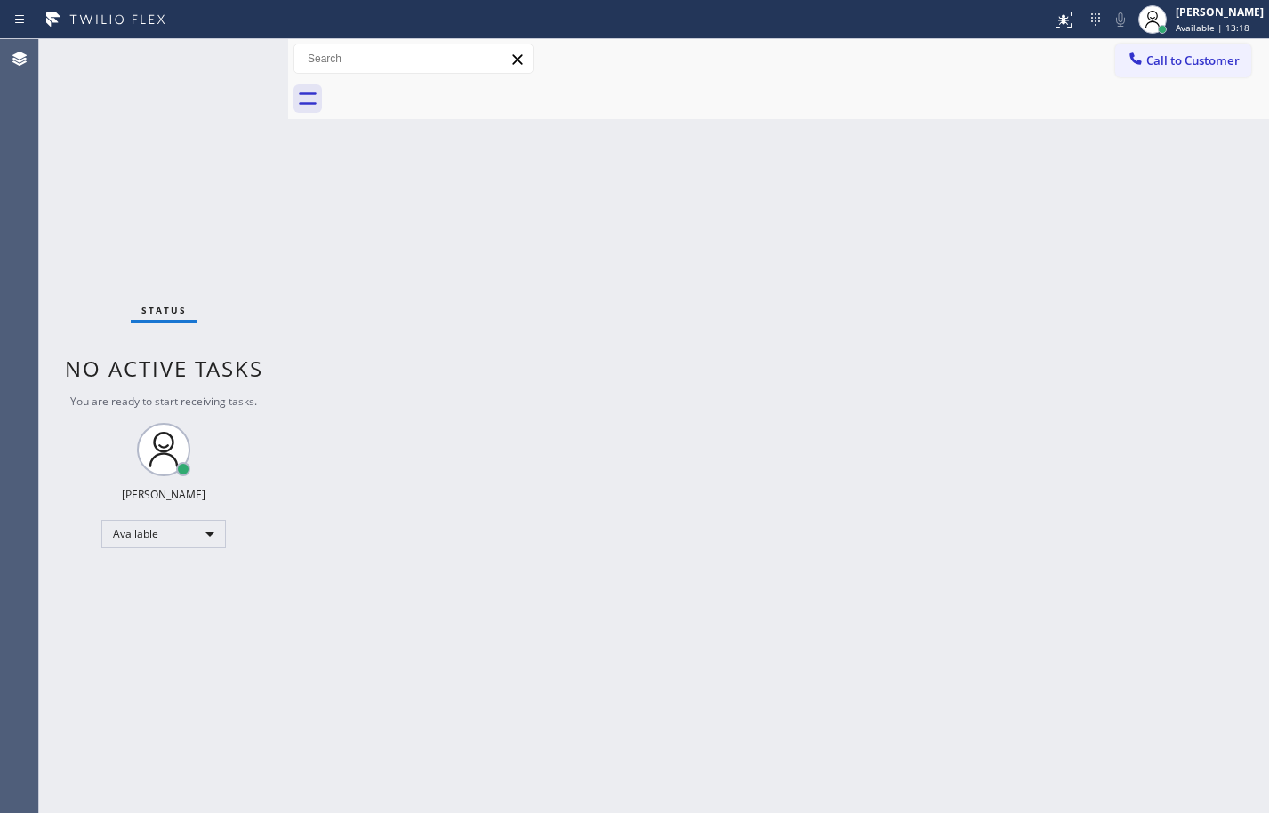
click at [1097, 334] on div "Back to Dashboard Change Sender ID Customers Technicians Select a contact Outbo…" at bounding box center [778, 426] width 981 height 774
drag, startPoint x: 662, startPoint y: 598, endPoint x: 533, endPoint y: 738, distance: 190.6
click at [658, 605] on div "Back to Dashboard Change Sender ID Customers Technicians Select a contact Outbo…" at bounding box center [778, 426] width 981 height 774
click at [288, 178] on div at bounding box center [288, 426] width 0 height 774
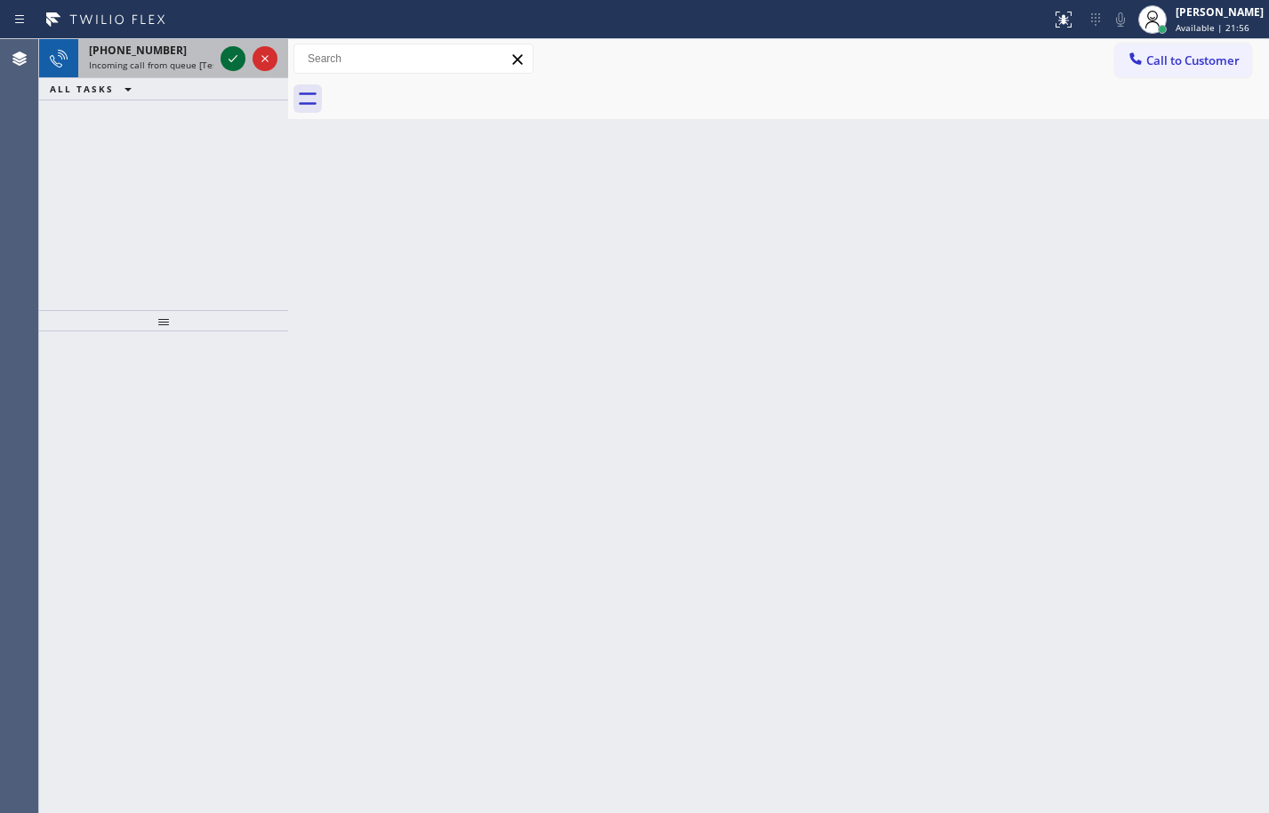
click at [238, 54] on icon at bounding box center [232, 58] width 21 height 21
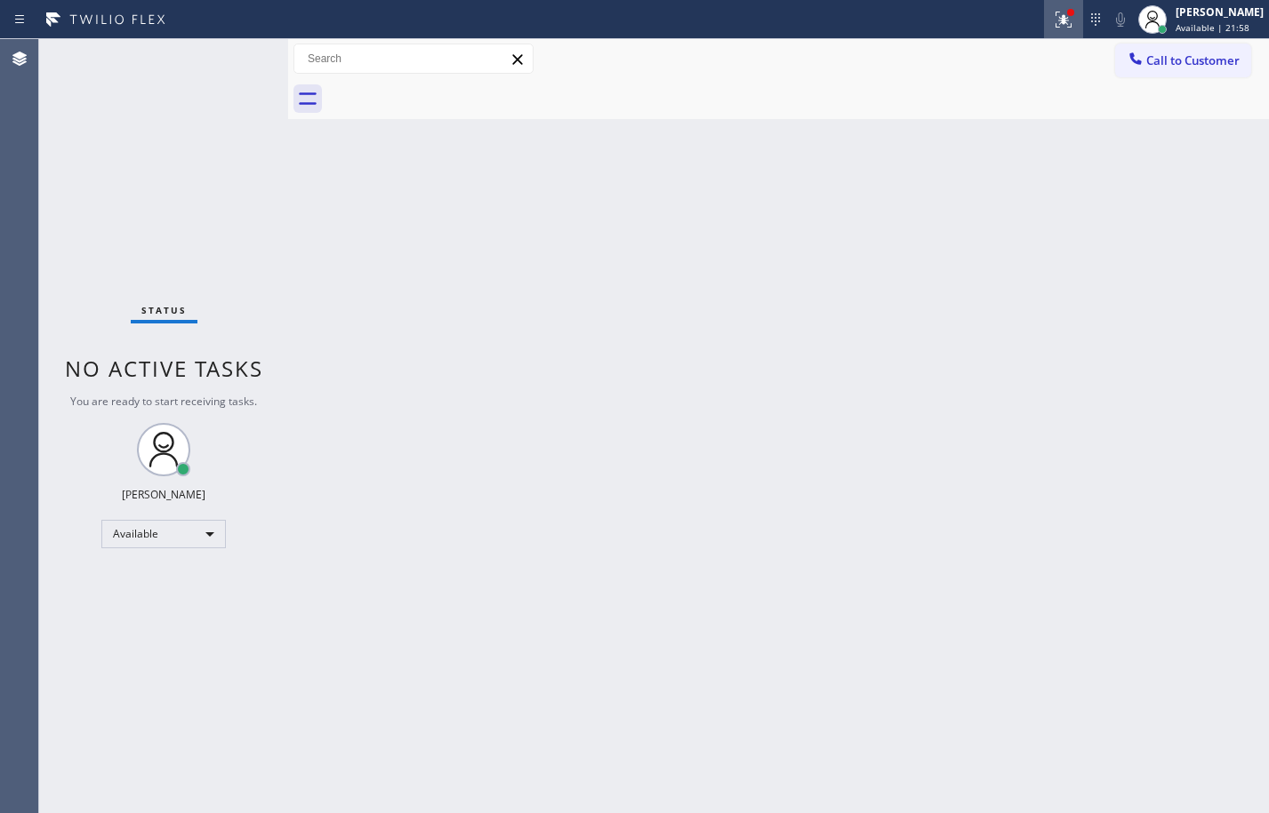
click at [1044, 20] on div at bounding box center [1063, 19] width 39 height 21
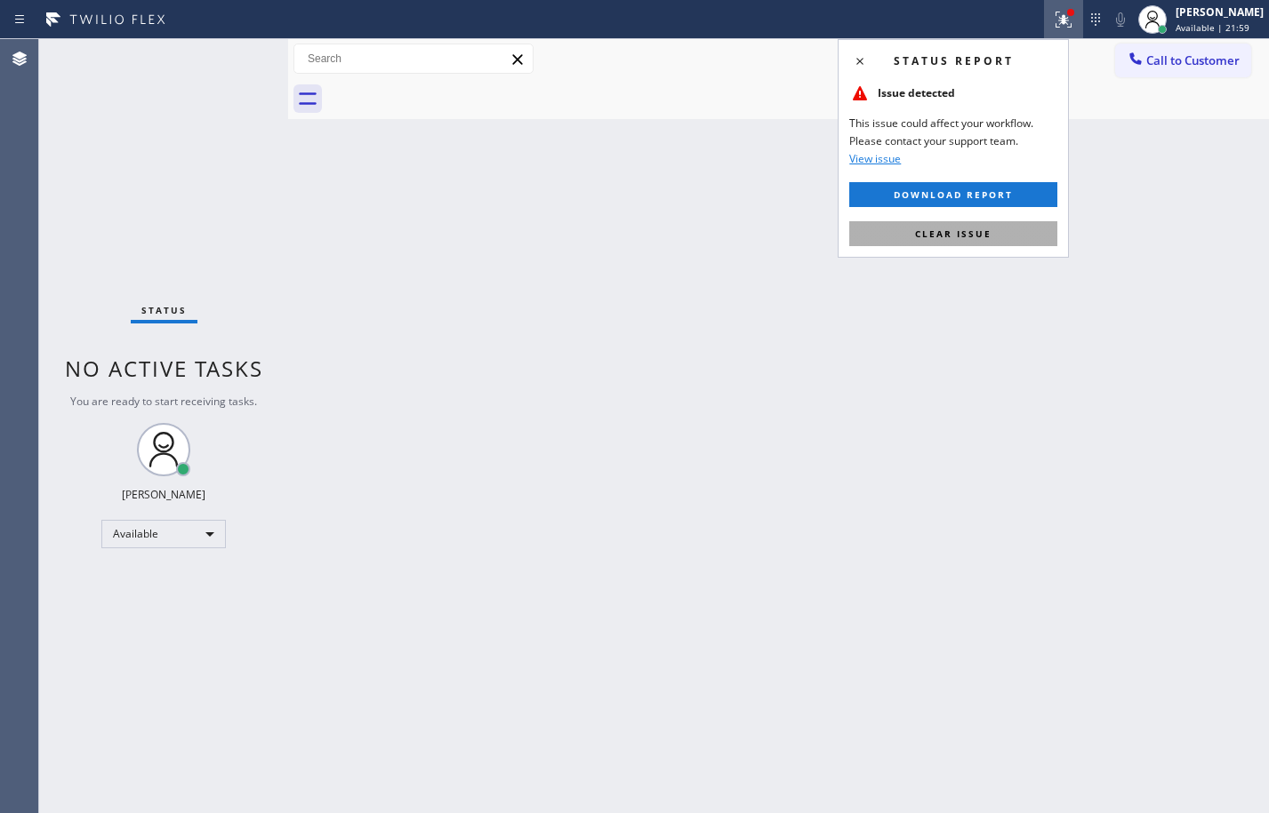
click at [941, 231] on span "Clear issue" at bounding box center [953, 234] width 76 height 12
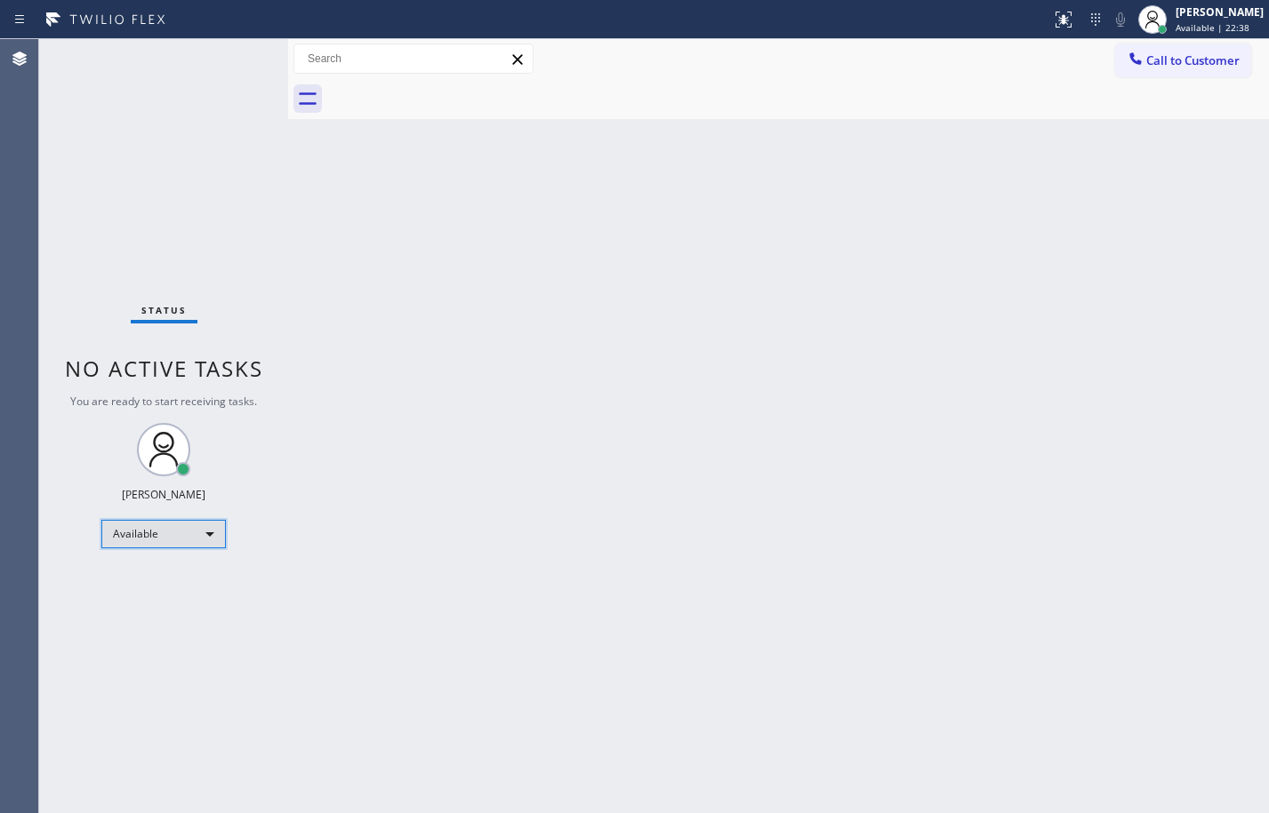
click at [161, 535] on div "Available" at bounding box center [163, 534] width 124 height 28
click at [160, 618] on li "Break" at bounding box center [162, 625] width 121 height 21
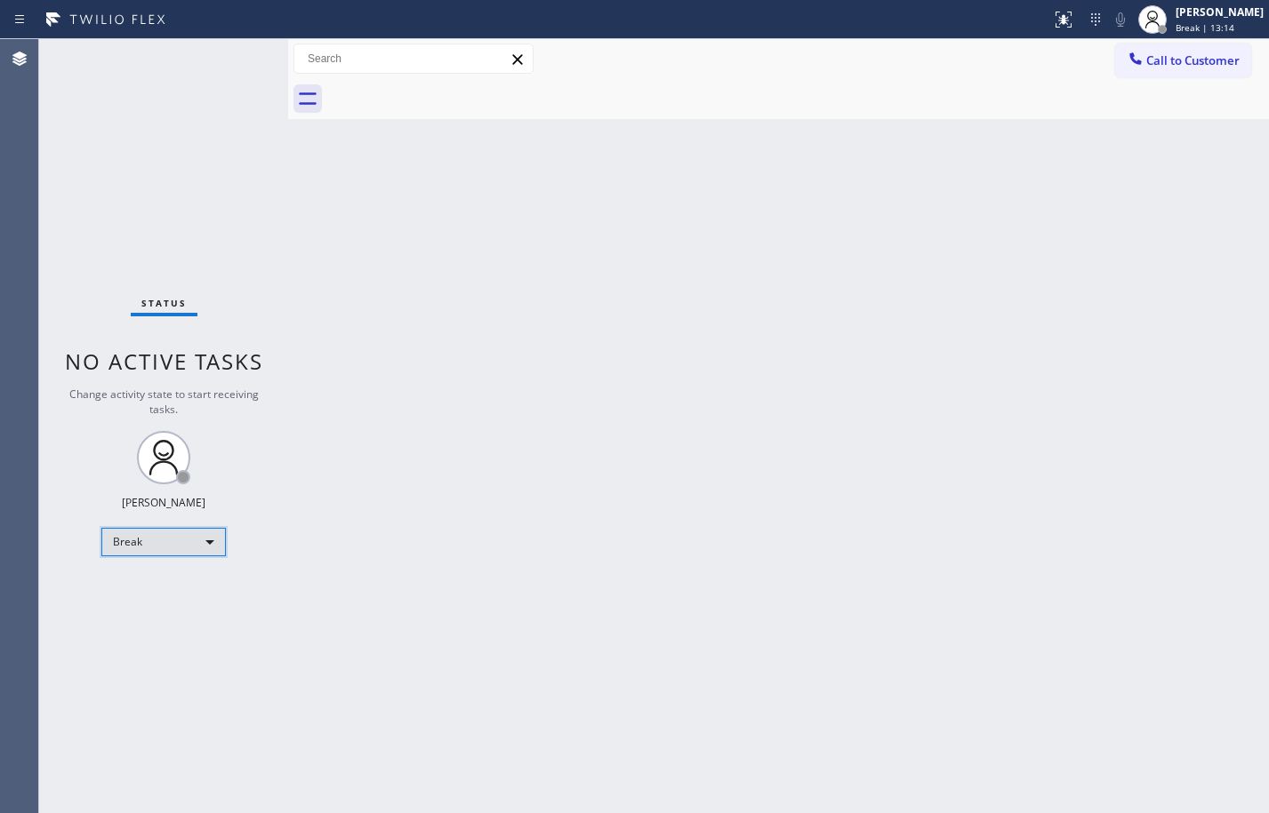
click at [208, 537] on div "Break" at bounding box center [163, 542] width 124 height 28
click at [160, 588] on li "Available" at bounding box center [162, 589] width 121 height 21
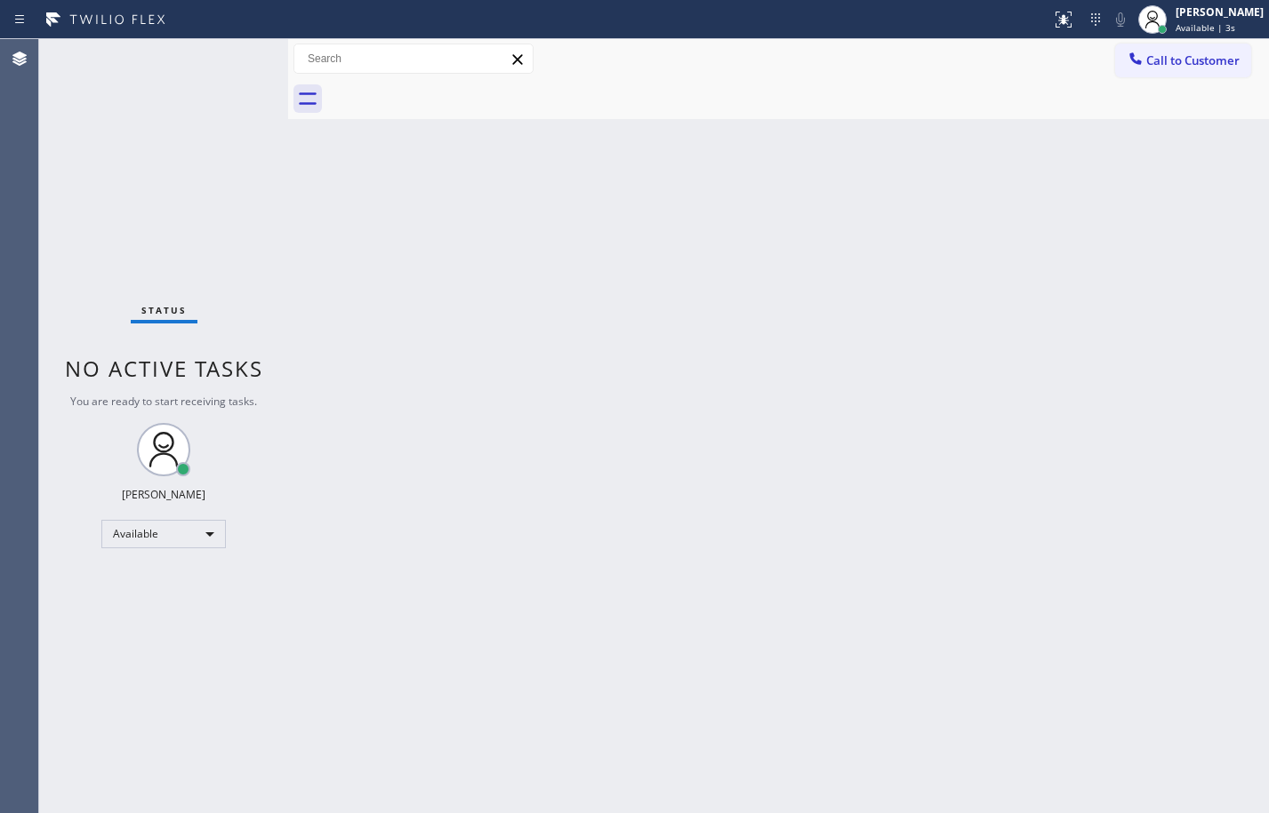
click at [813, 350] on div "Back to Dashboard Change Sender ID Customers Technicians Select a contact Outbo…" at bounding box center [778, 426] width 981 height 774
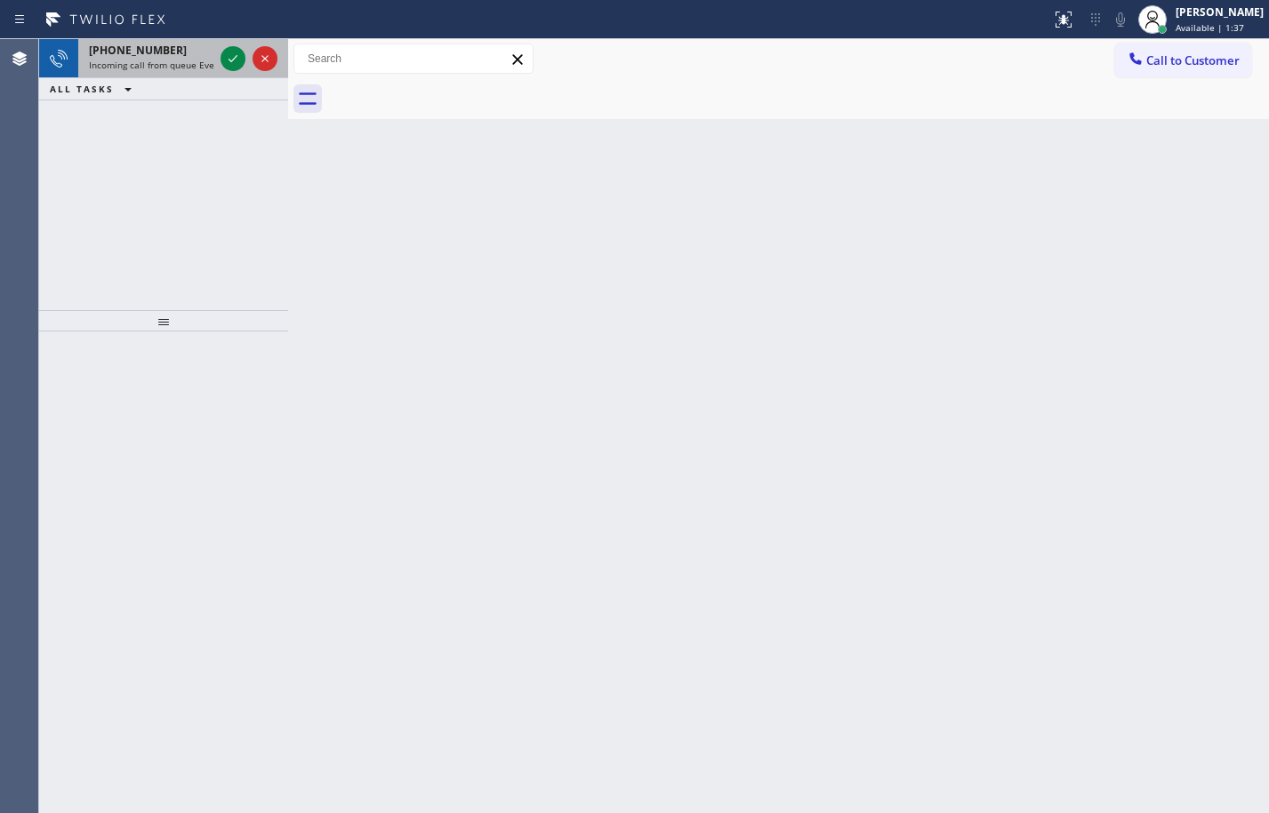
click at [165, 49] on div "[PHONE_NUMBER]" at bounding box center [151, 50] width 124 height 15
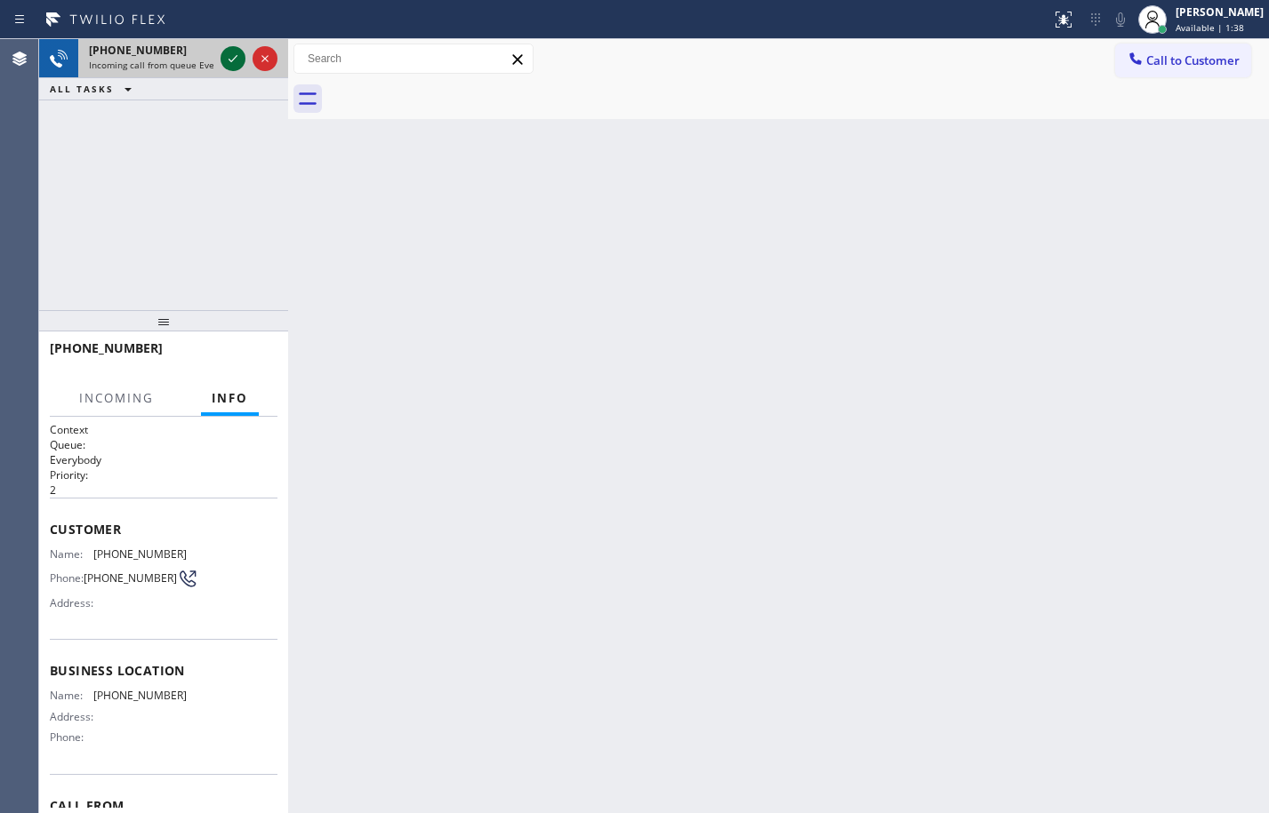
click at [227, 57] on icon at bounding box center [232, 58] width 21 height 21
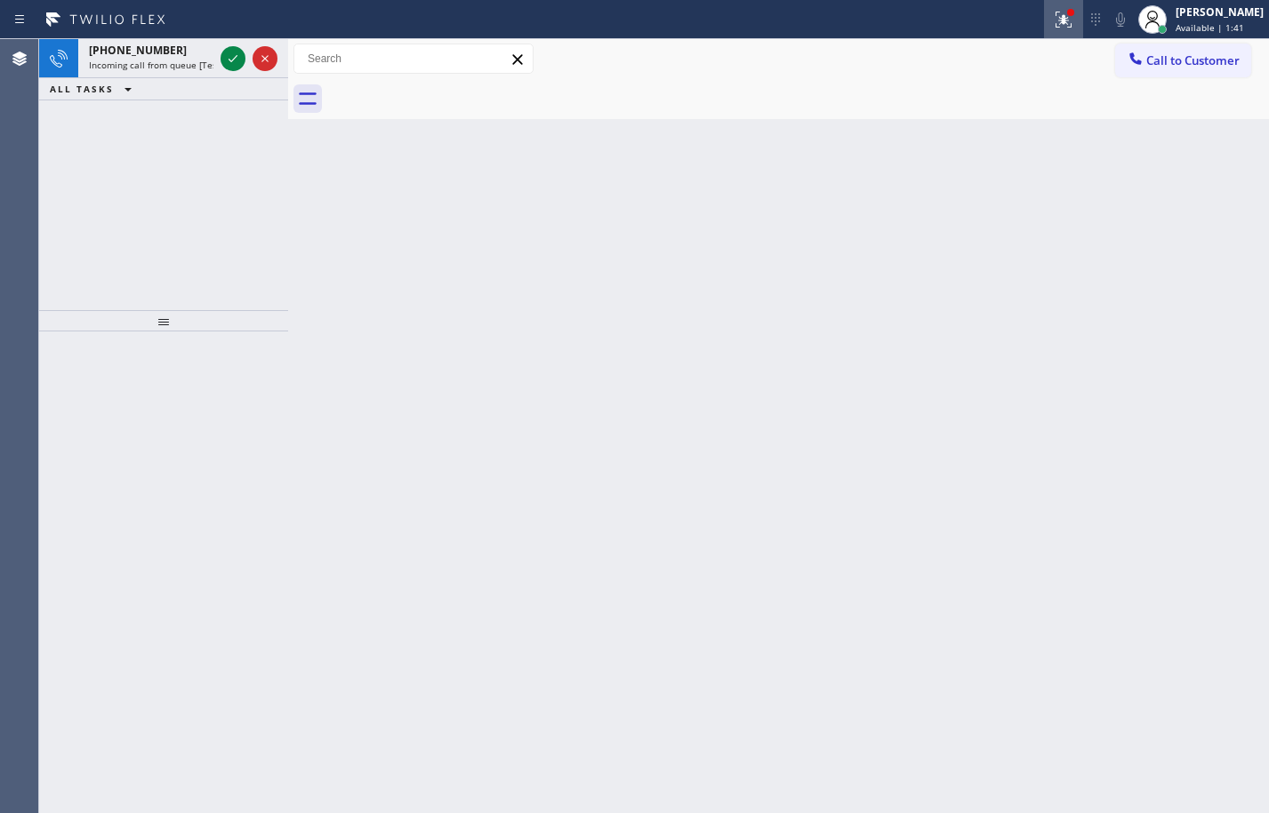
click at [1053, 24] on icon at bounding box center [1063, 19] width 21 height 21
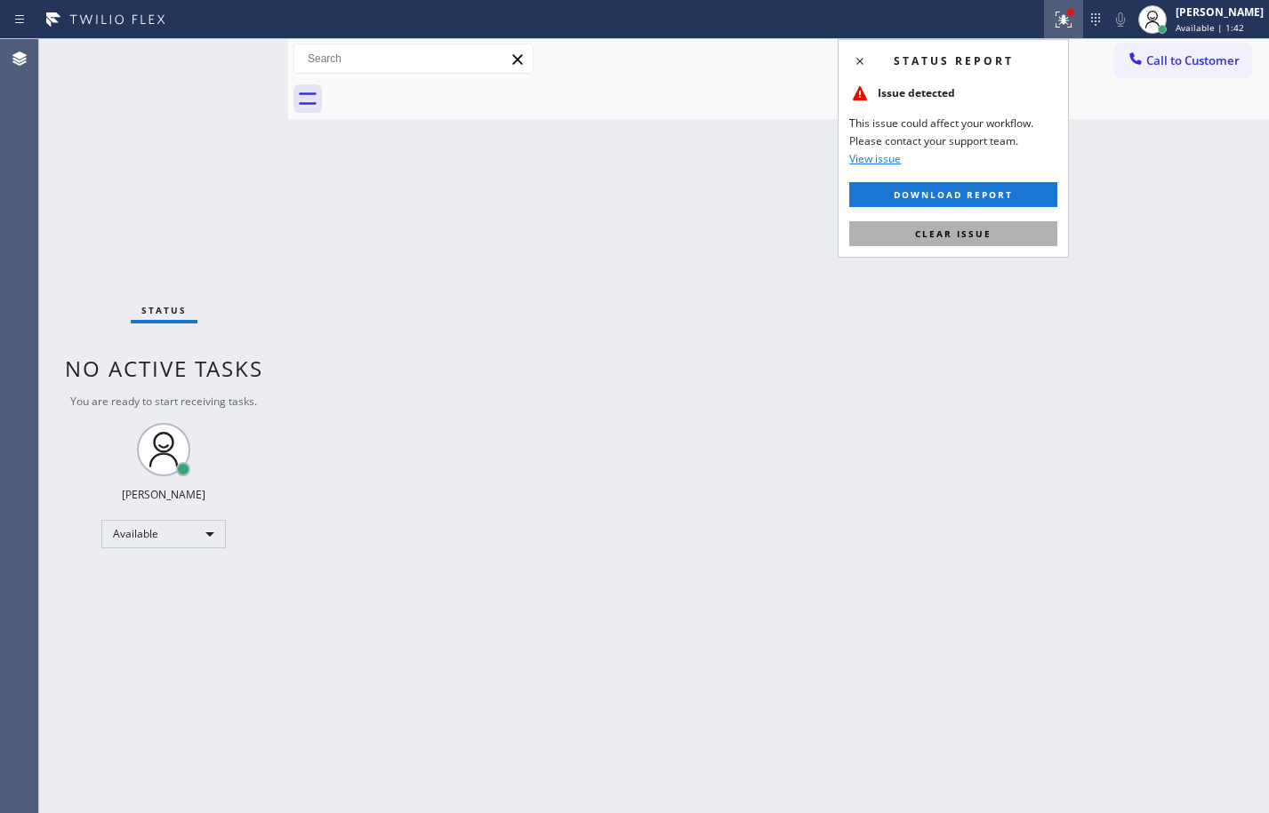
click at [1003, 229] on button "Clear issue" at bounding box center [953, 233] width 208 height 25
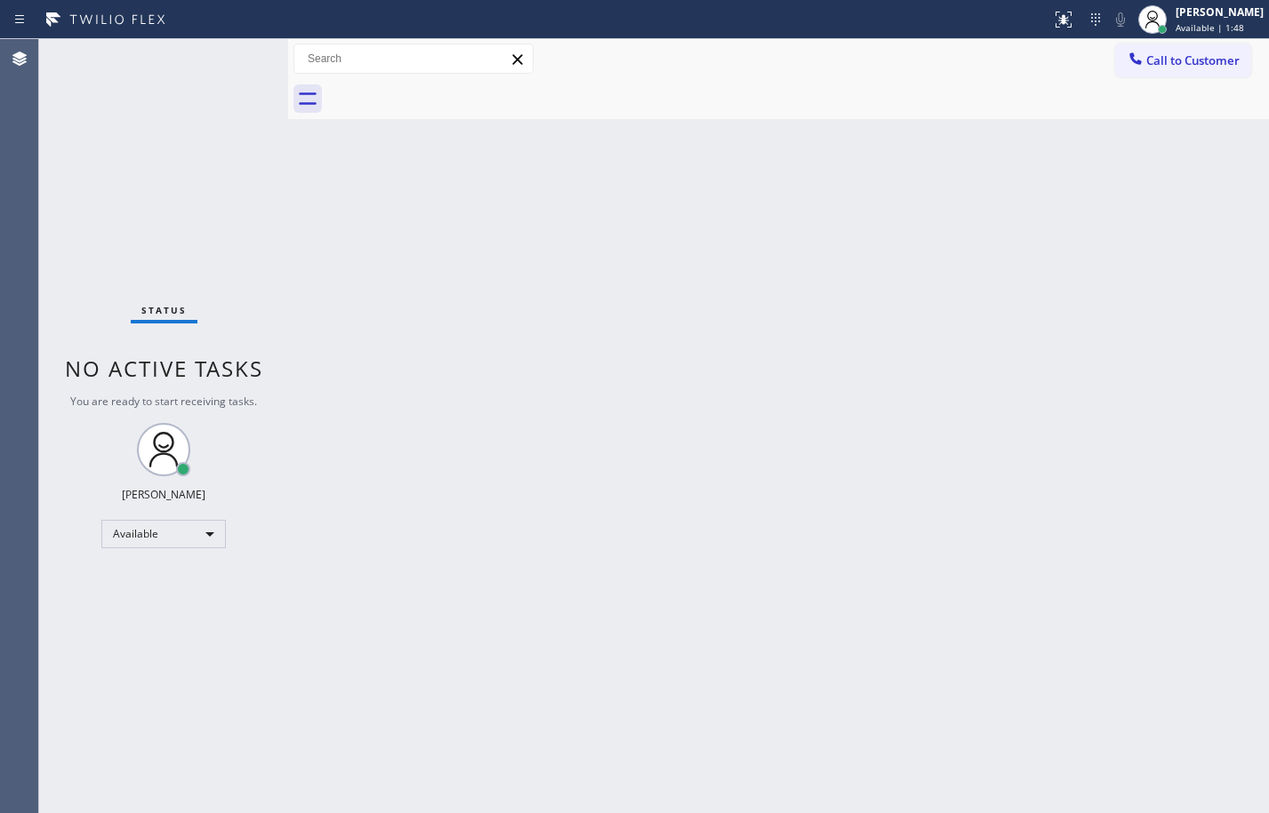
click at [416, 364] on div "Back to Dashboard Change Sender ID Customers Technicians Select a contact Outbo…" at bounding box center [778, 426] width 981 height 774
click at [231, 216] on div "Status No active tasks You are ready to start receiving tasks. [PERSON_NAME] Av…" at bounding box center [163, 426] width 249 height 774
click at [604, 350] on div "Back to Dashboard Change Sender ID Customers Technicians Select a contact Outbo…" at bounding box center [778, 426] width 981 height 774
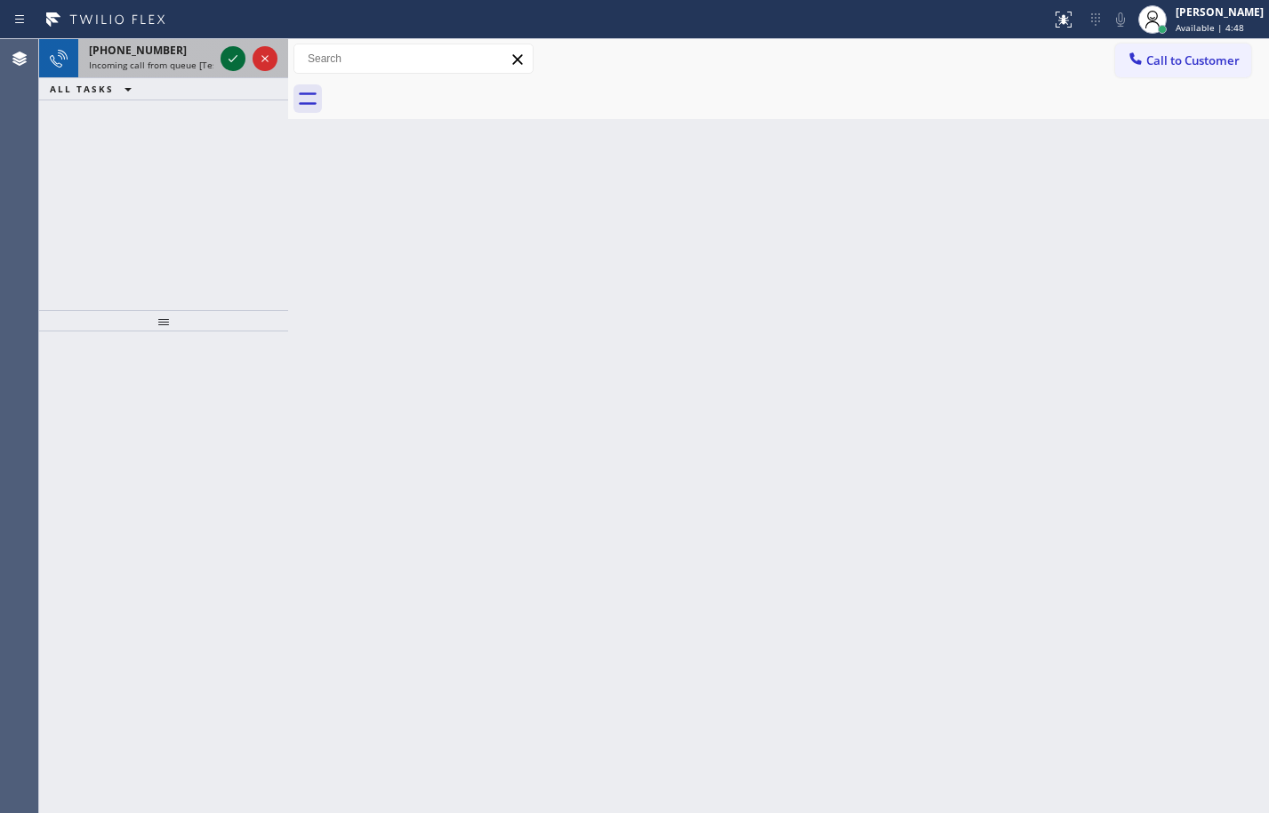
click at [236, 57] on icon at bounding box center [232, 58] width 9 height 7
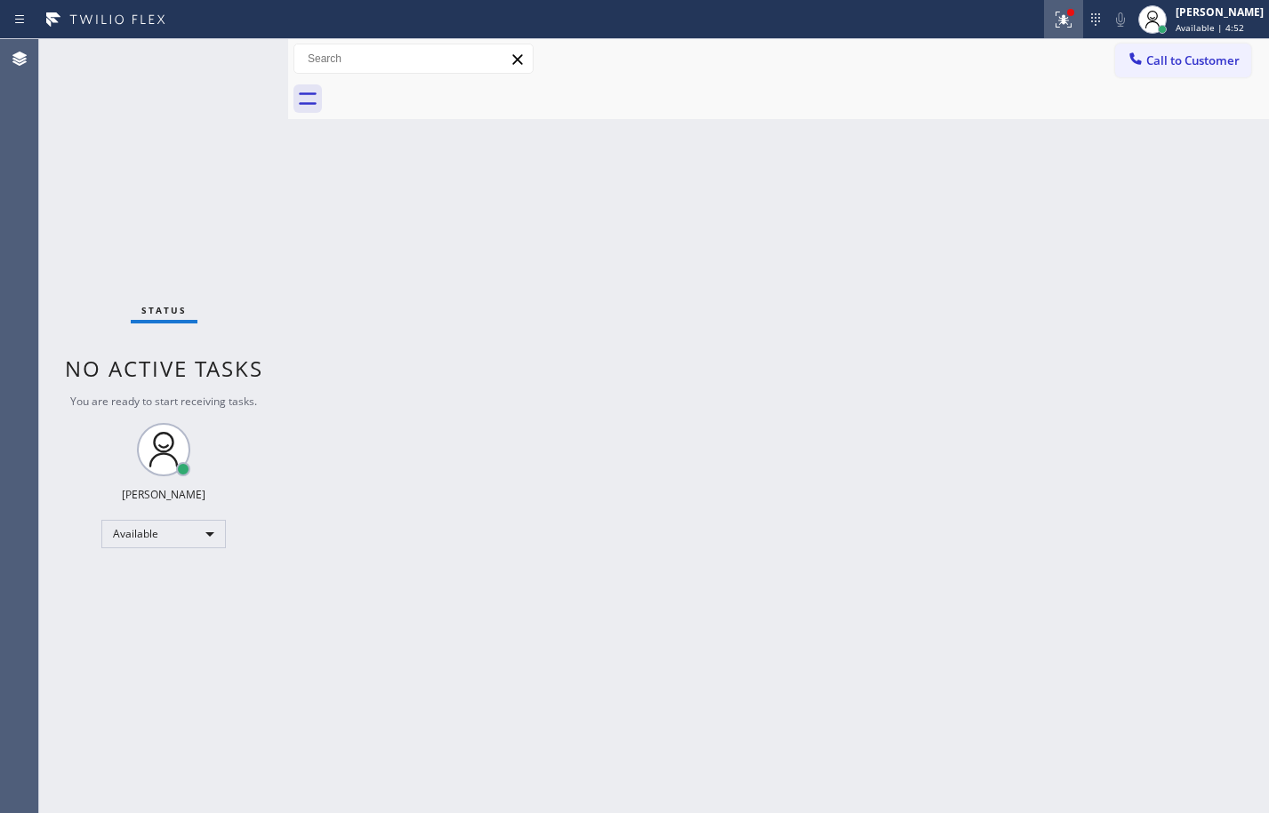
click at [1053, 23] on icon at bounding box center [1063, 19] width 21 height 21
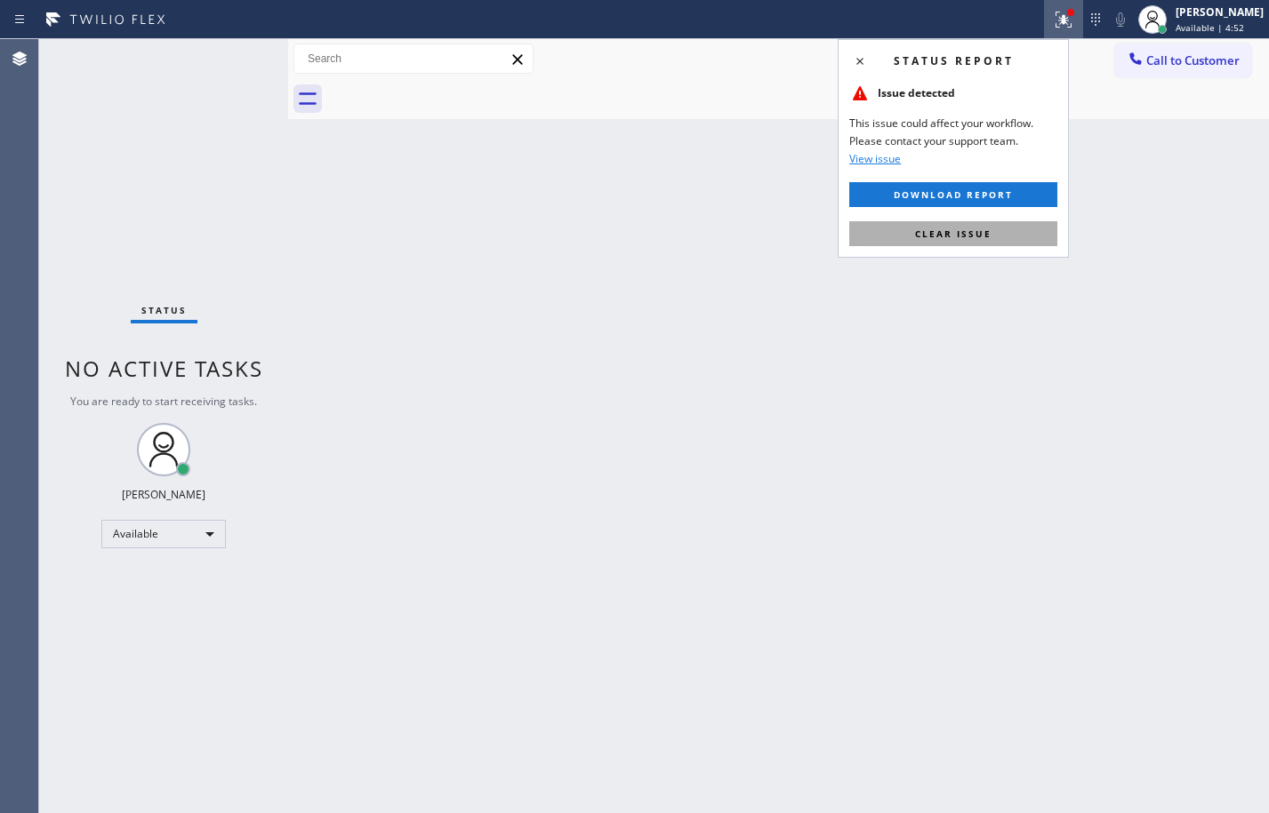
click at [998, 231] on button "Clear issue" at bounding box center [953, 233] width 208 height 25
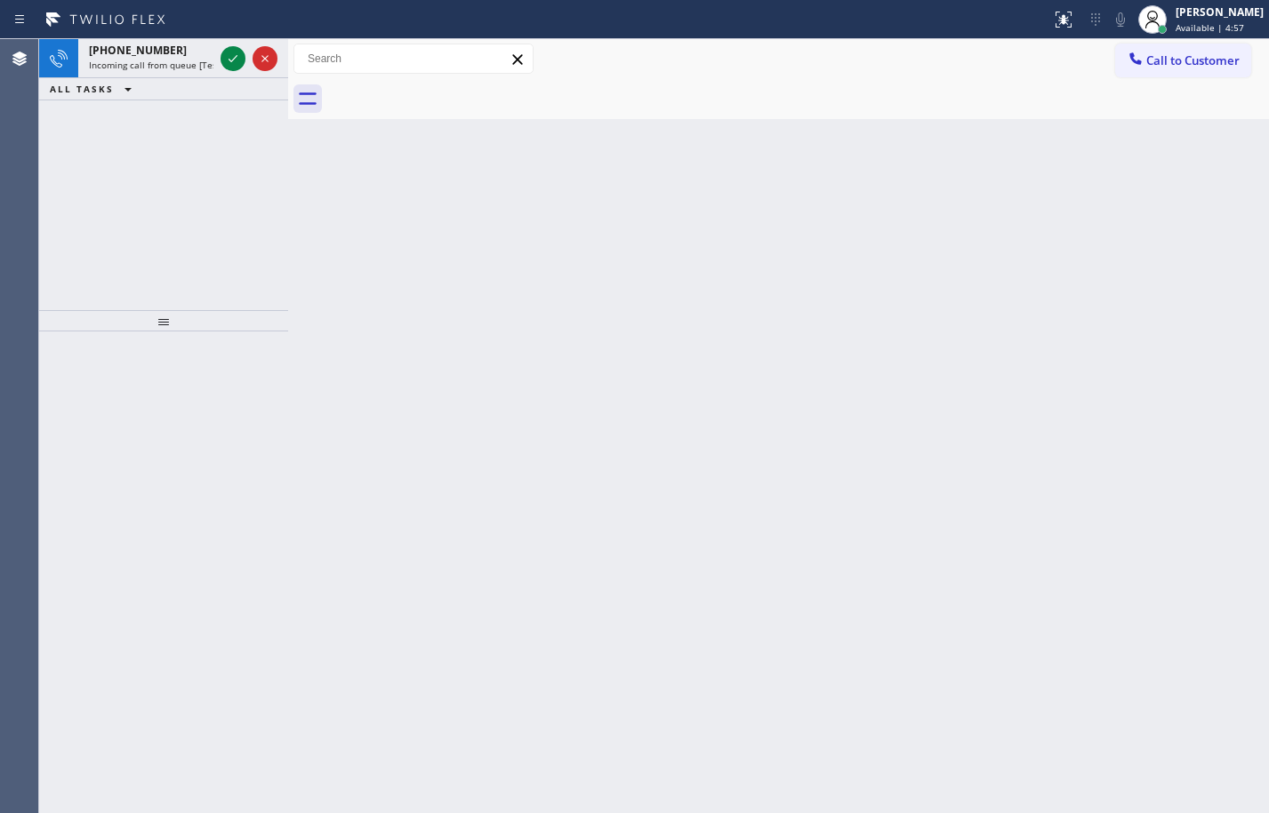
click at [230, 17] on div at bounding box center [525, 19] width 1037 height 28
click at [224, 63] on icon at bounding box center [232, 58] width 21 height 21
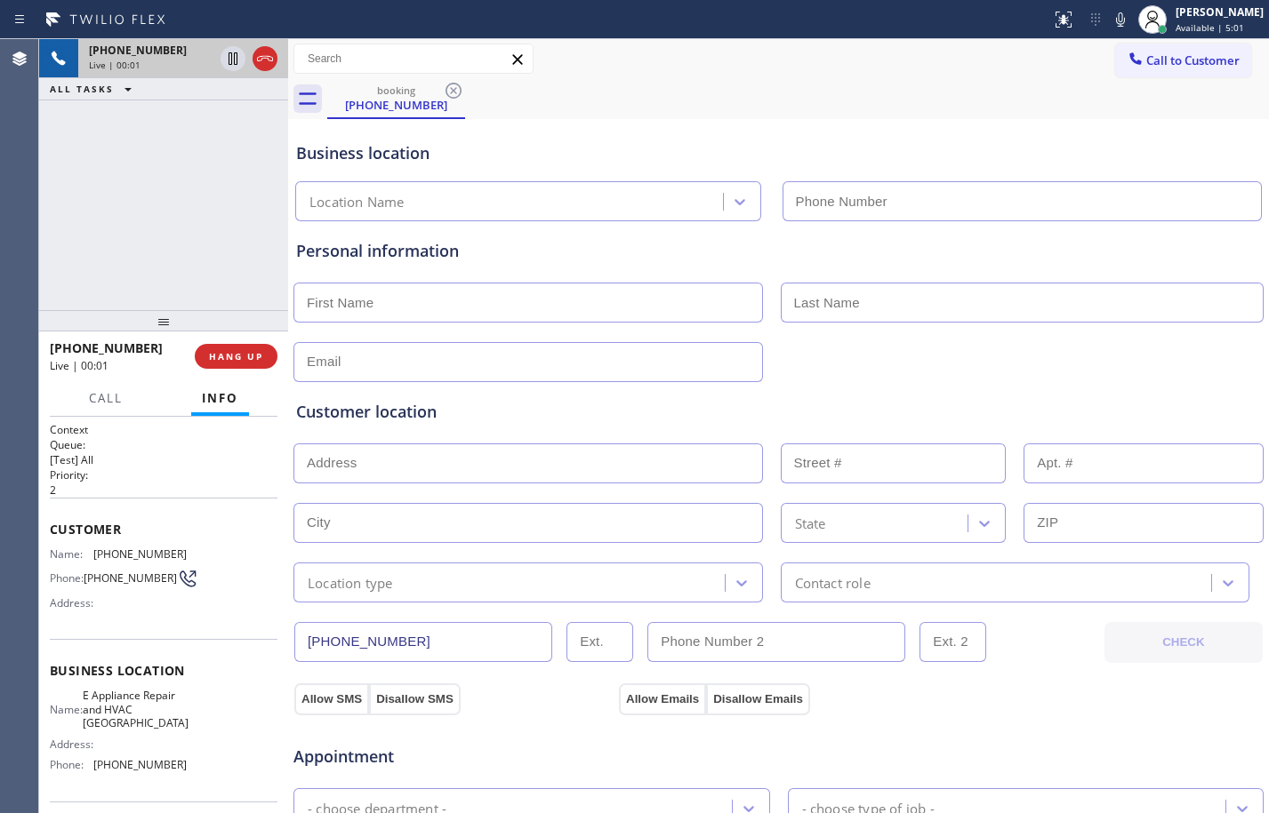
click at [260, 342] on div "[PHONE_NUMBER] Live | 00:01 HANG UP" at bounding box center [164, 356] width 228 height 46
click at [260, 345] on button "HANG UP" at bounding box center [236, 356] width 83 height 25
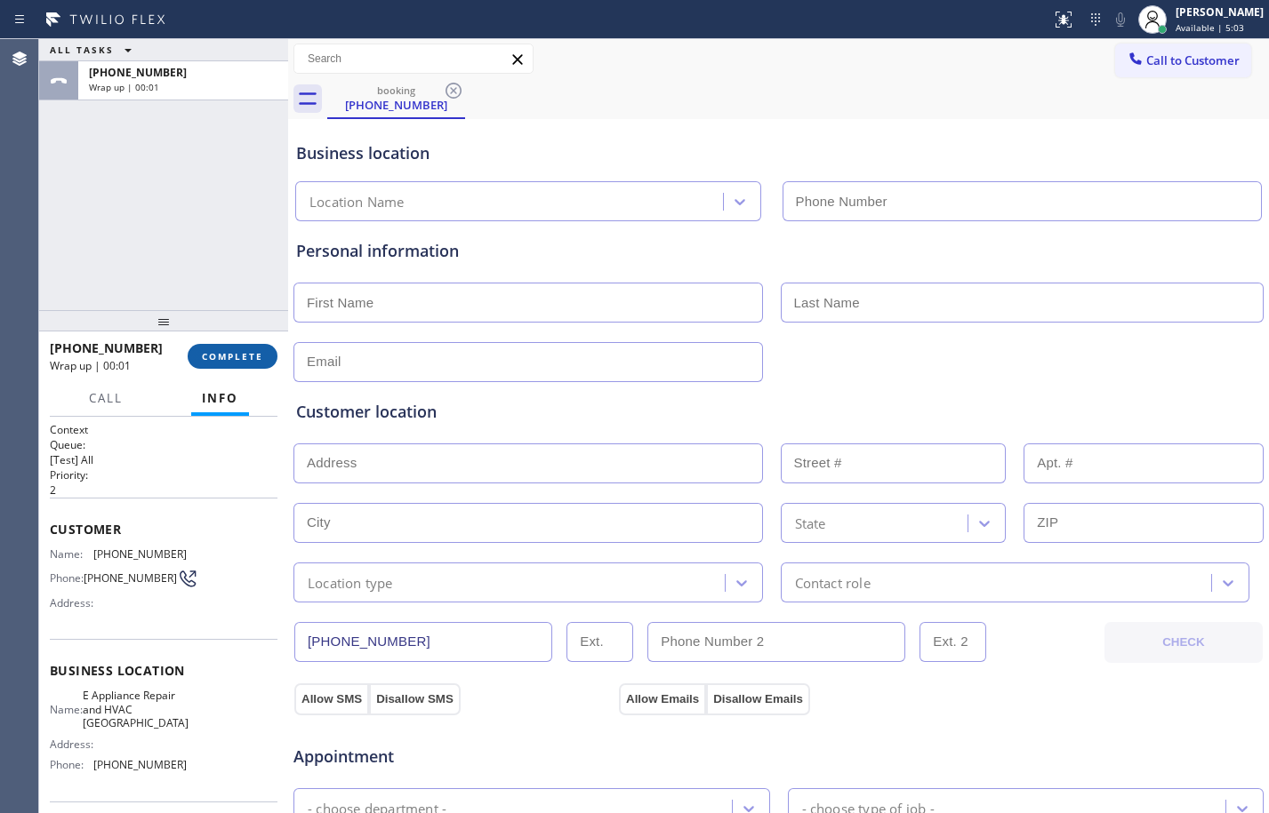
click at [233, 359] on span "COMPLETE" at bounding box center [232, 356] width 61 height 12
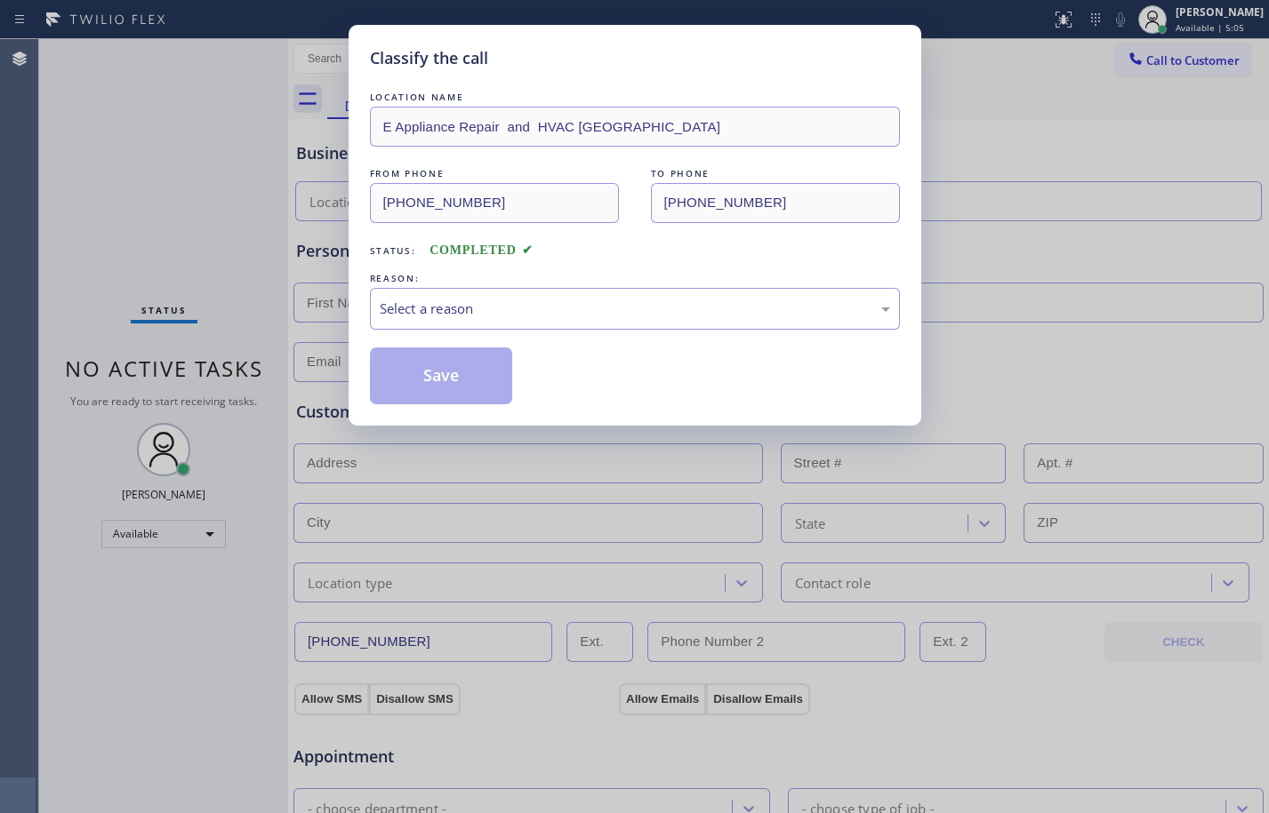
click at [460, 312] on div "Select a reason" at bounding box center [635, 309] width 510 height 20
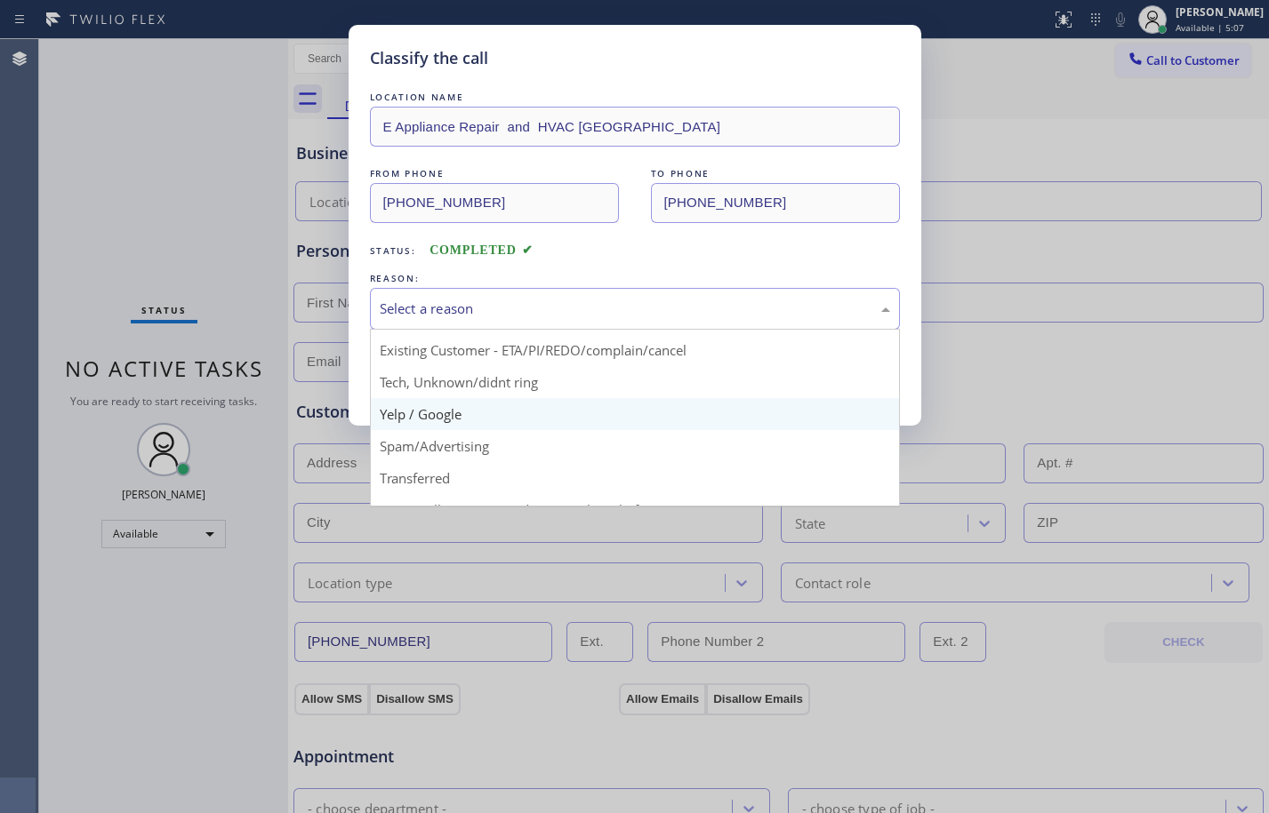
scroll to position [112, 0]
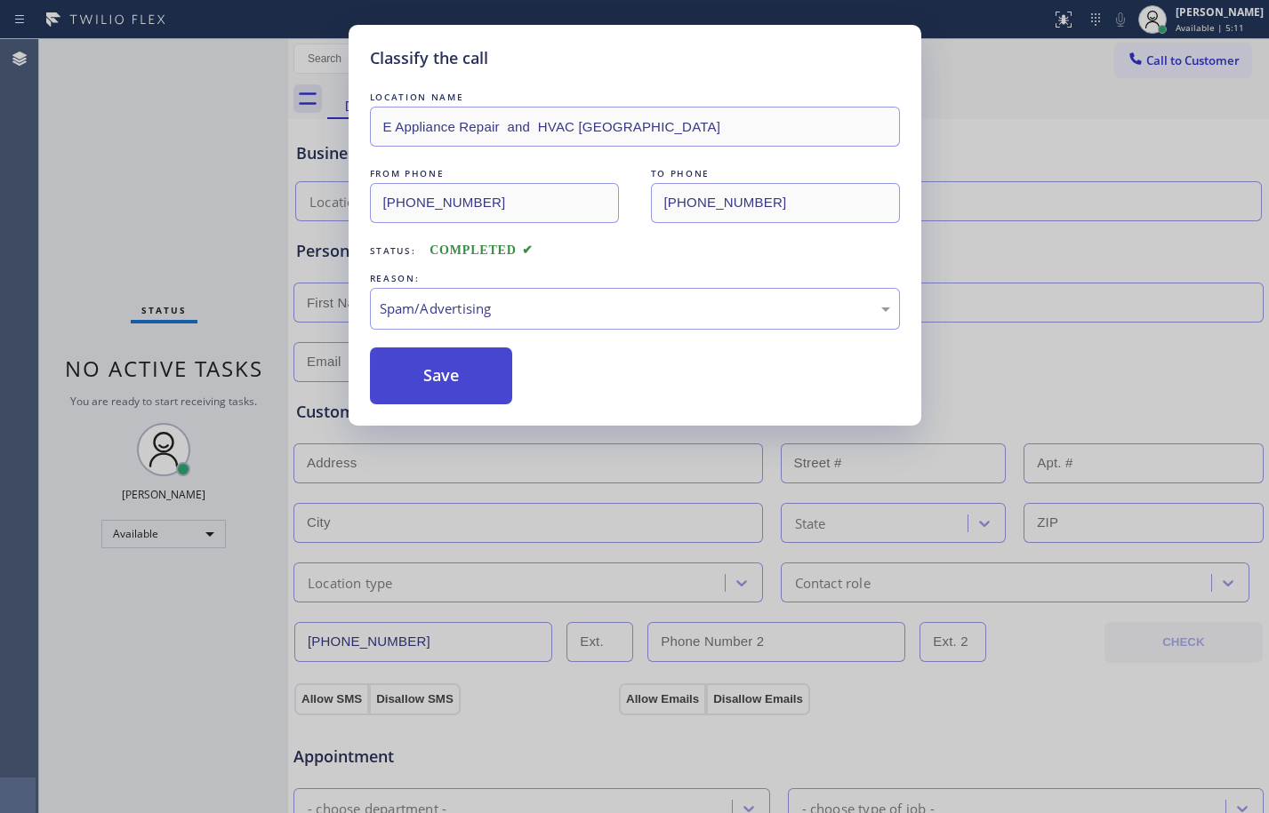
click at [432, 373] on button "Save" at bounding box center [441, 376] width 143 height 57
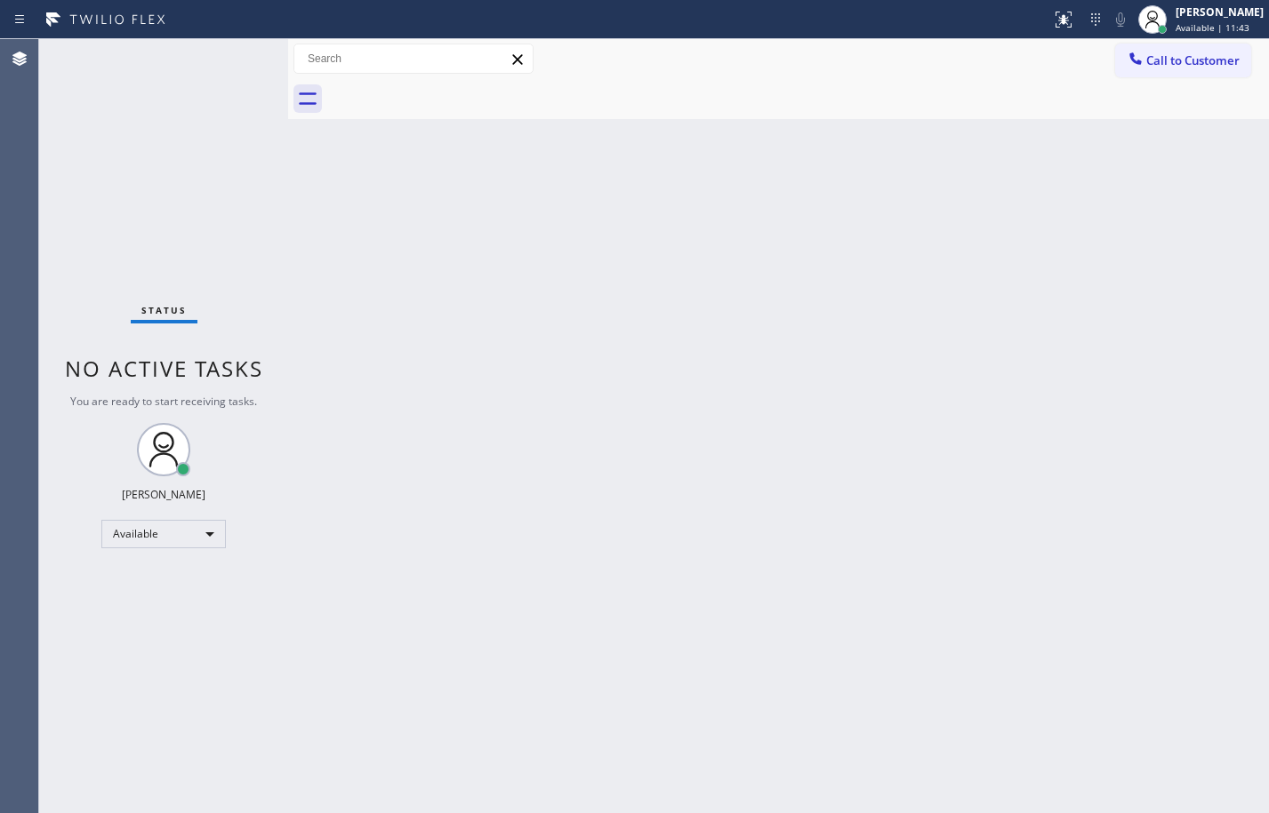
click at [238, 212] on div "Status No active tasks You are ready to start receiving tasks. [PERSON_NAME] Av…" at bounding box center [163, 426] width 249 height 774
click at [720, 586] on div "Back to Dashboard Change Sender ID Customers Technicians Select a contact Outbo…" at bounding box center [778, 426] width 981 height 774
click at [232, 220] on div "Status No active tasks You are ready to start receiving tasks. [PERSON_NAME] Av…" at bounding box center [163, 426] width 249 height 774
click at [326, 267] on div "Back to Dashboard Change Sender ID Customers Technicians Select a contact Outbo…" at bounding box center [778, 426] width 981 height 774
click at [520, 483] on div "Back to Dashboard Change Sender ID Customers Technicians Select a contact Outbo…" at bounding box center [778, 426] width 981 height 774
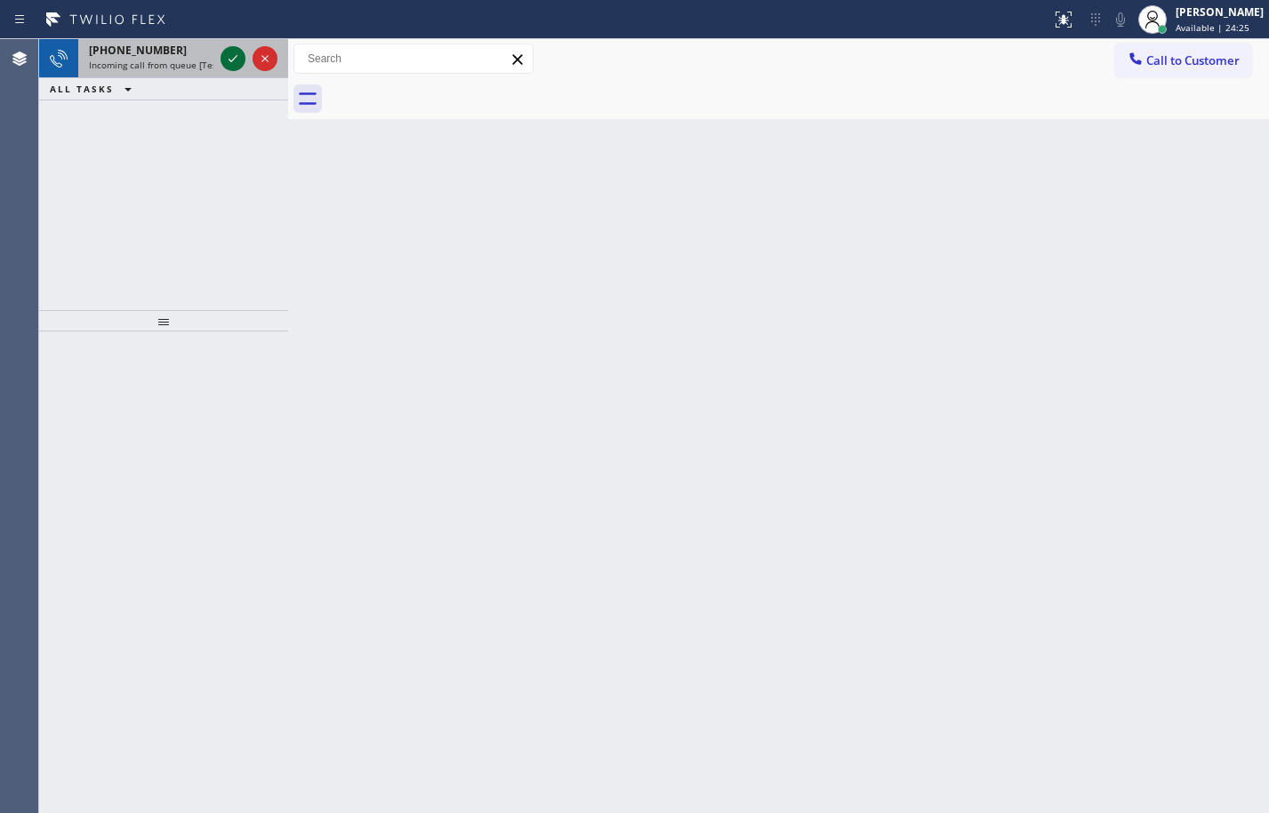
click at [227, 47] on button at bounding box center [232, 58] width 25 height 25
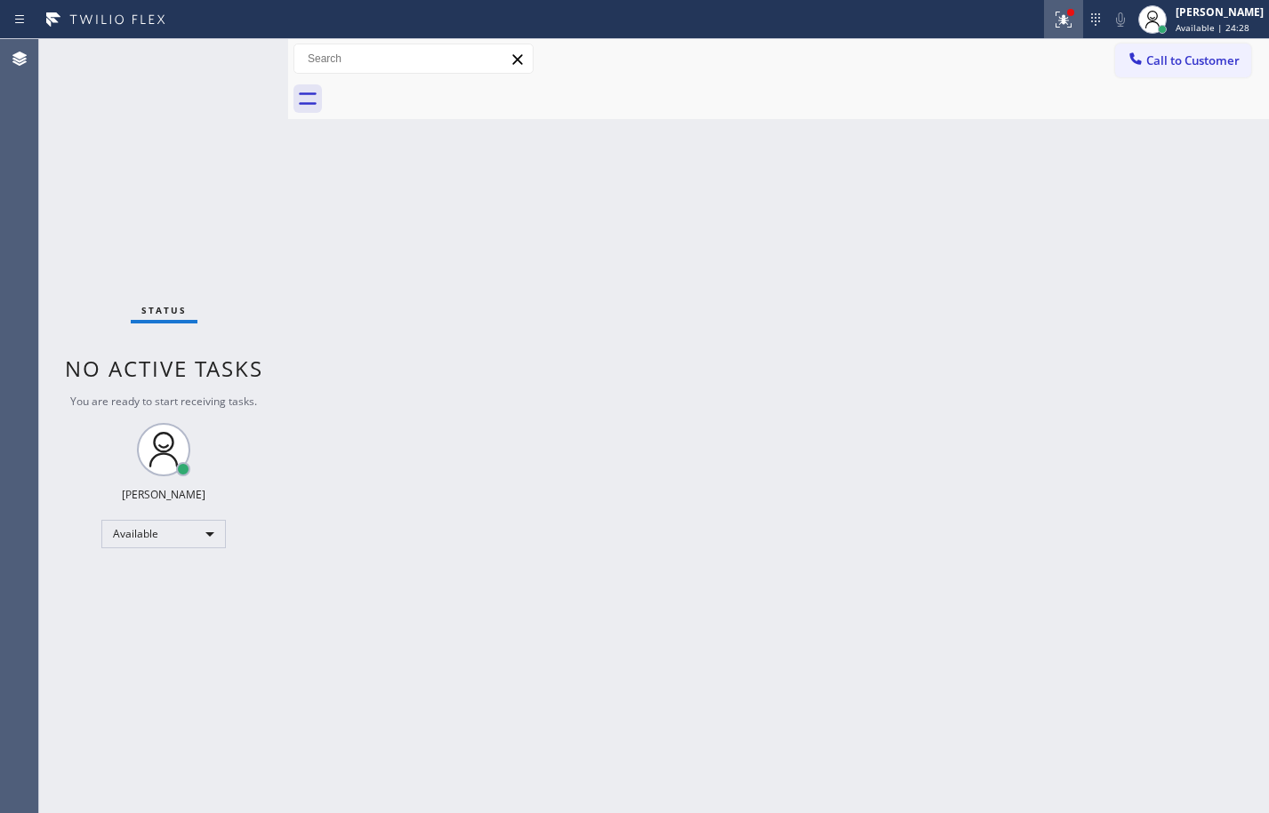
click at [1049, 6] on button at bounding box center [1063, 19] width 39 height 39
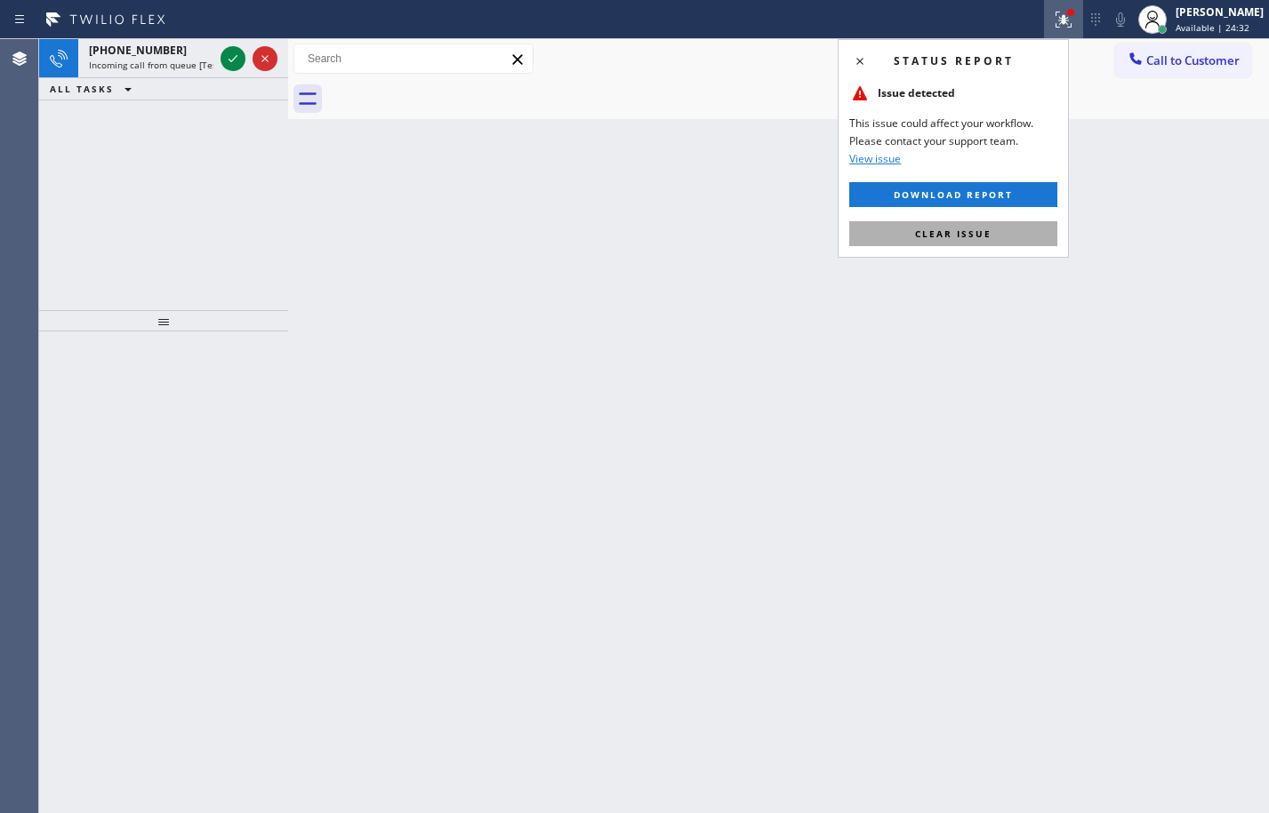
click at [927, 231] on span "Clear issue" at bounding box center [953, 234] width 76 height 12
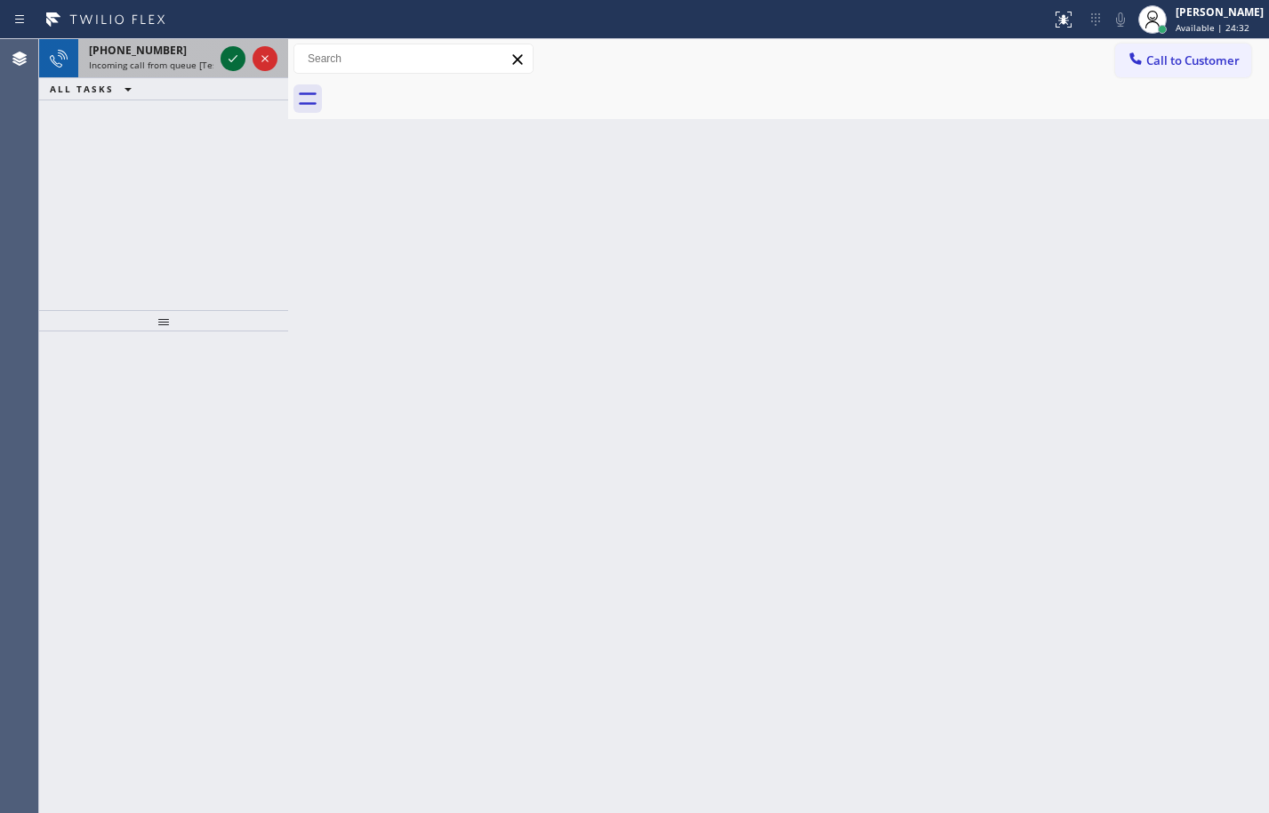
click at [238, 63] on icon at bounding box center [232, 58] width 21 height 21
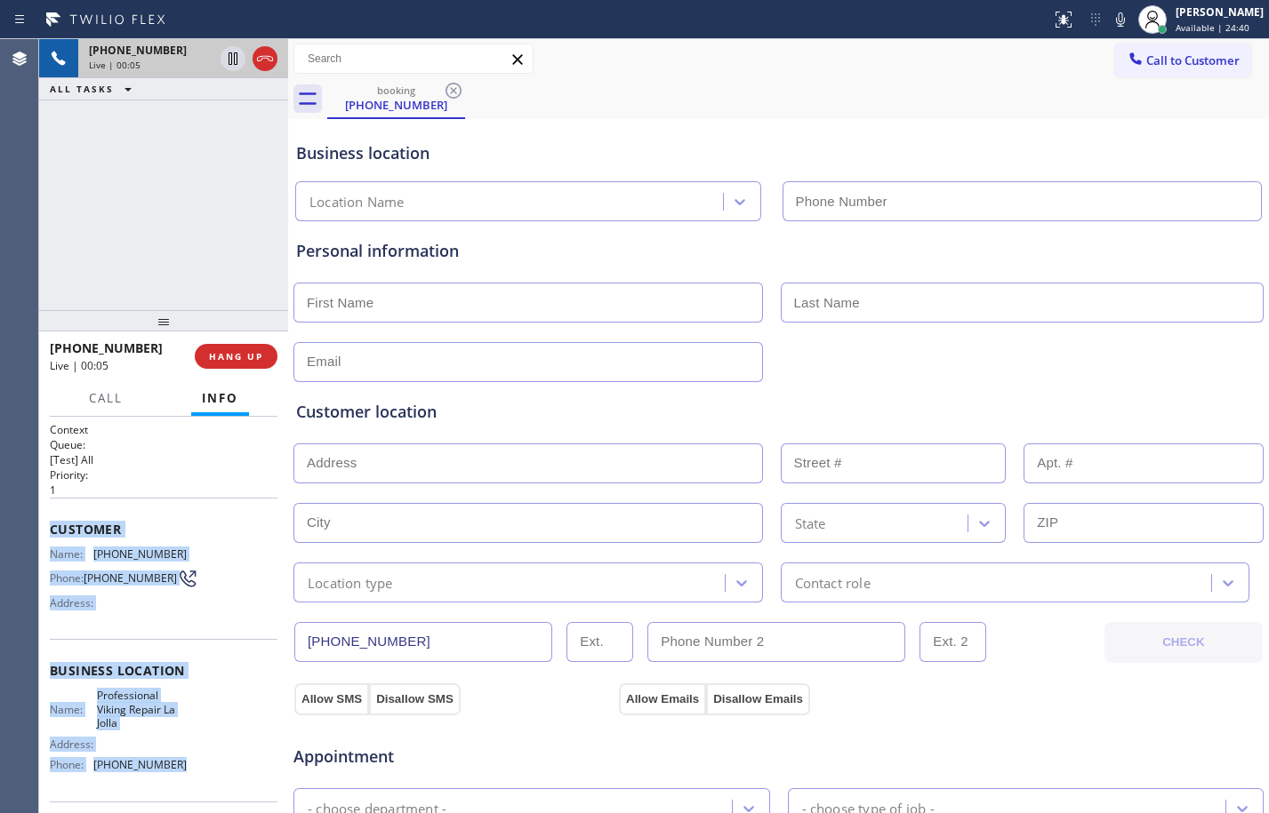
drag, startPoint x: 50, startPoint y: 528, endPoint x: 251, endPoint y: 780, distance: 322.0
click at [251, 780] on div "Context Queue: [Test] All Priority: 1 Customer Name: [PHONE_NUMBER] Phone: [PHO…" at bounding box center [164, 679] width 228 height 515
copy div "Customer Name: [PHONE_NUMBER] Phone: [PHONE_NUMBER] Address: Business location …"
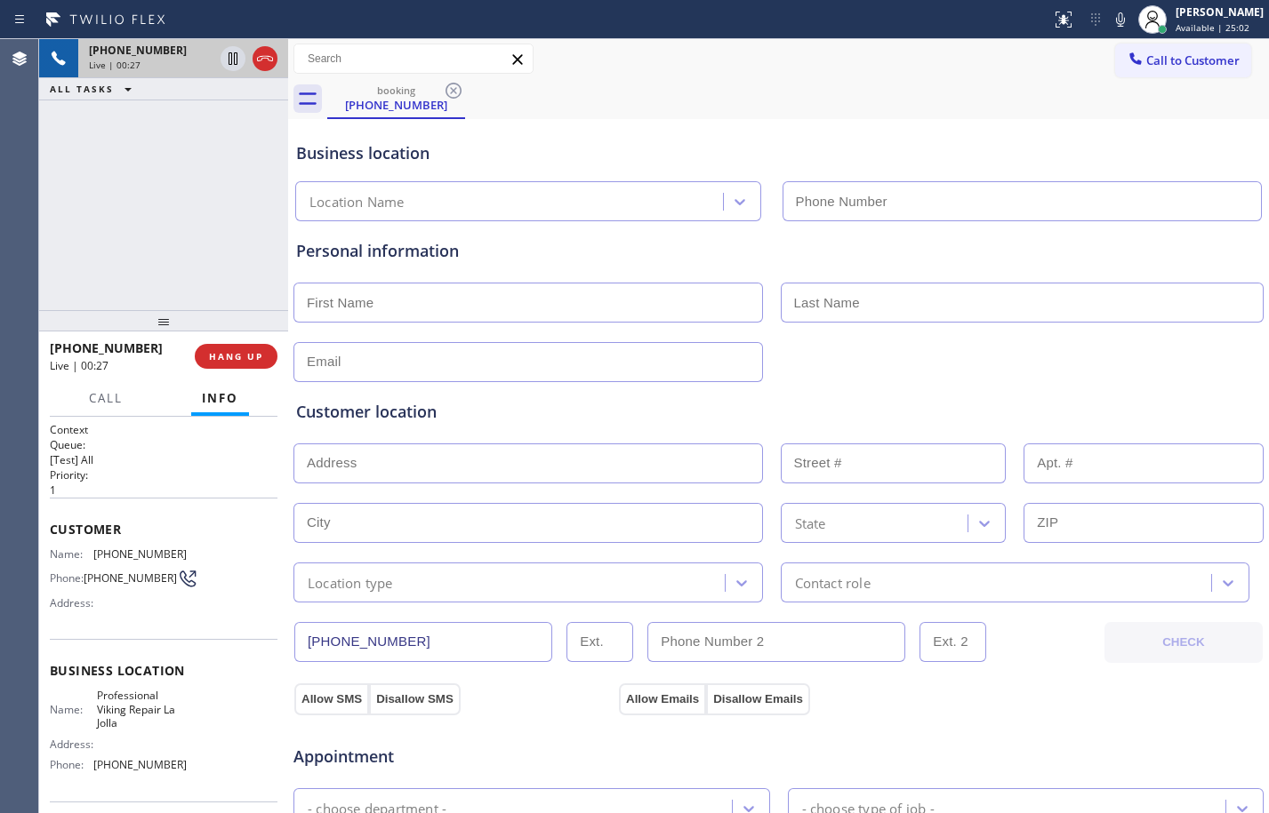
click at [168, 235] on div "[PHONE_NUMBER] Live | 00:27 ALL TASKS ALL TASKS ACTIVE TASKS TASKS IN WRAP UP" at bounding box center [163, 174] width 249 height 271
click at [136, 552] on span "[PHONE_NUMBER]" at bounding box center [139, 554] width 93 height 13
copy span "[PHONE_NUMBER]"
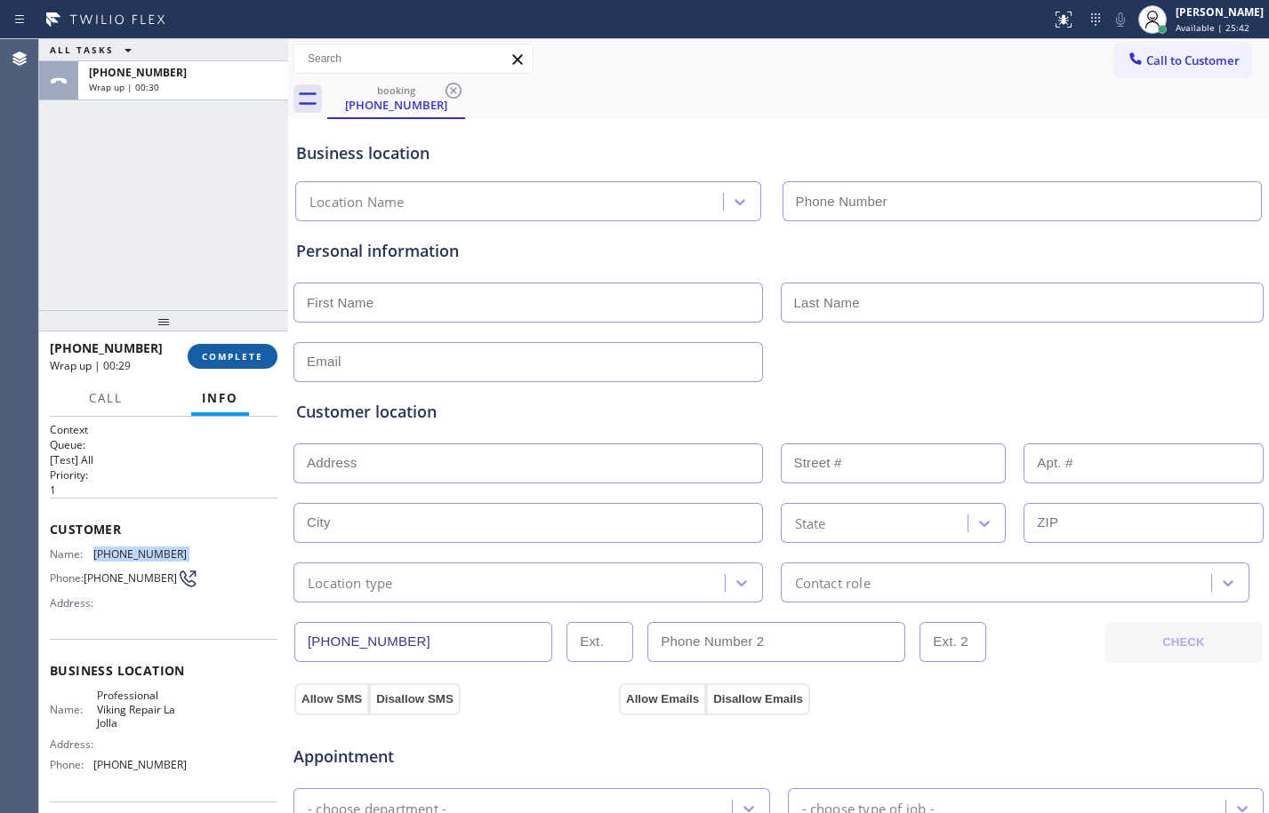
click at [236, 365] on button "COMPLETE" at bounding box center [233, 356] width 90 height 25
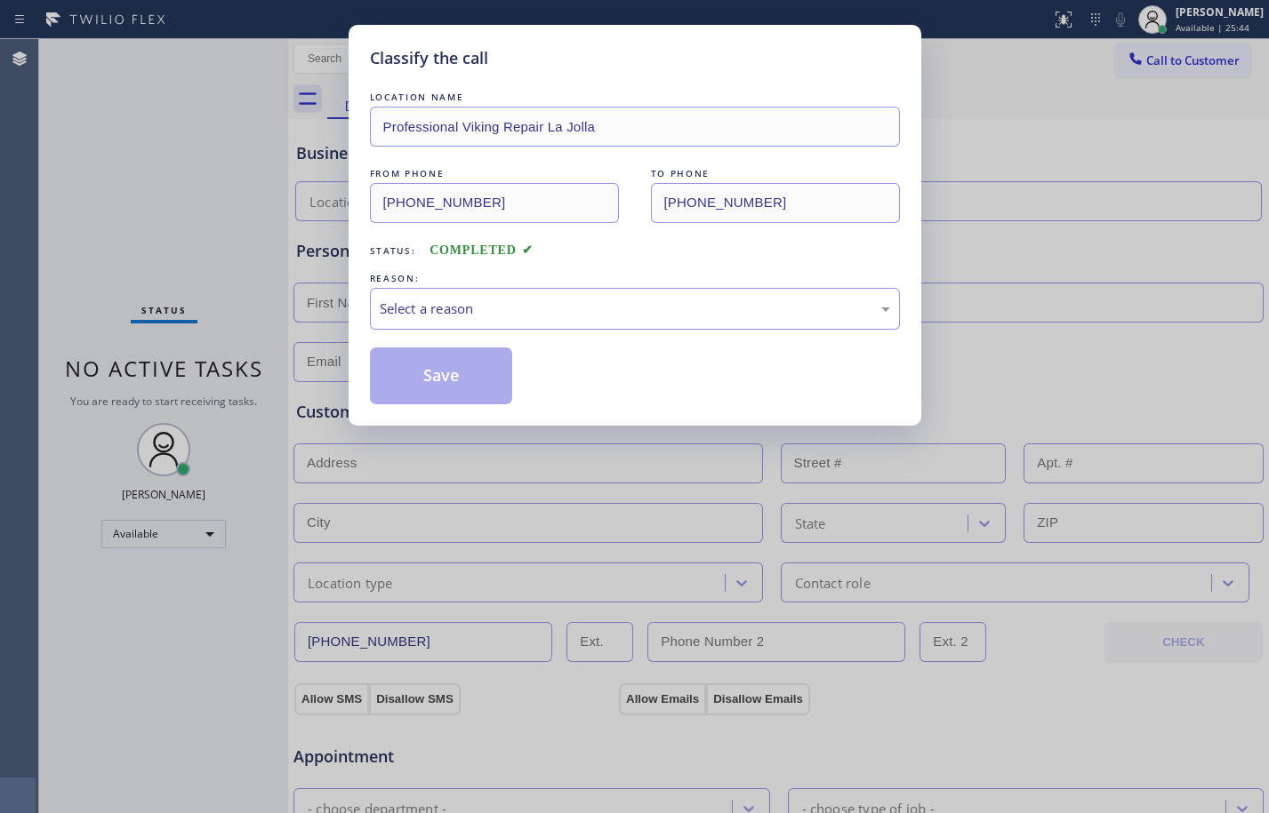
click at [523, 319] on div "Select a reason" at bounding box center [635, 309] width 530 height 42
click at [440, 382] on button "Save" at bounding box center [441, 376] width 143 height 57
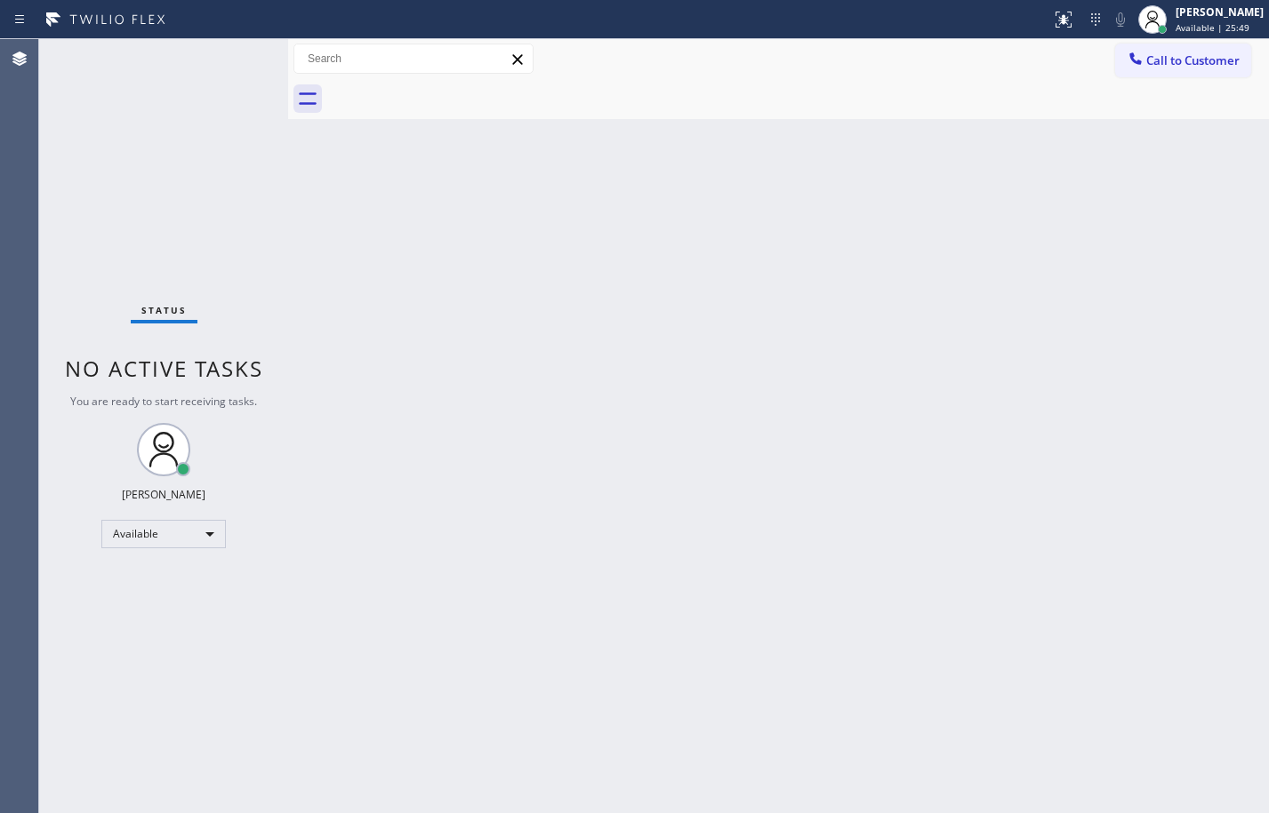
drag, startPoint x: 927, startPoint y: 663, endPoint x: 921, endPoint y: 642, distance: 22.2
click at [927, 663] on div "Back to Dashboard Change Sender ID Customers Technicians Select a contact Outbo…" at bounding box center [778, 426] width 981 height 774
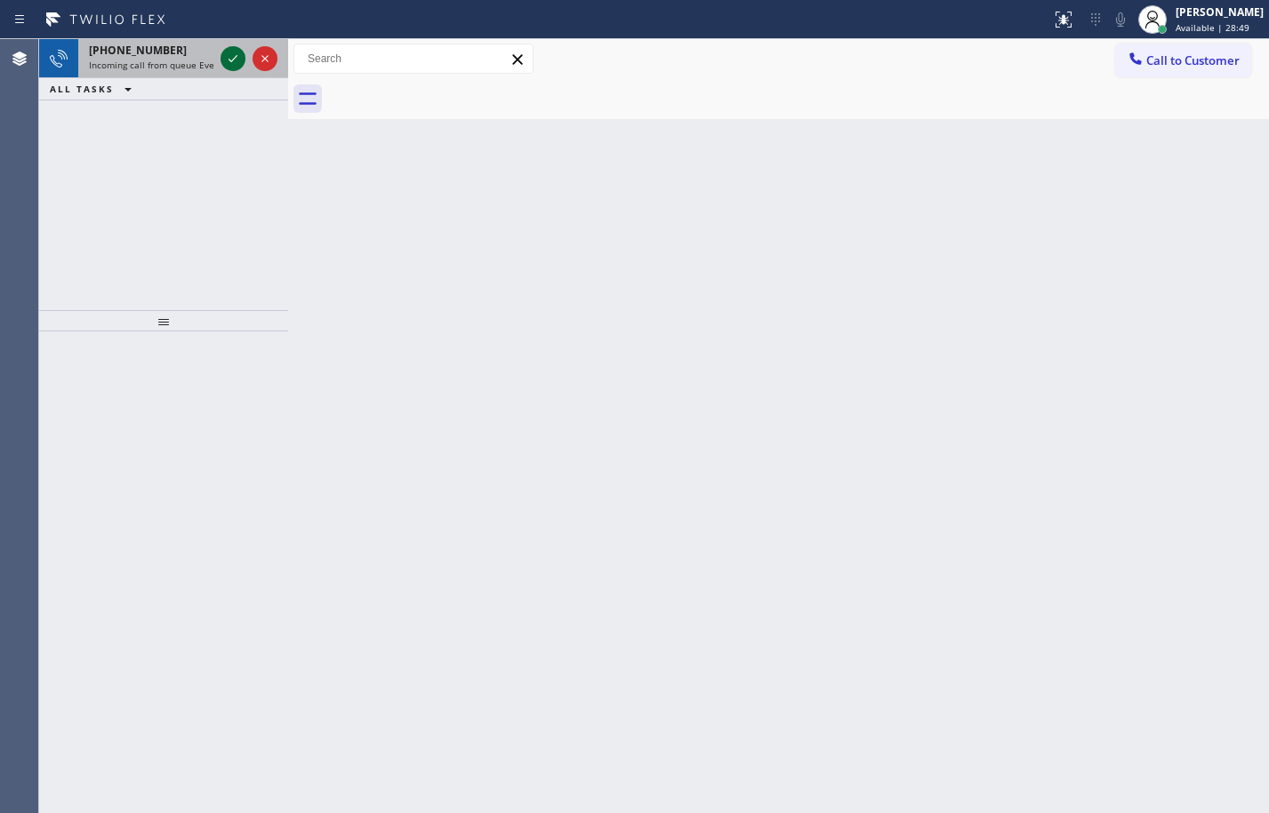
click at [236, 58] on icon at bounding box center [232, 58] width 21 height 21
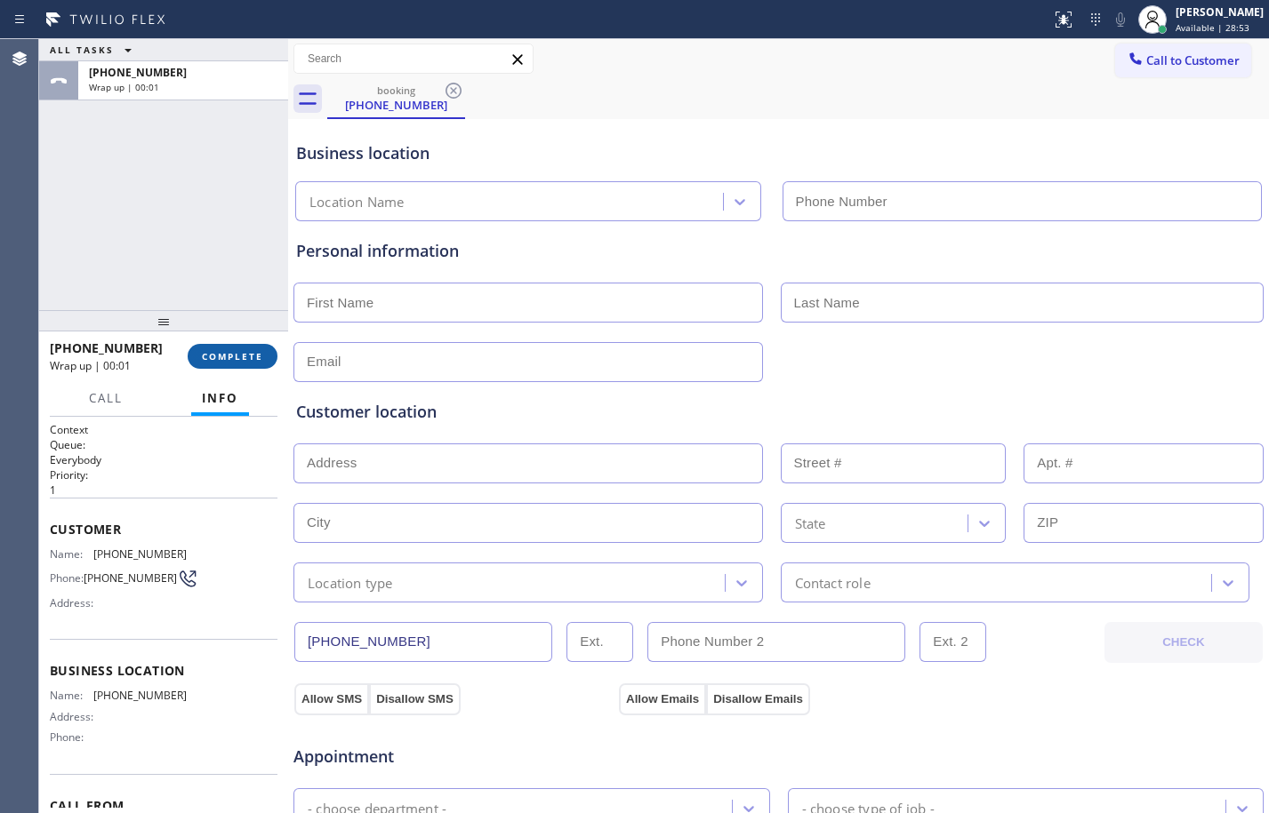
click at [253, 358] on span "COMPLETE" at bounding box center [232, 356] width 61 height 12
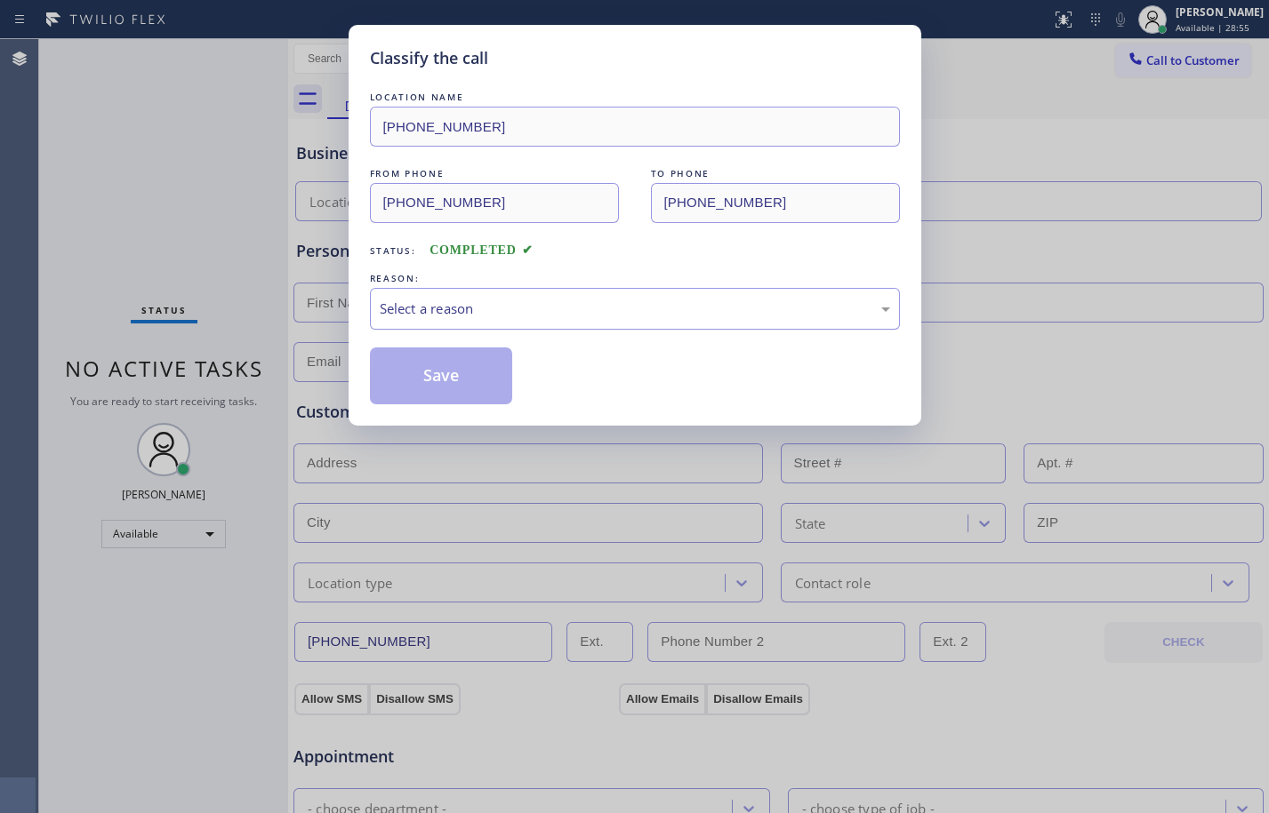
click at [505, 300] on div "Select a reason" at bounding box center [635, 309] width 510 height 20
click at [438, 378] on button "Save" at bounding box center [441, 376] width 143 height 57
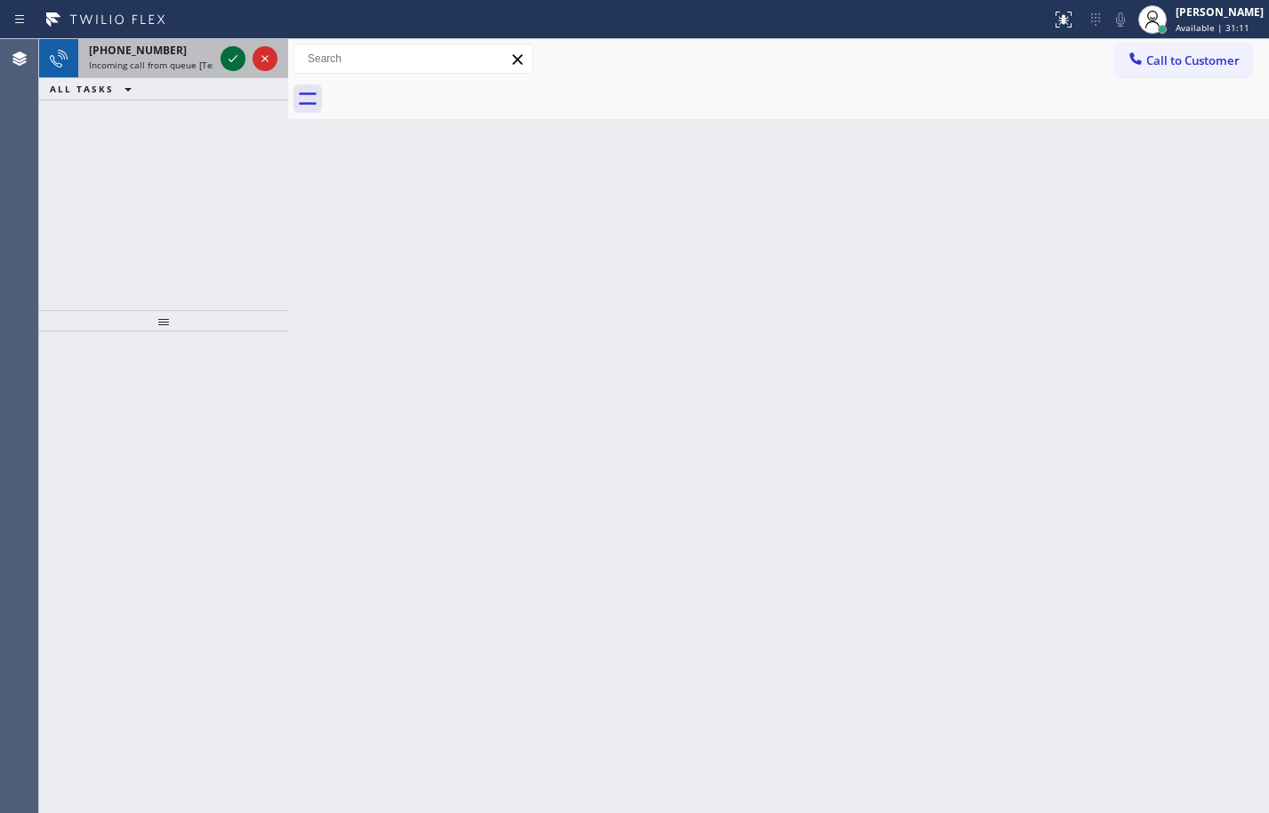
click at [239, 65] on icon at bounding box center [232, 58] width 21 height 21
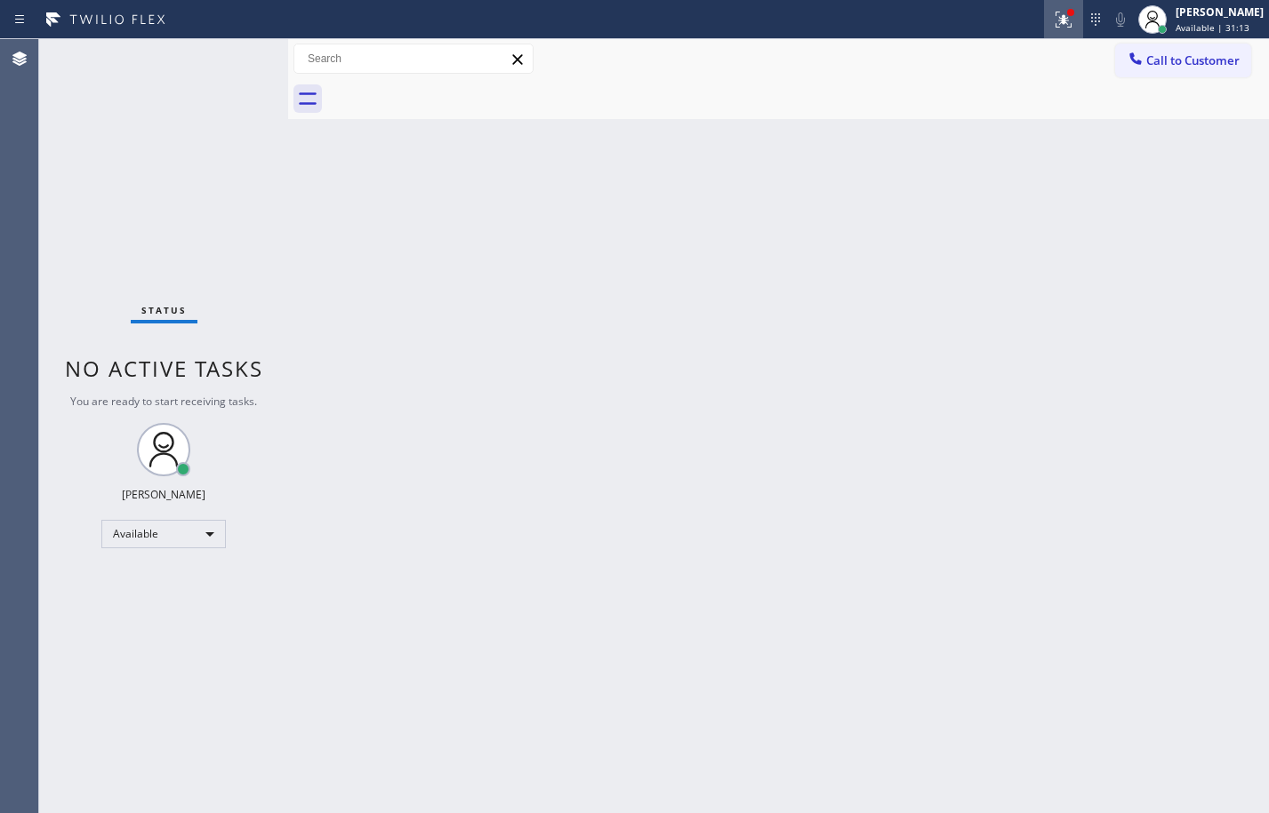
click at [1051, 31] on button at bounding box center [1063, 19] width 39 height 39
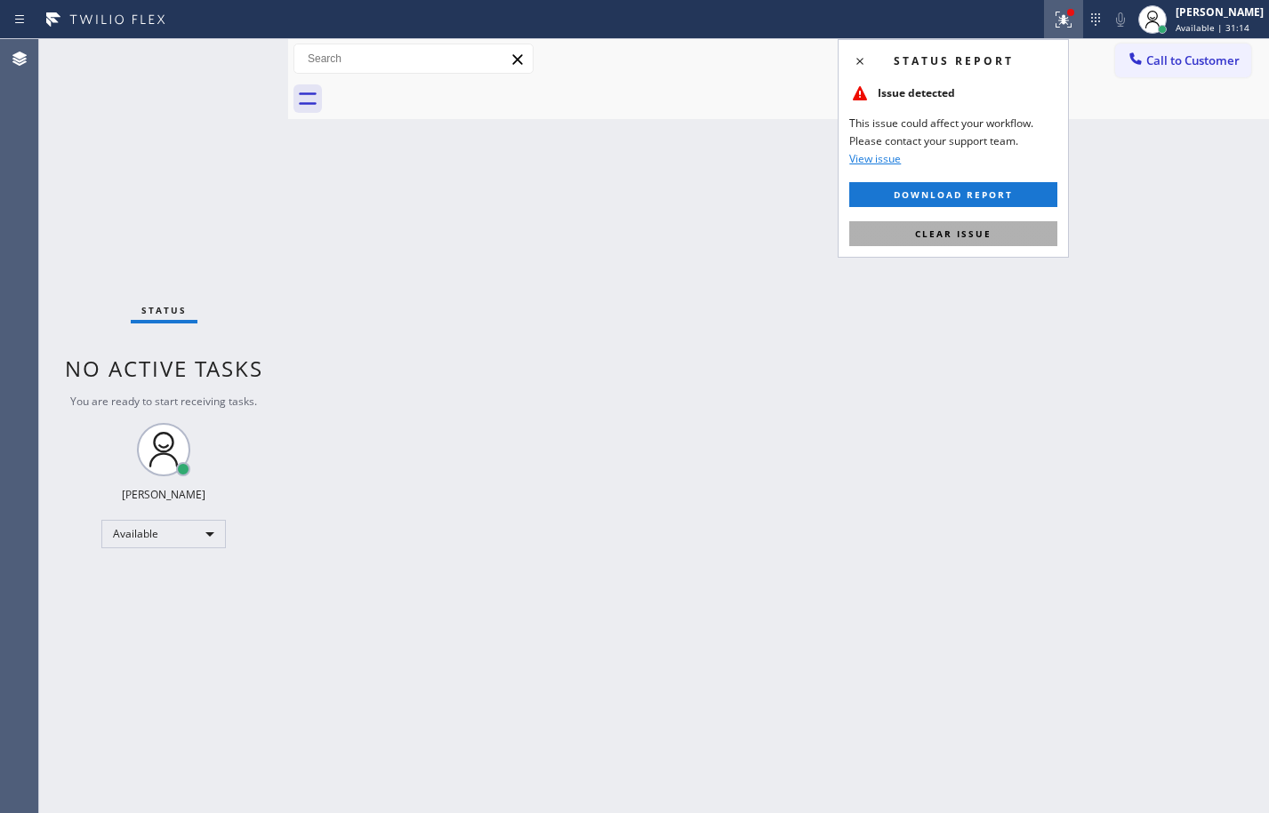
click at [973, 229] on span "Clear issue" at bounding box center [953, 234] width 76 height 12
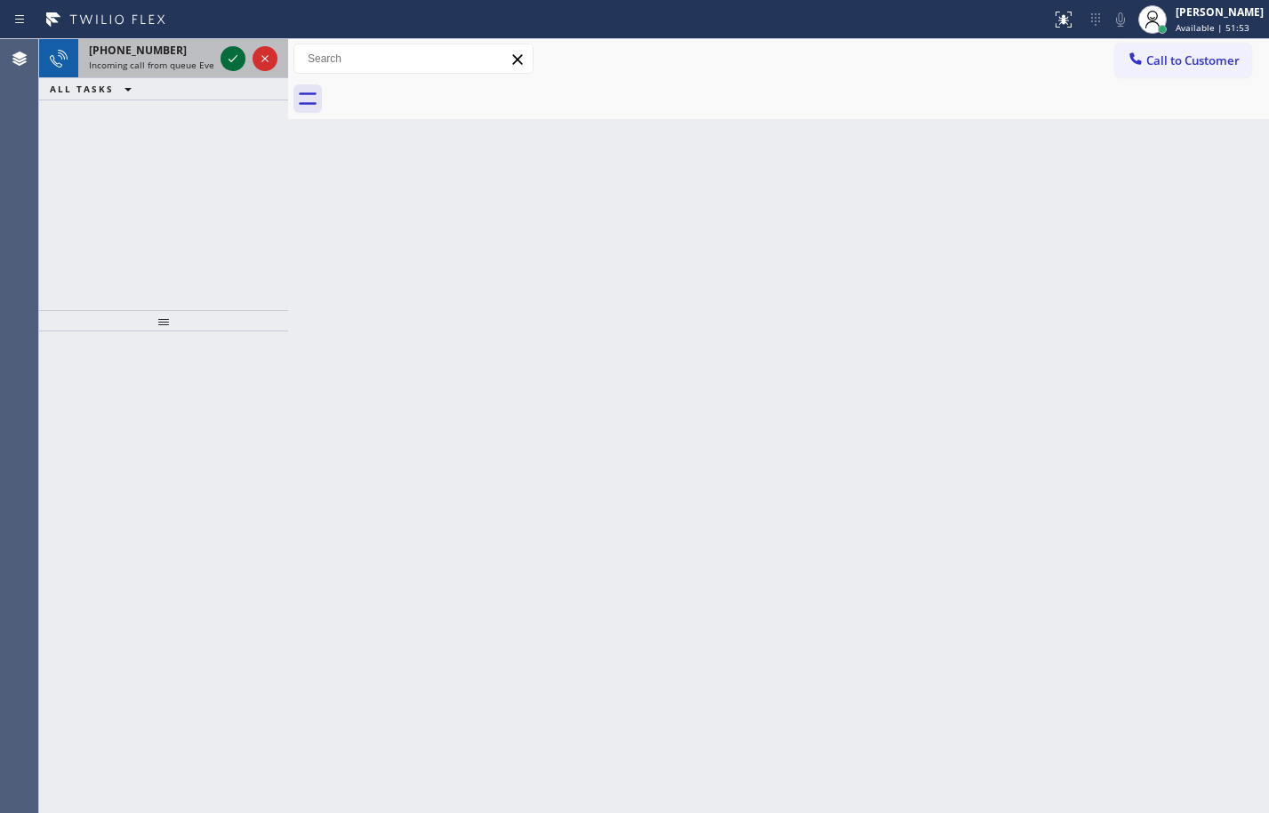
click at [244, 58] on div at bounding box center [232, 58] width 25 height 21
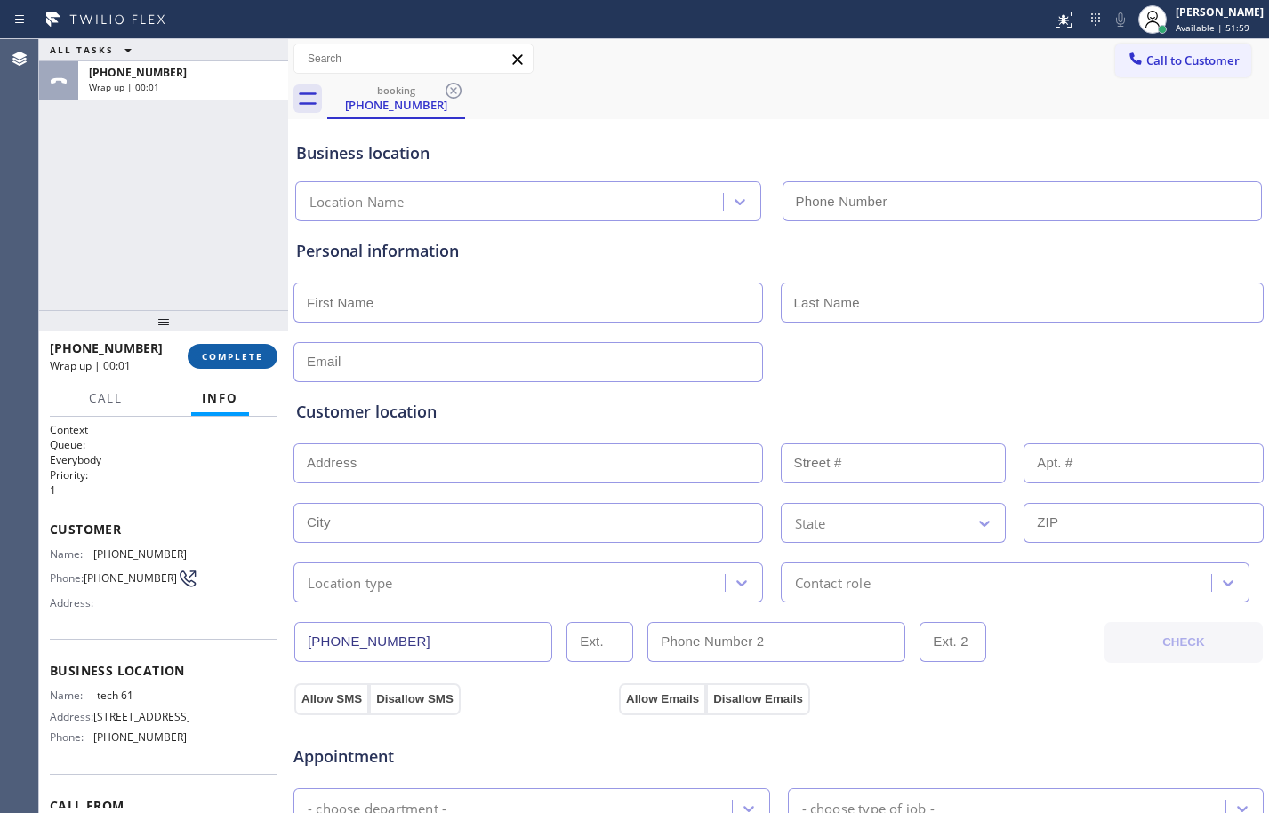
click at [222, 355] on span "COMPLETE" at bounding box center [232, 356] width 61 height 12
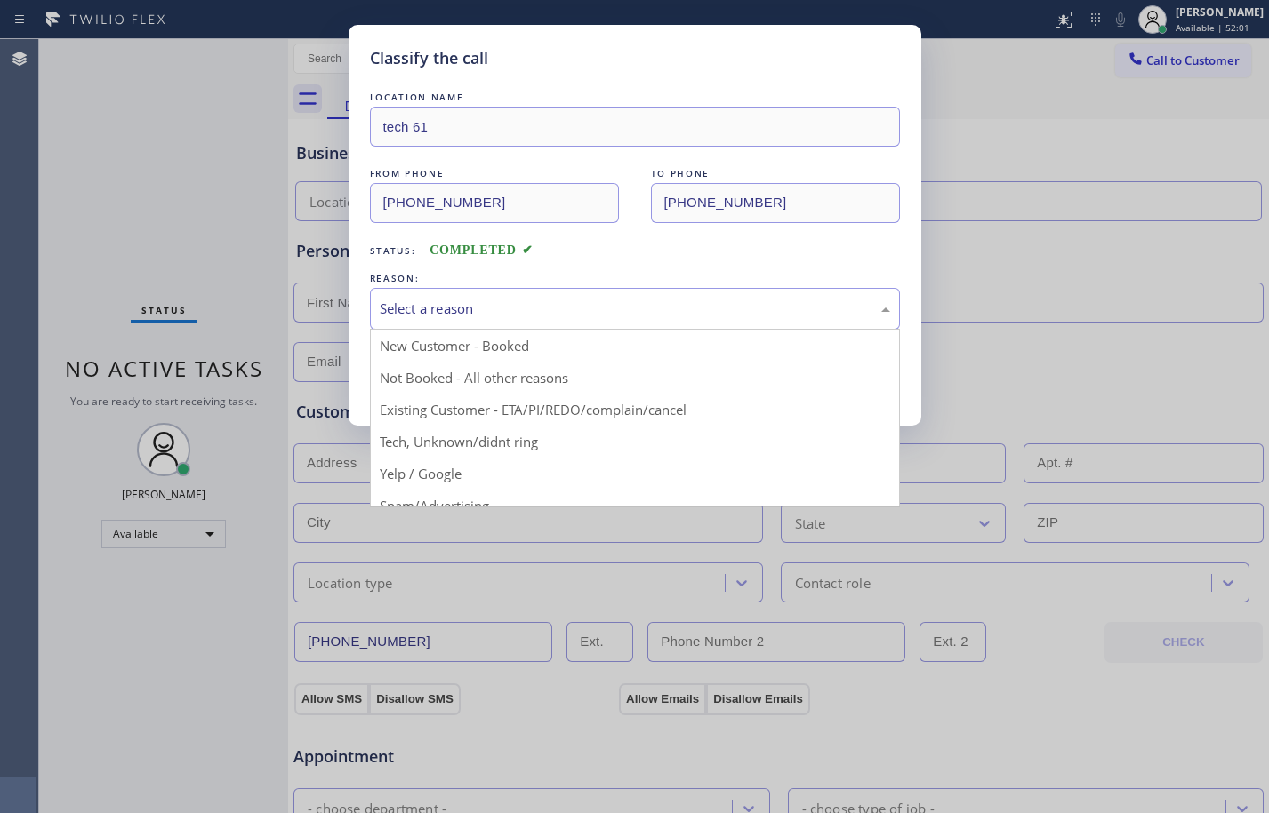
click at [609, 323] on div "Select a reason" at bounding box center [635, 309] width 530 height 42
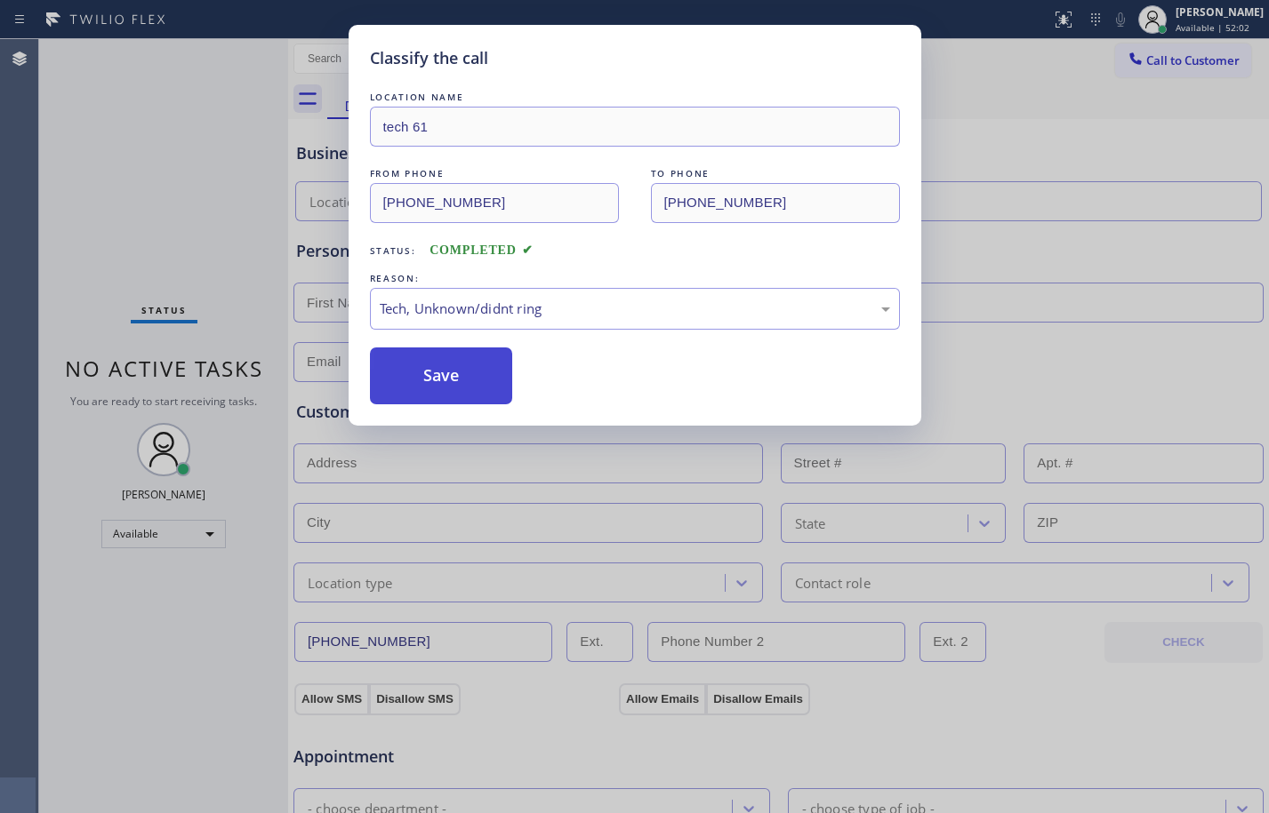
click at [467, 380] on button "Save" at bounding box center [441, 376] width 143 height 57
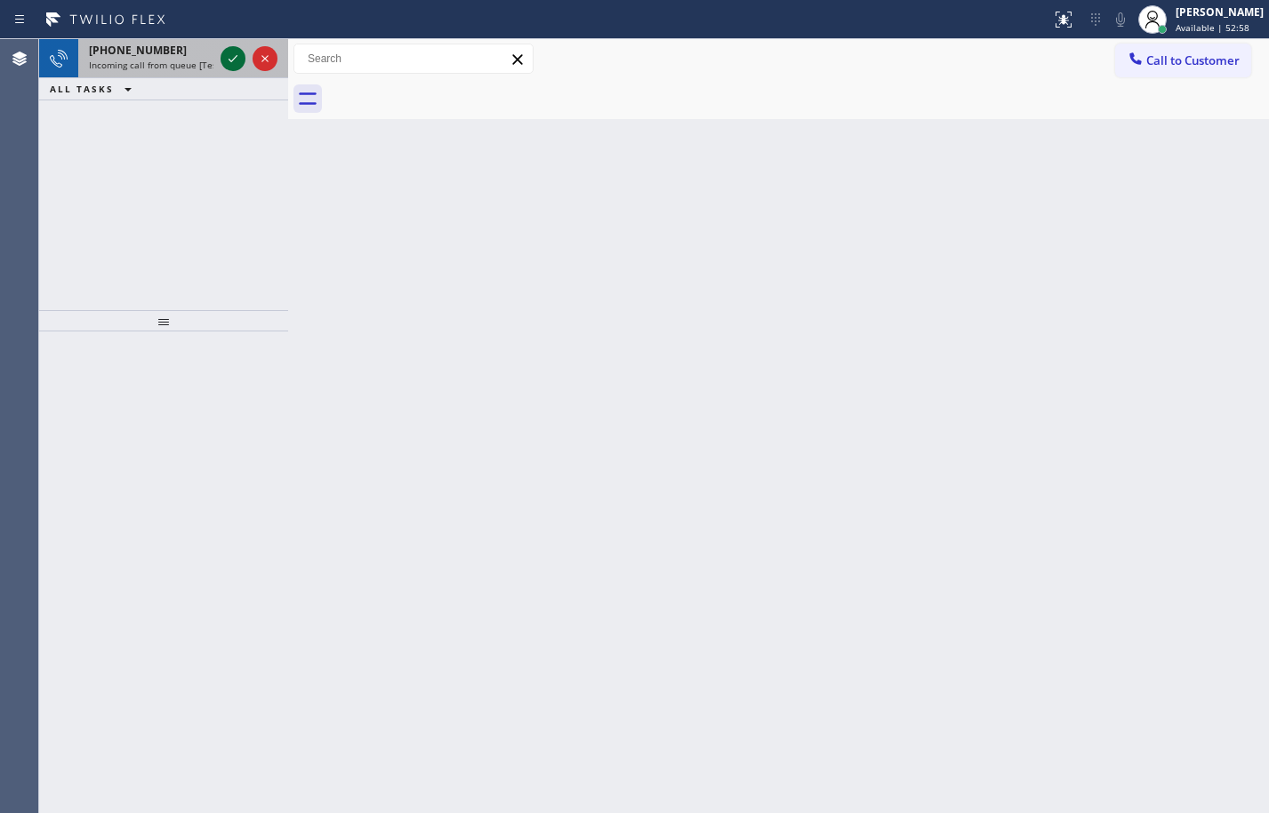
click at [244, 56] on div at bounding box center [232, 58] width 25 height 21
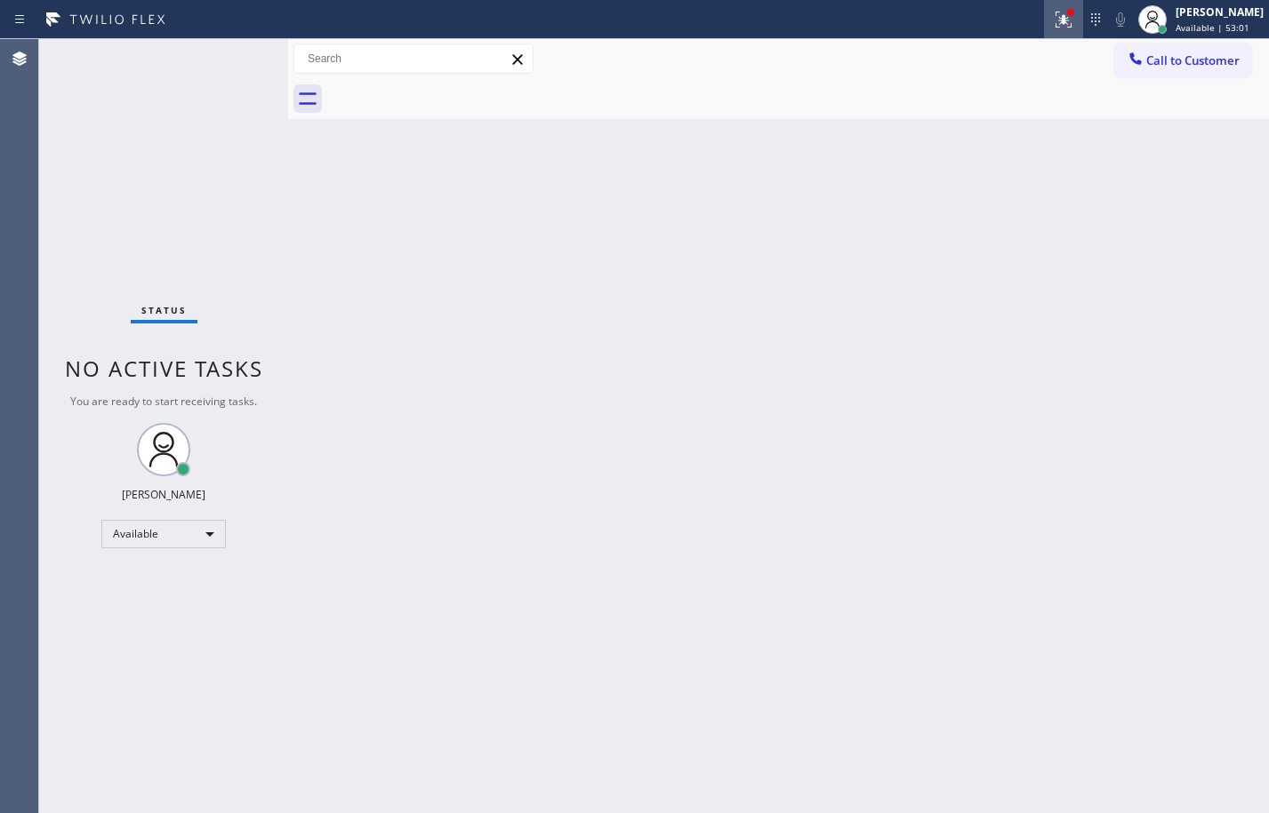
click at [1044, 17] on div at bounding box center [1063, 19] width 39 height 21
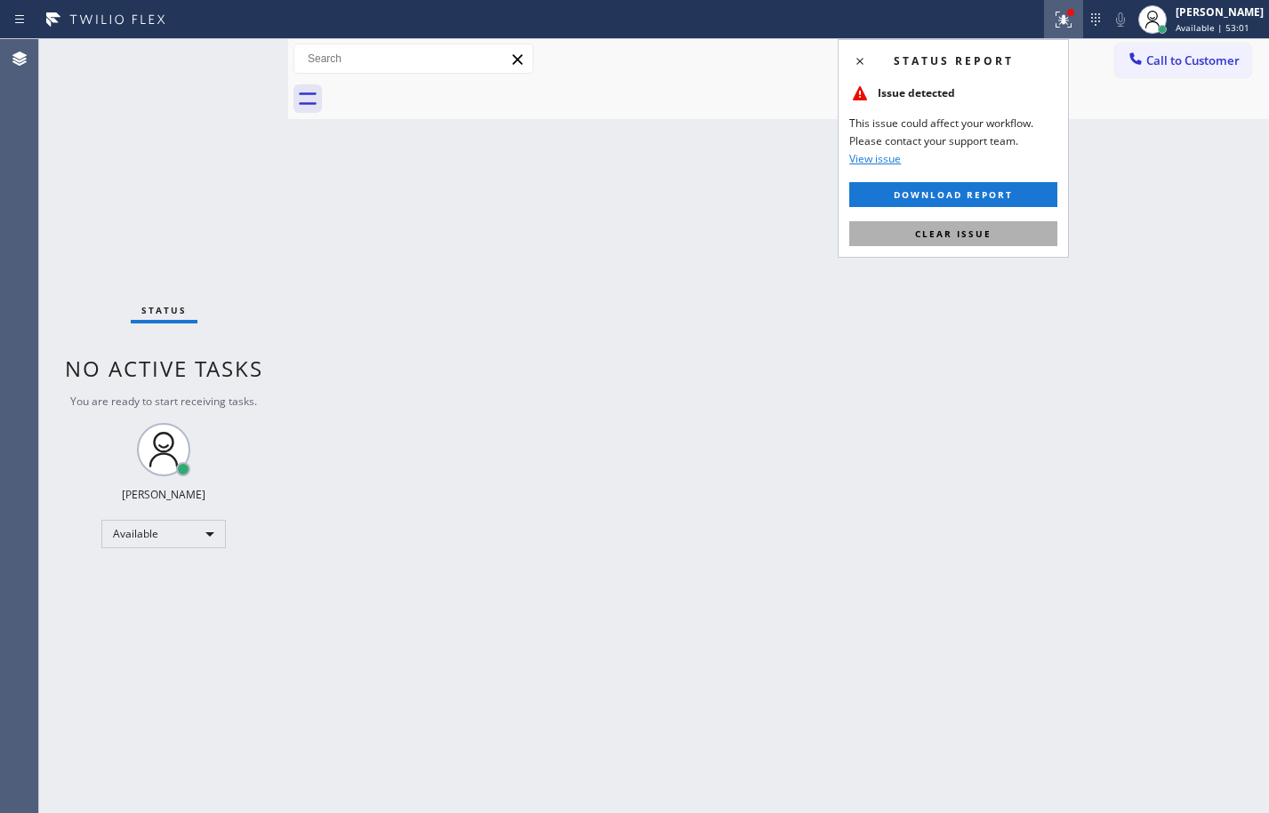
click at [990, 231] on button "Clear issue" at bounding box center [953, 233] width 208 height 25
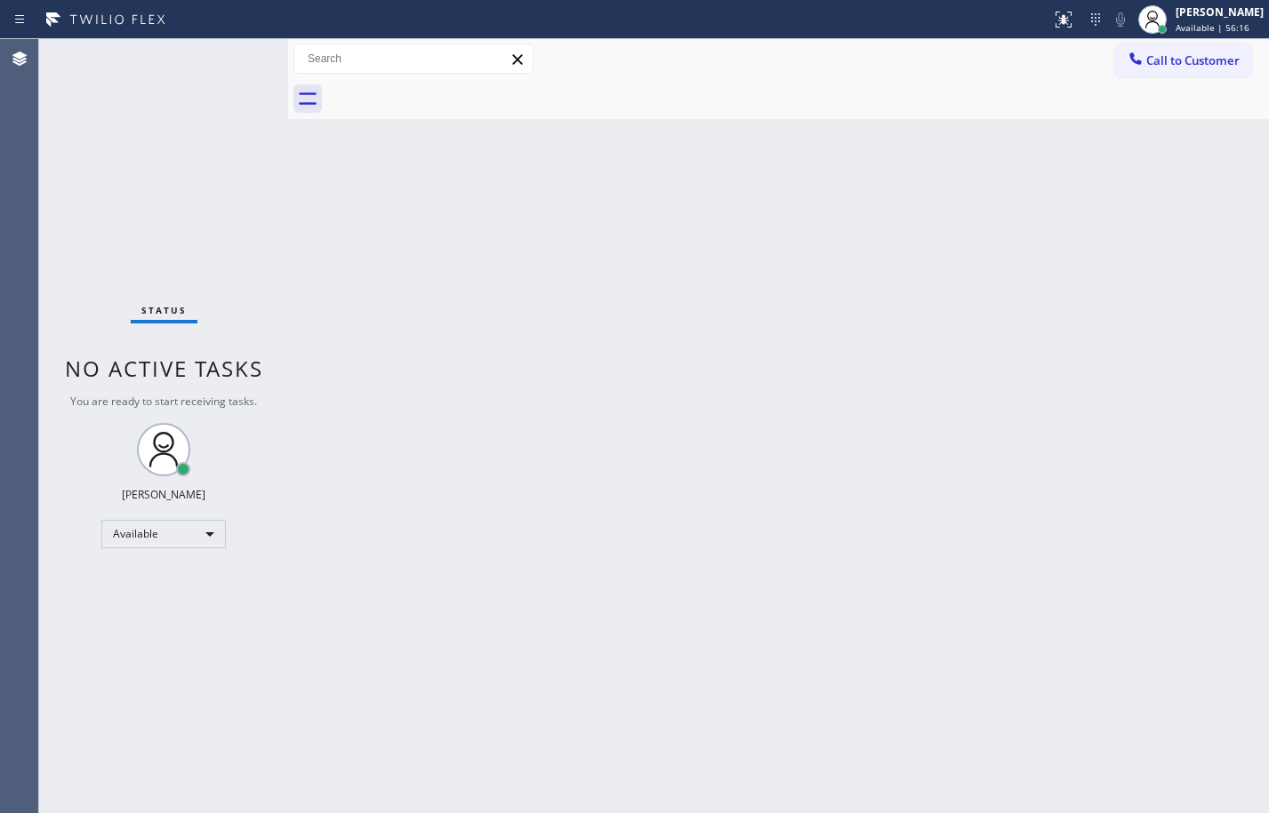
click at [194, 100] on div "Status No active tasks You are ready to start receiving tasks. [PERSON_NAME] Av…" at bounding box center [163, 426] width 249 height 774
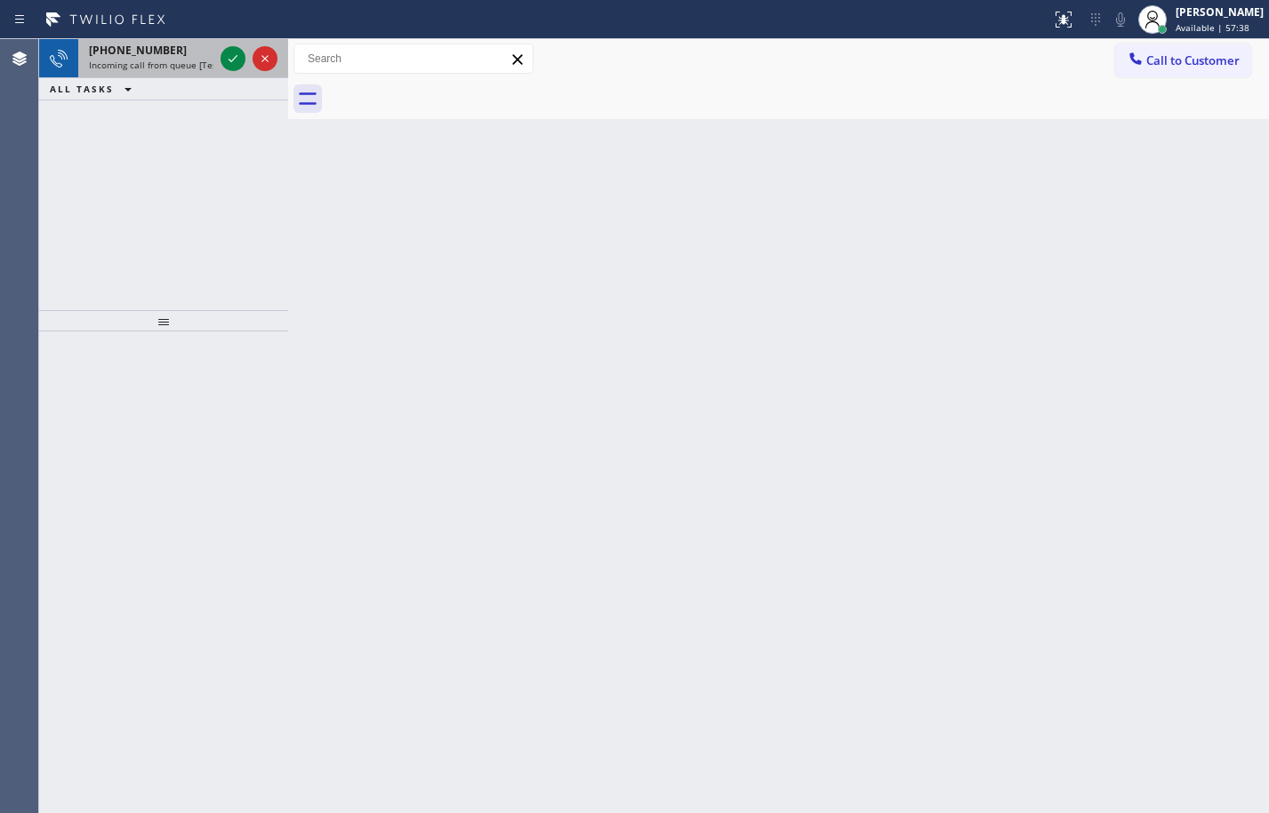
drag, startPoint x: 162, startPoint y: 49, endPoint x: 177, endPoint y: 52, distance: 15.5
click at [161, 50] on span "[PHONE_NUMBER]" at bounding box center [138, 50] width 98 height 15
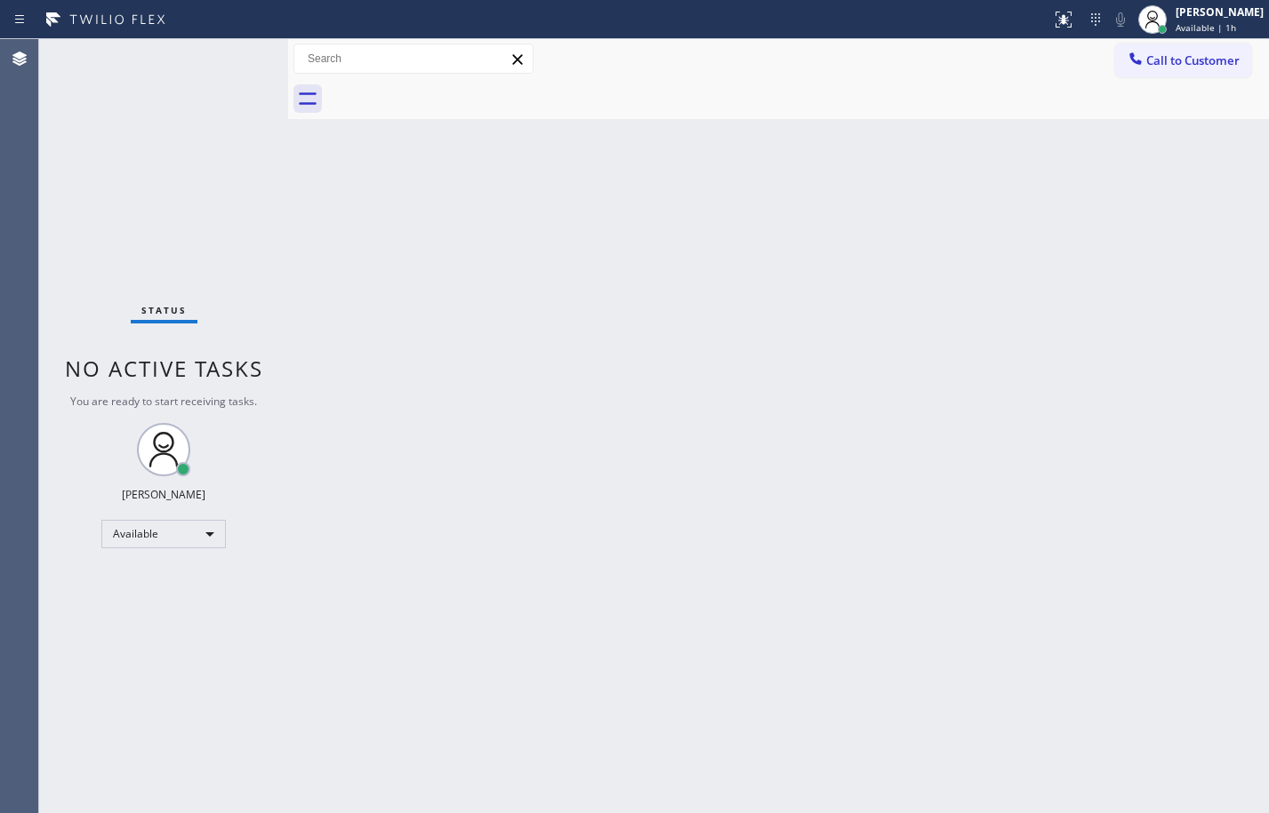
click at [238, 61] on div "Status No active tasks You are ready to start receiving tasks. [PERSON_NAME] Av…" at bounding box center [163, 426] width 249 height 774
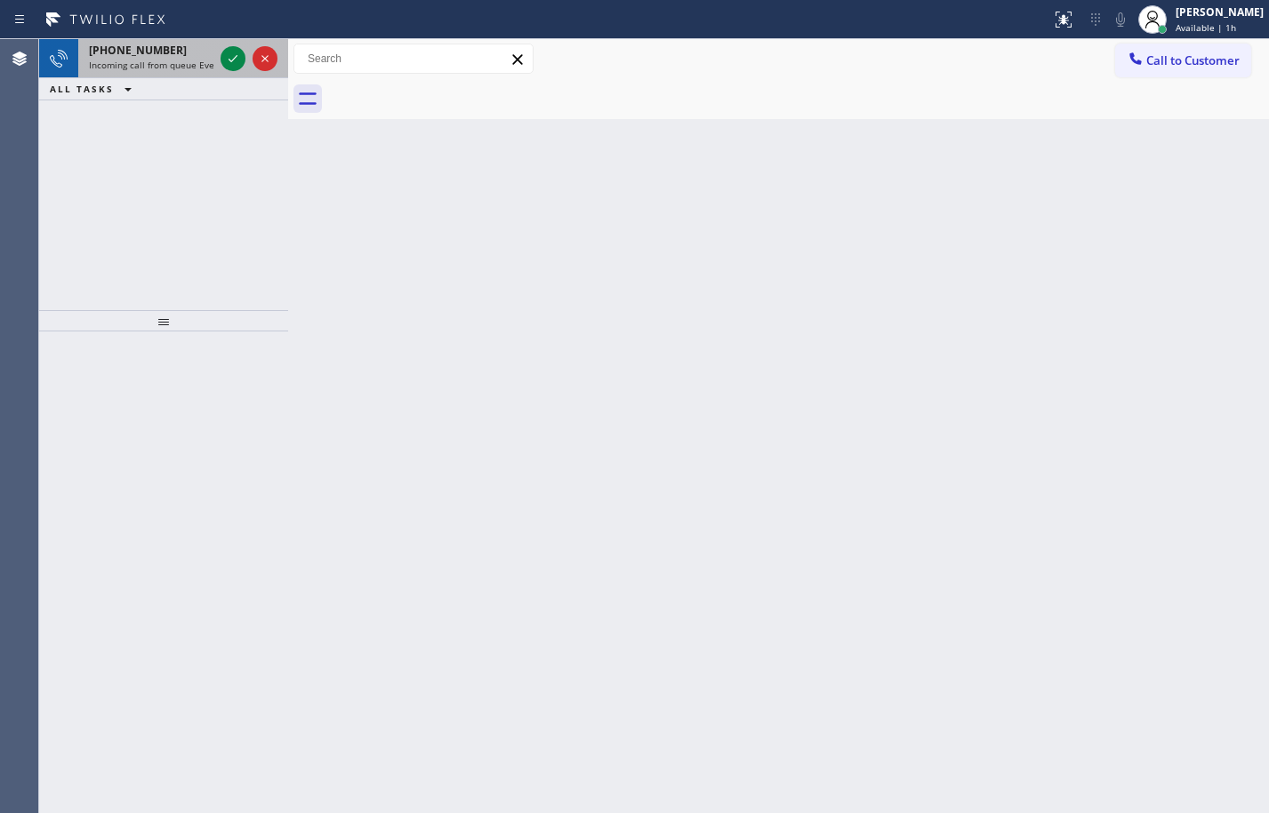
click at [201, 62] on span "Incoming call from queue Everybody" at bounding box center [166, 65] width 154 height 12
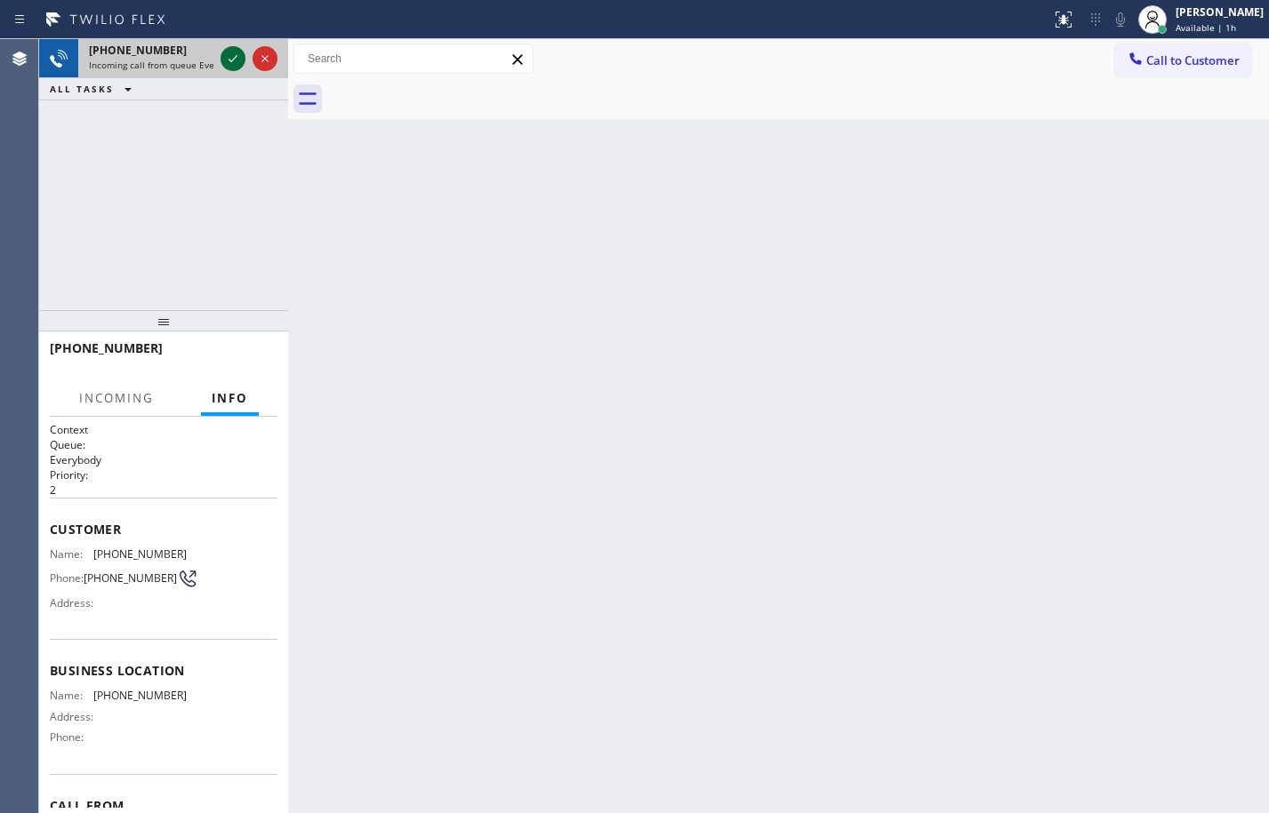
click at [236, 60] on icon at bounding box center [232, 58] width 21 height 21
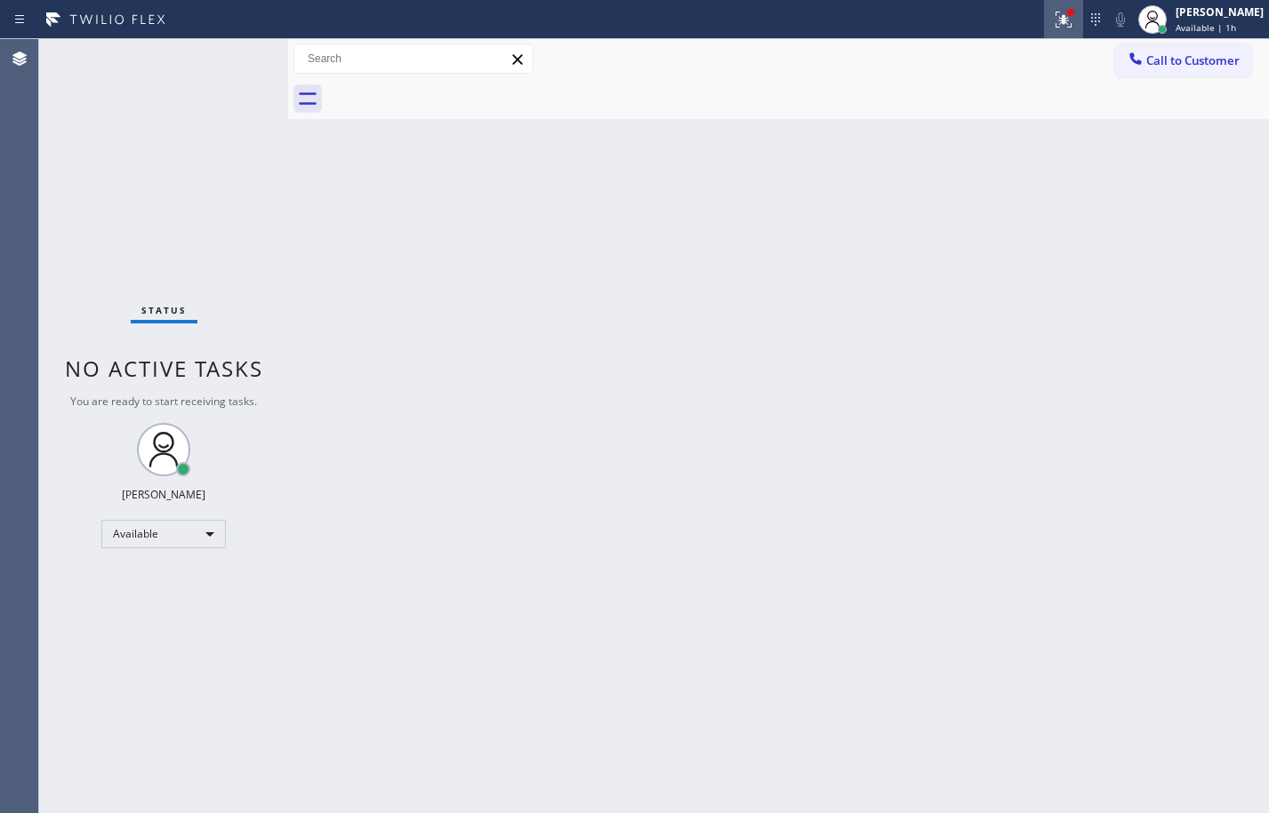
click at [1058, 26] on icon at bounding box center [1063, 19] width 21 height 21
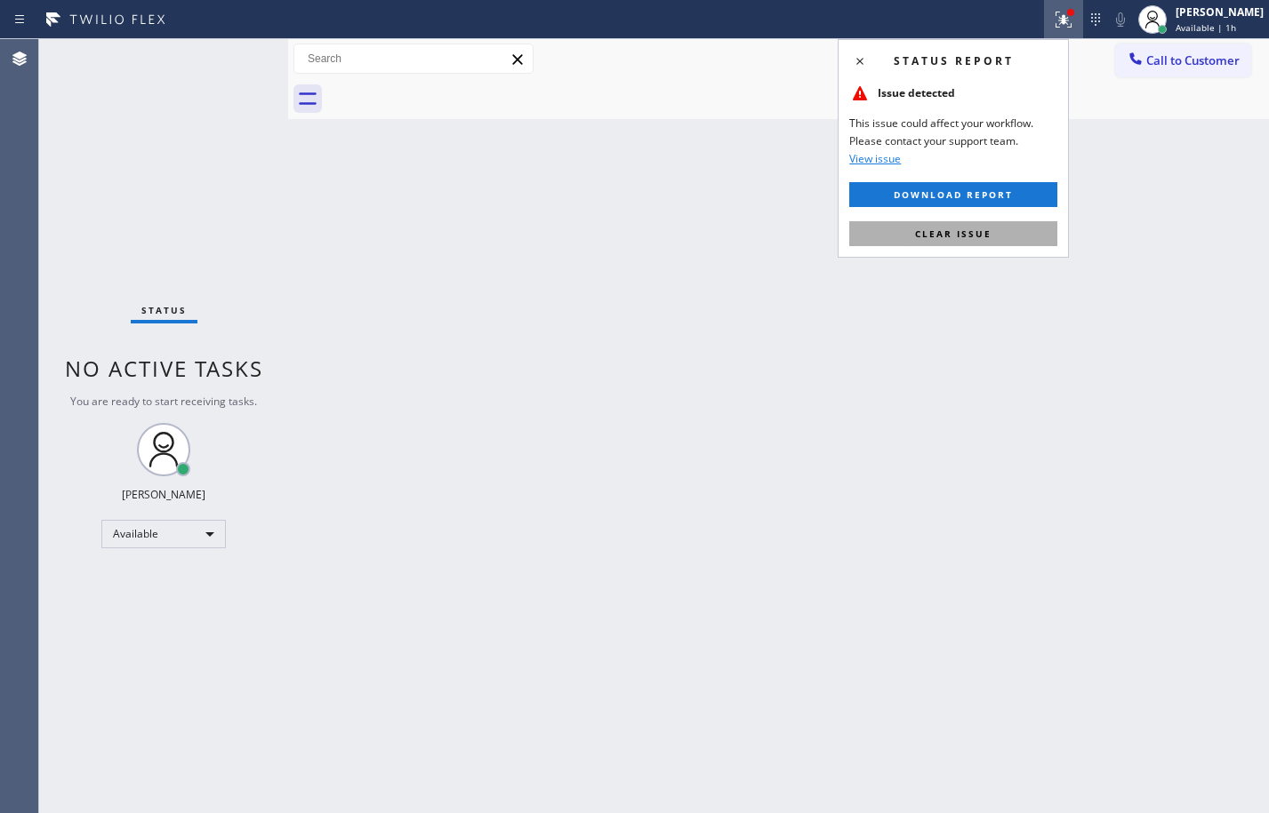
click at [991, 240] on button "Clear issue" at bounding box center [953, 233] width 208 height 25
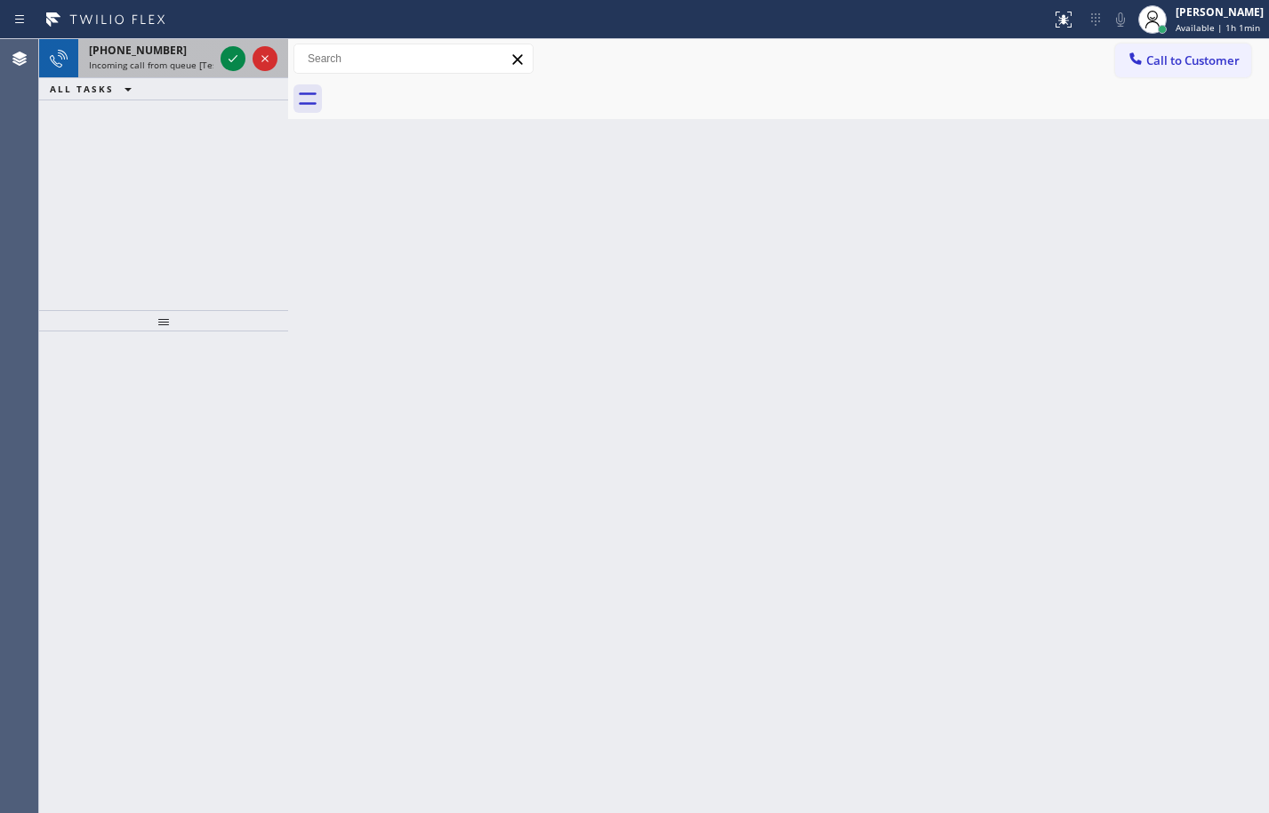
drag, startPoint x: 92, startPoint y: 49, endPoint x: 115, endPoint y: 50, distance: 22.2
click at [92, 50] on span "[PHONE_NUMBER]" at bounding box center [138, 50] width 98 height 15
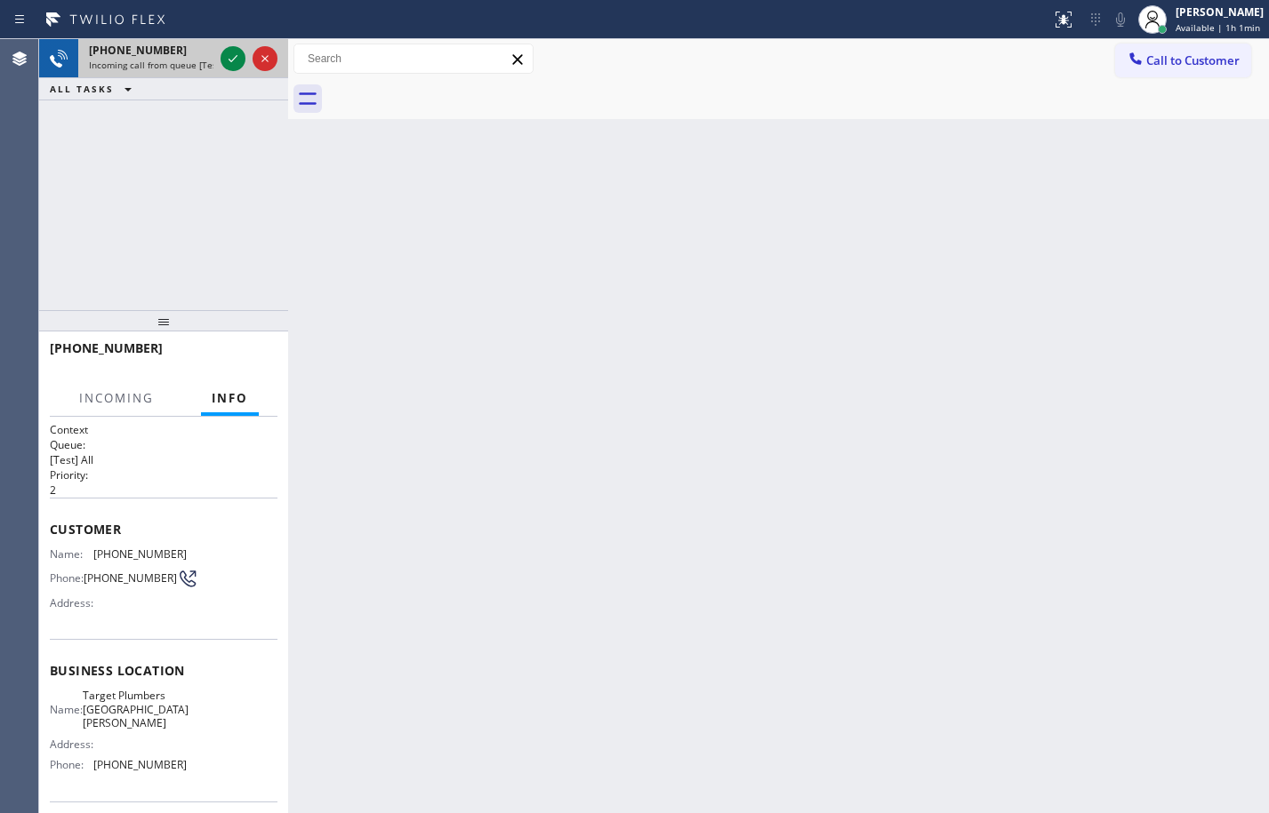
click at [213, 55] on div "[PHONE_NUMBER] Incoming call from queue [Test] All" at bounding box center [147, 58] width 139 height 39
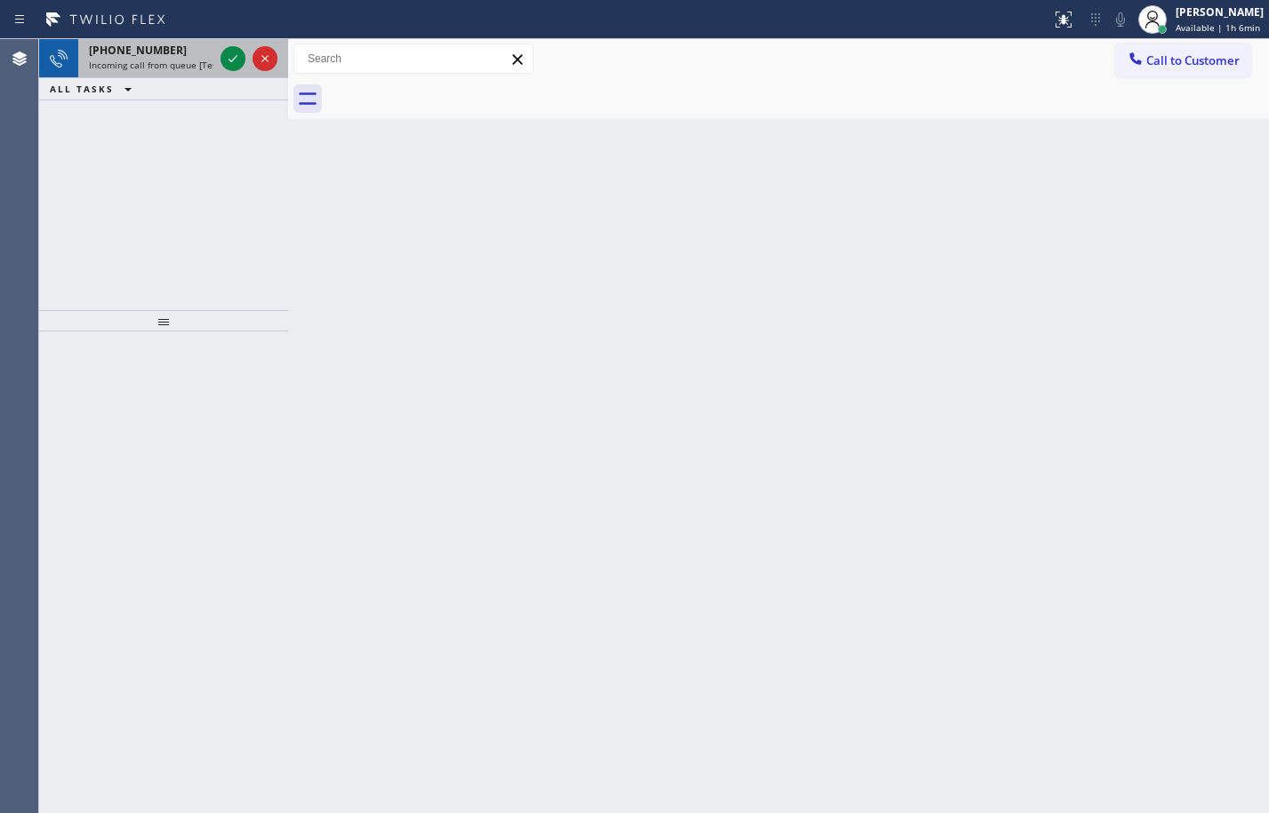
click at [186, 71] on div "[PHONE_NUMBER] Incoming call from queue [Test] All" at bounding box center [147, 58] width 139 height 39
click at [132, 60] on span "Incoming call from queue Everybody" at bounding box center [166, 65] width 154 height 12
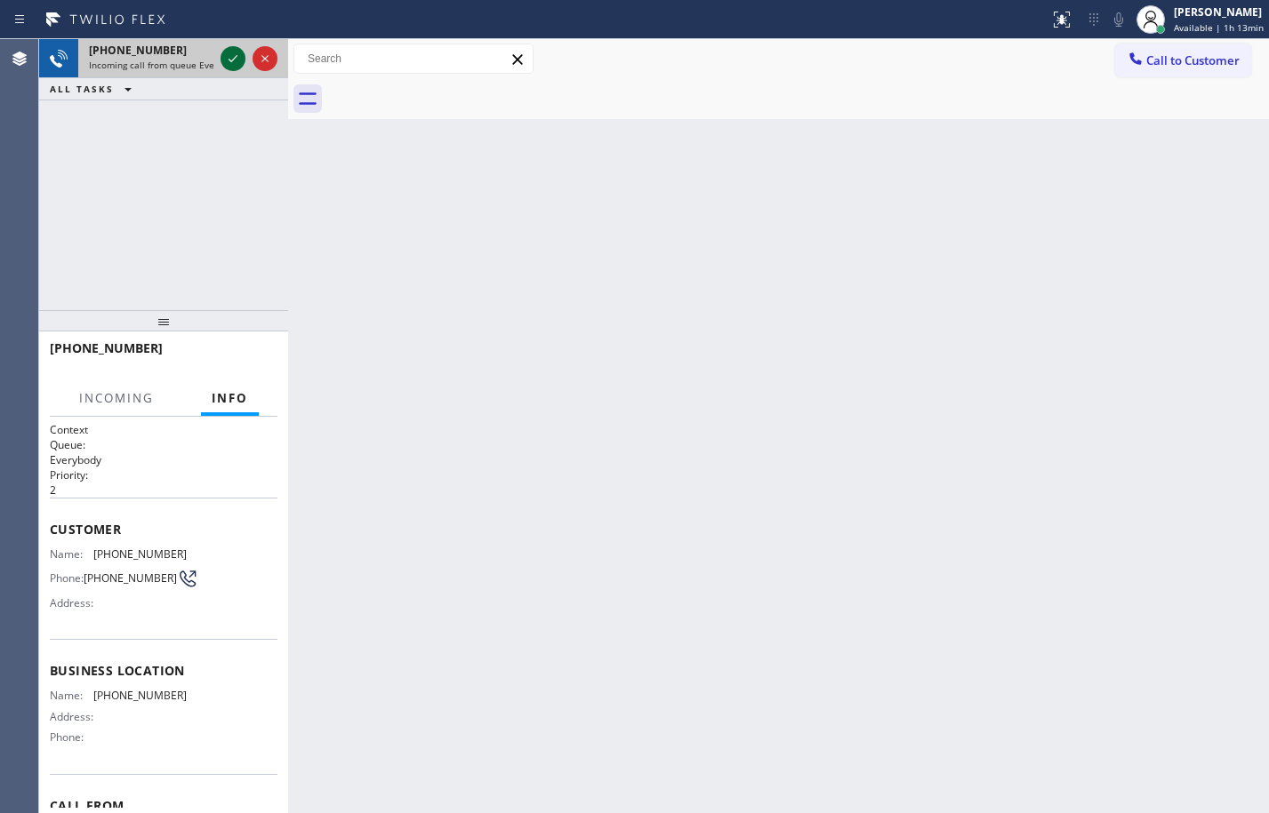
click at [240, 60] on icon at bounding box center [232, 58] width 21 height 21
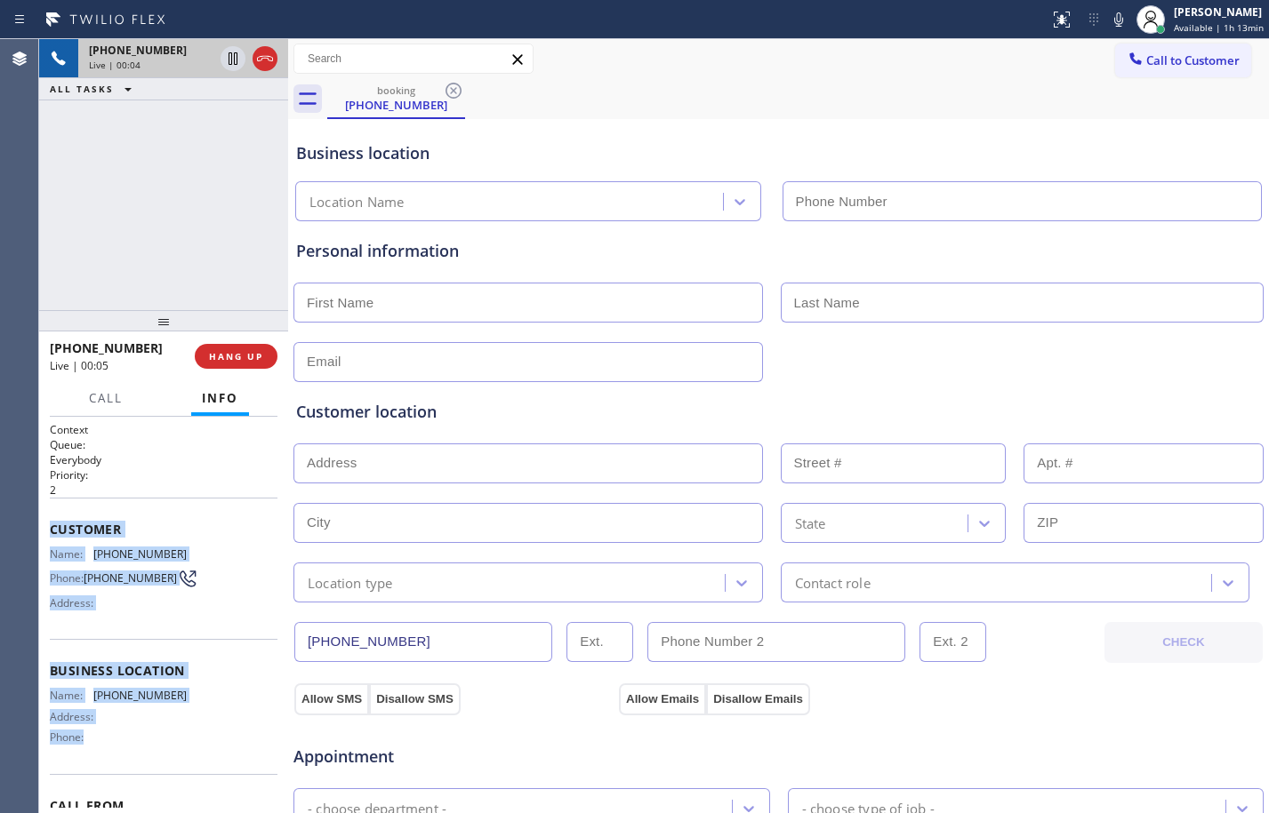
drag, startPoint x: 46, startPoint y: 534, endPoint x: 139, endPoint y: 765, distance: 248.1
click at [139, 765] on div "Context Queue: Everybody Priority: 2 Customer Name: [PHONE_NUMBER] Phone: [PHON…" at bounding box center [163, 615] width 249 height 396
copy div "Customer Name: [PHONE_NUMBER] Phone: [PHONE_NUMBER] Address: Business location …"
click at [212, 353] on span "HANG UP" at bounding box center [236, 356] width 54 height 12
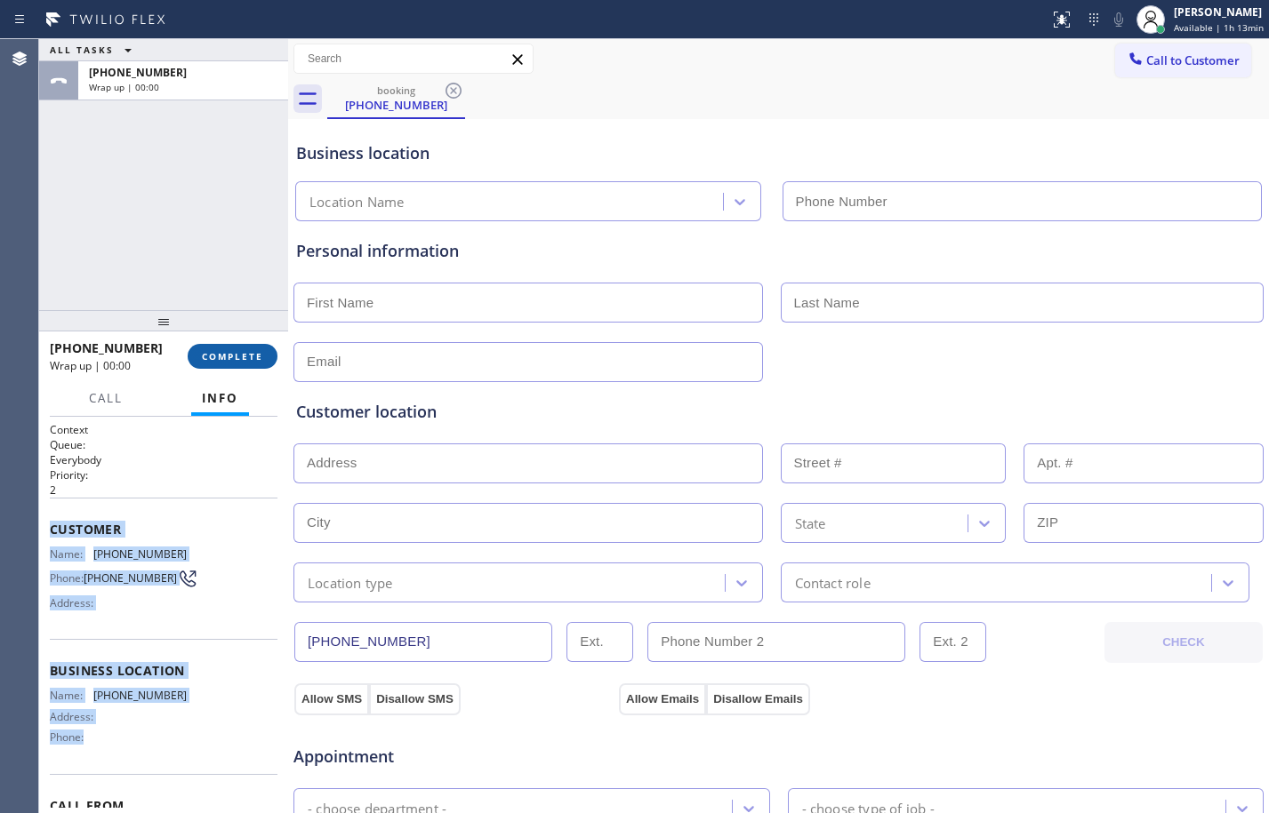
click at [223, 356] on span "COMPLETE" at bounding box center [232, 356] width 61 height 12
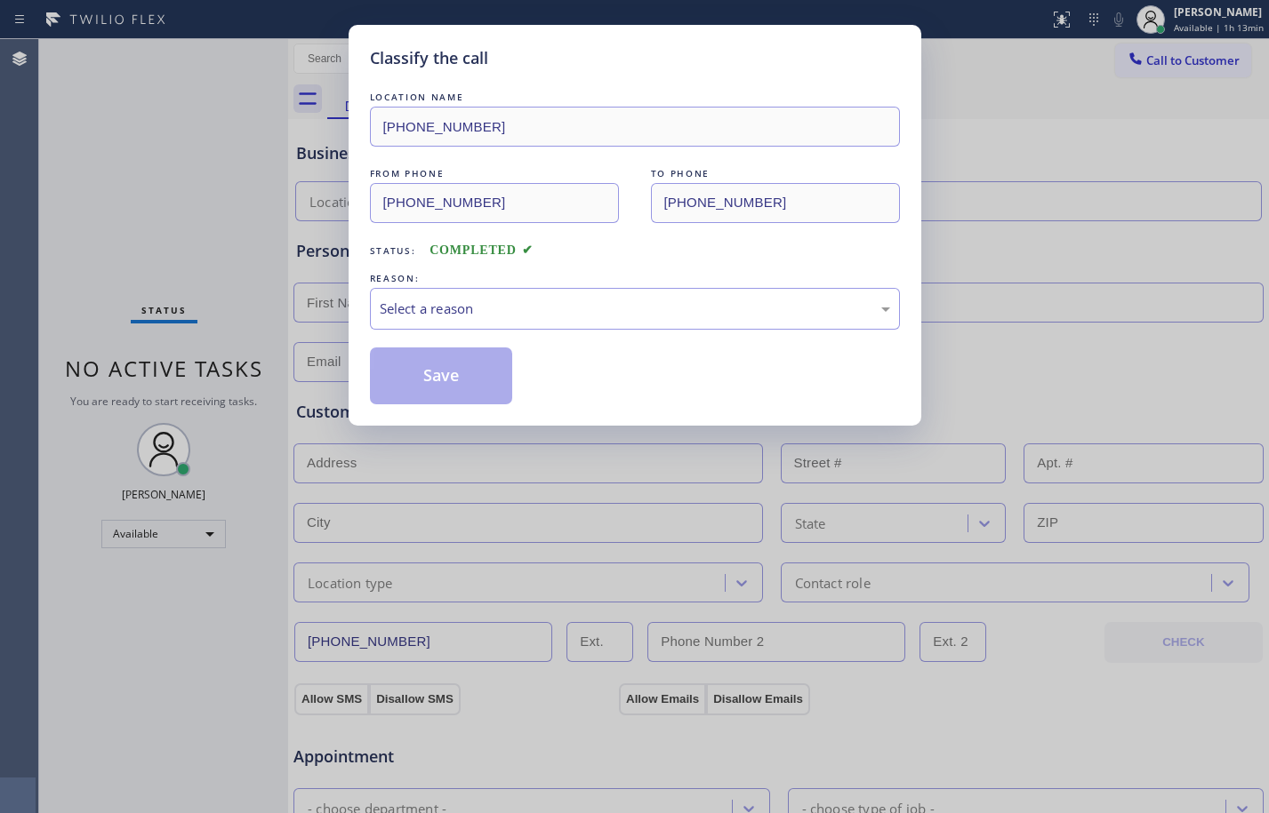
click at [508, 299] on div "Select a reason" at bounding box center [635, 309] width 510 height 20
click at [506, 379] on button "Save" at bounding box center [441, 376] width 143 height 57
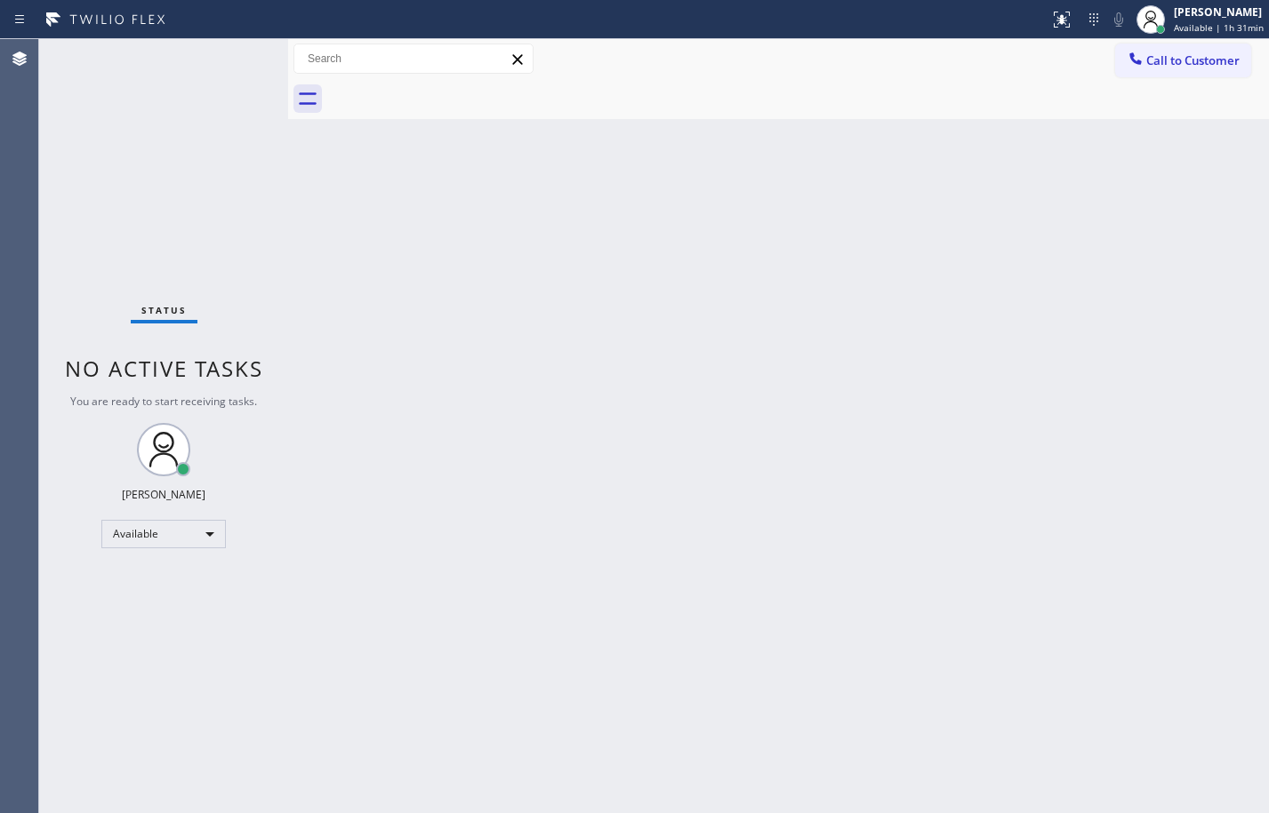
click at [1086, 289] on div "Back to Dashboard Change Sender ID Customers Technicians Select a contact Outbo…" at bounding box center [778, 426] width 981 height 774
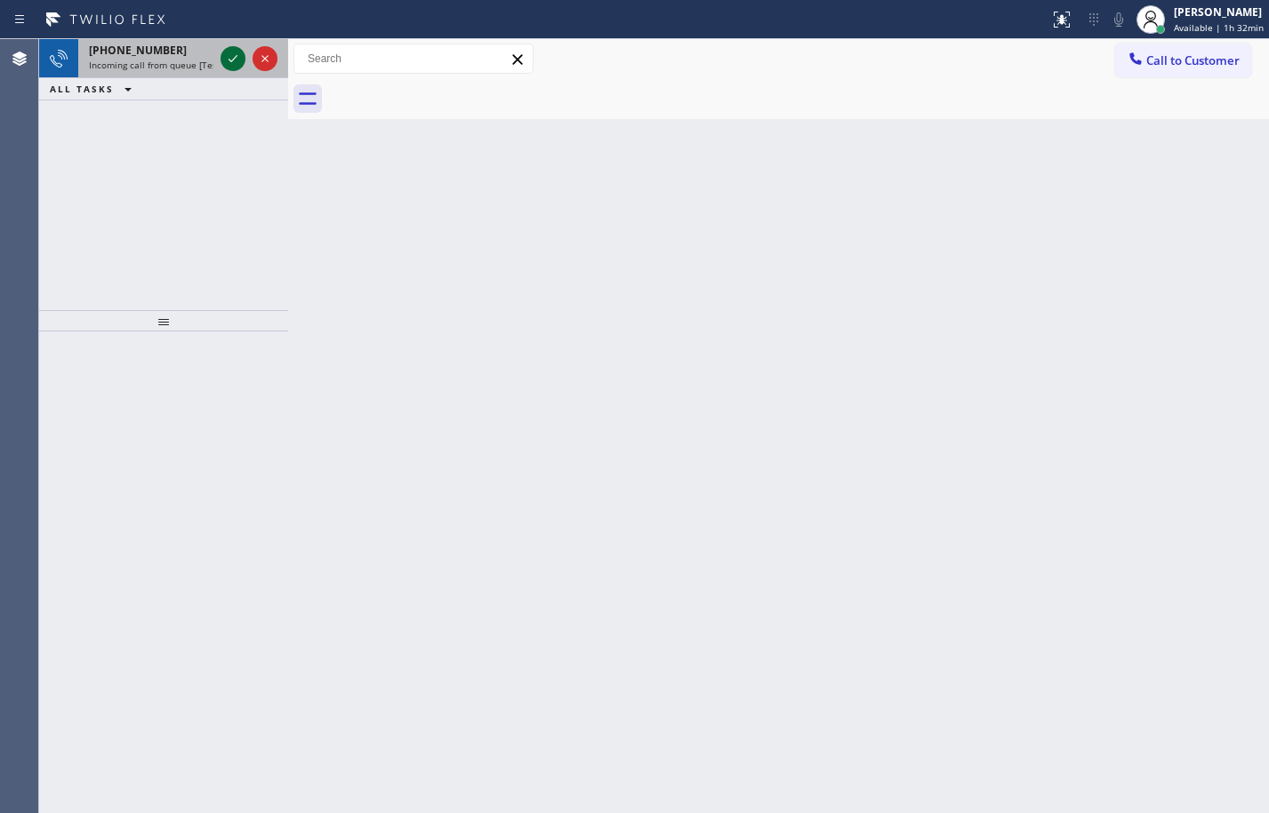
click at [232, 60] on icon at bounding box center [232, 58] width 21 height 21
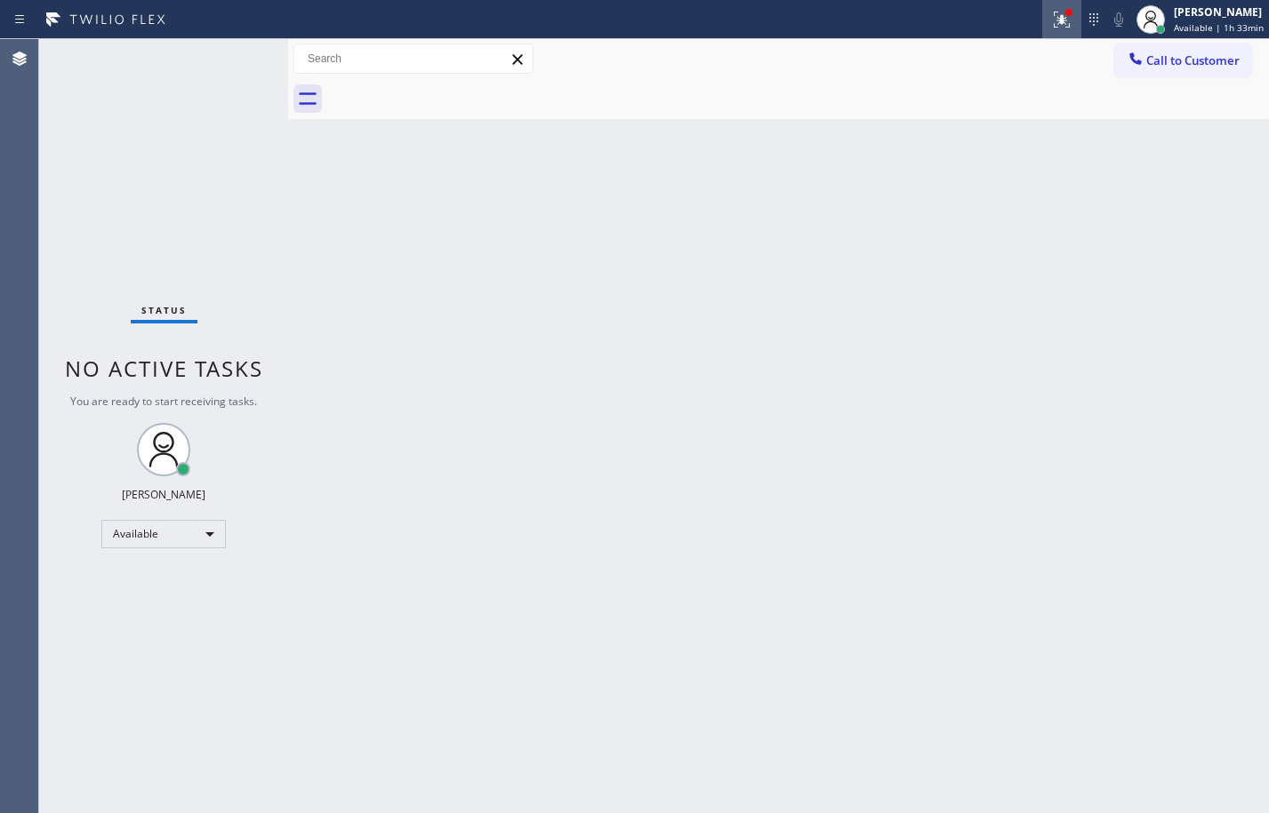
click at [1051, 17] on icon at bounding box center [1061, 19] width 21 height 21
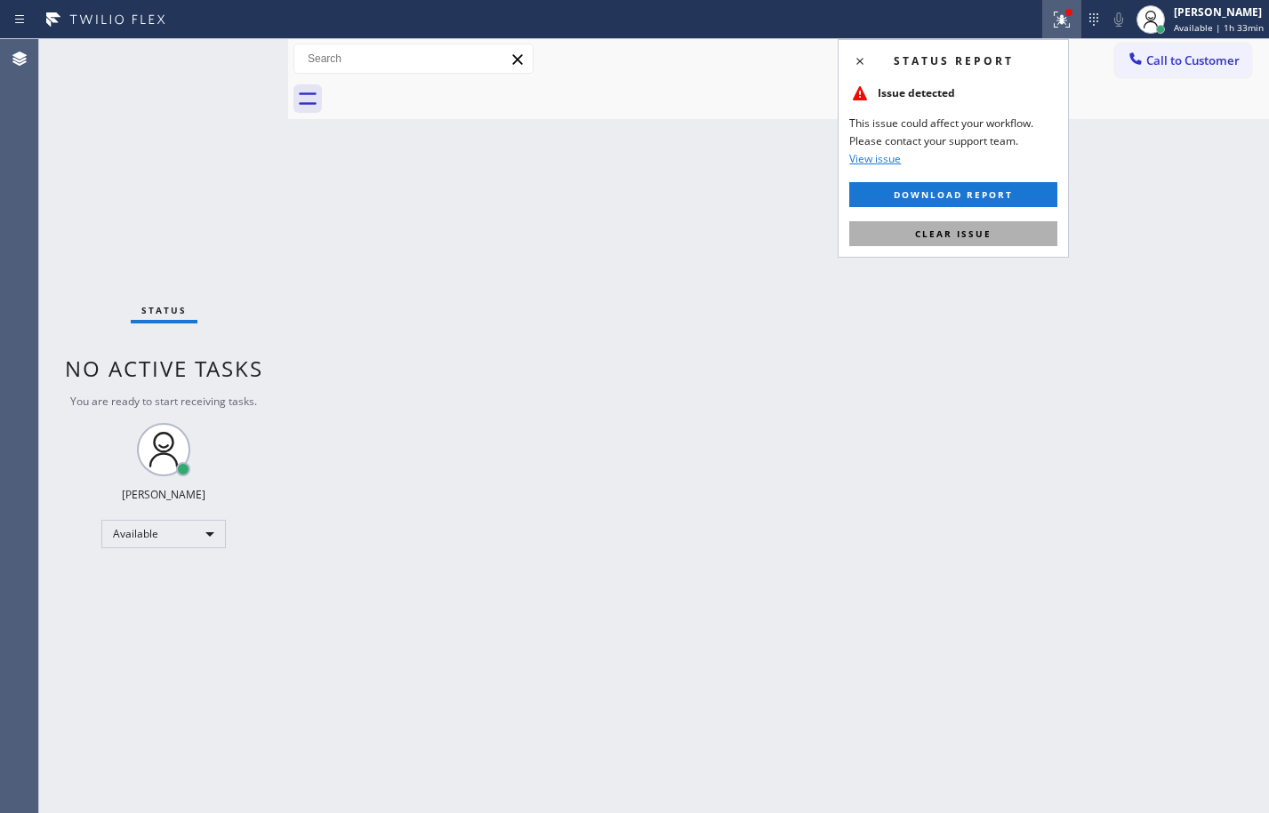
click at [1039, 245] on button "Clear issue" at bounding box center [953, 233] width 208 height 25
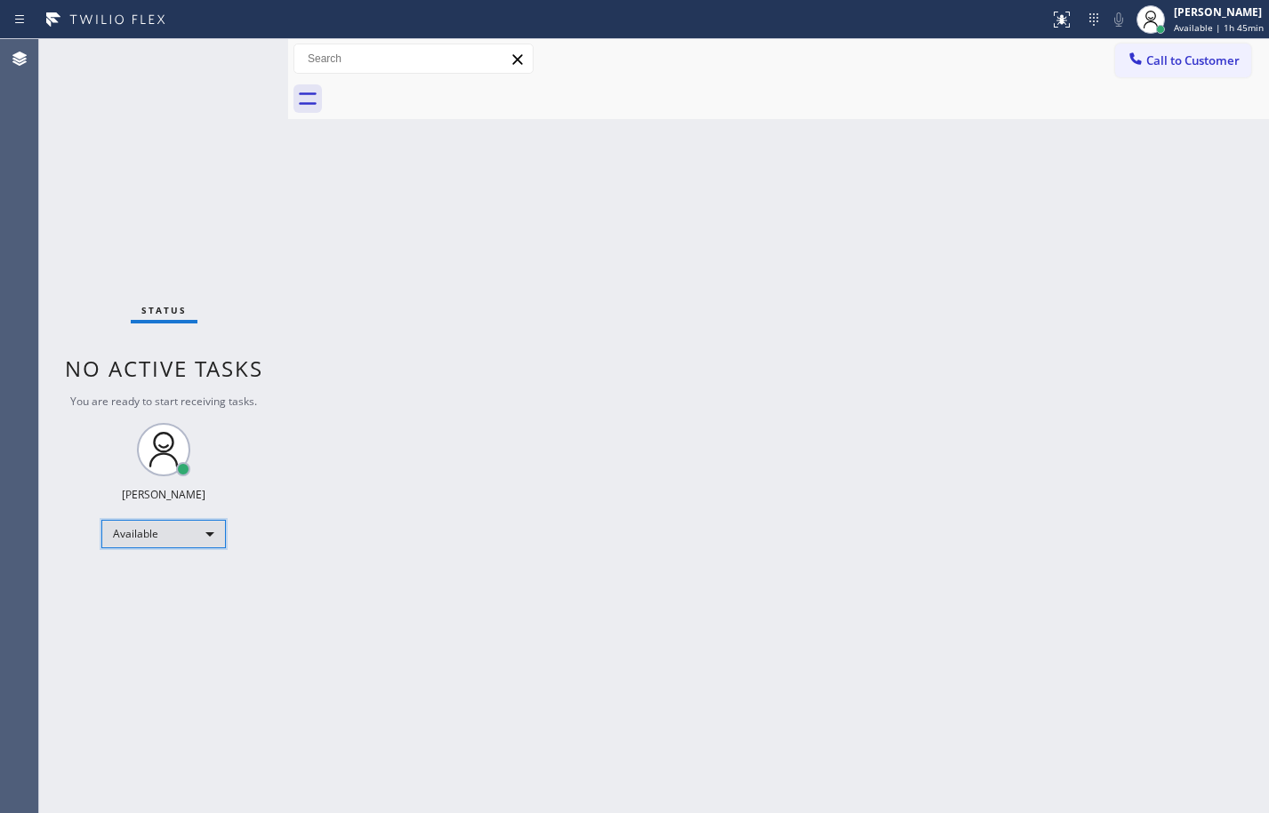
click at [182, 547] on div "Available" at bounding box center [163, 534] width 124 height 28
click at [180, 615] on li "Break" at bounding box center [162, 625] width 121 height 21
